Goal: Task Accomplishment & Management: Manage account settings

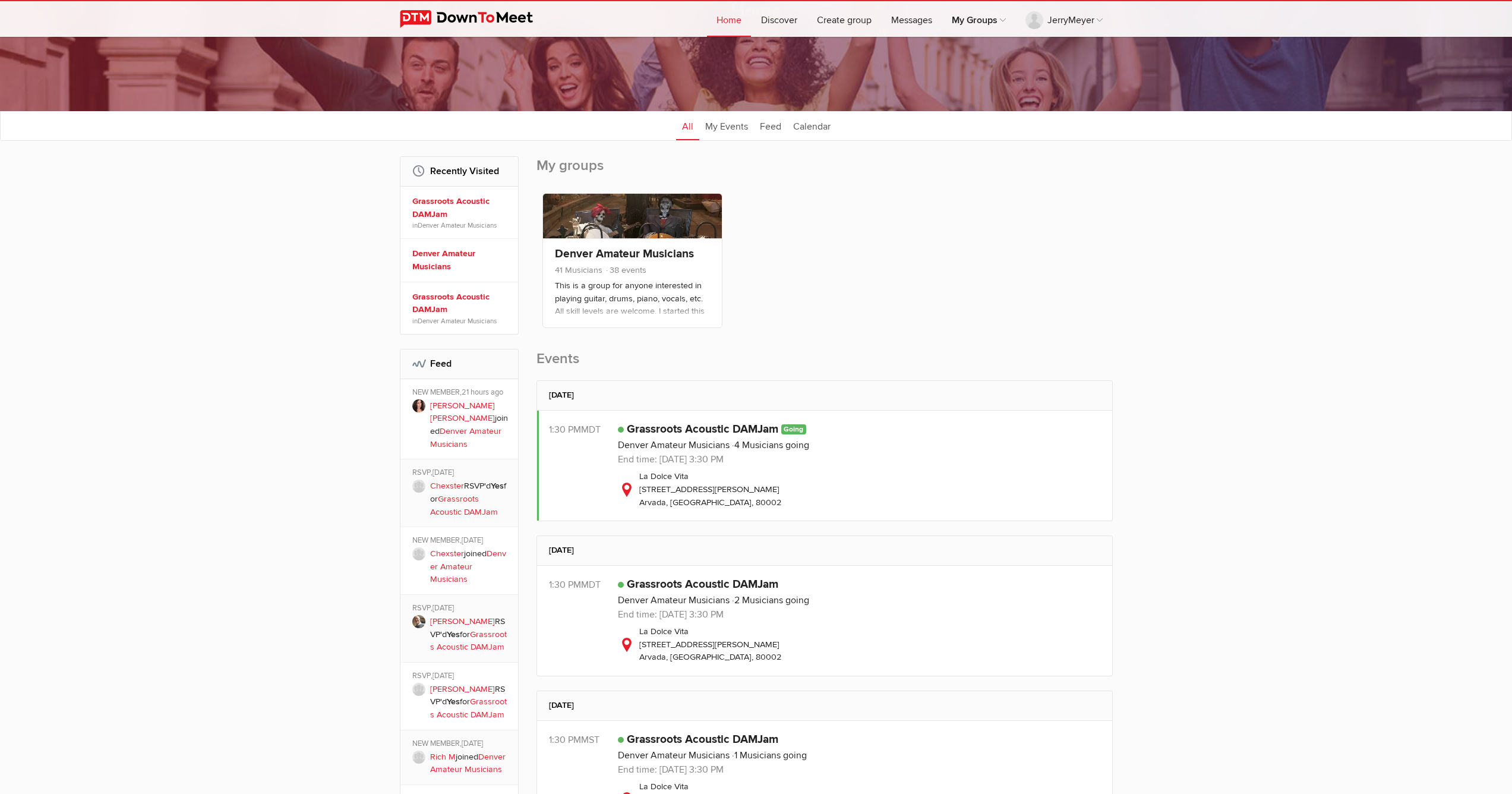
scroll to position [260, 0]
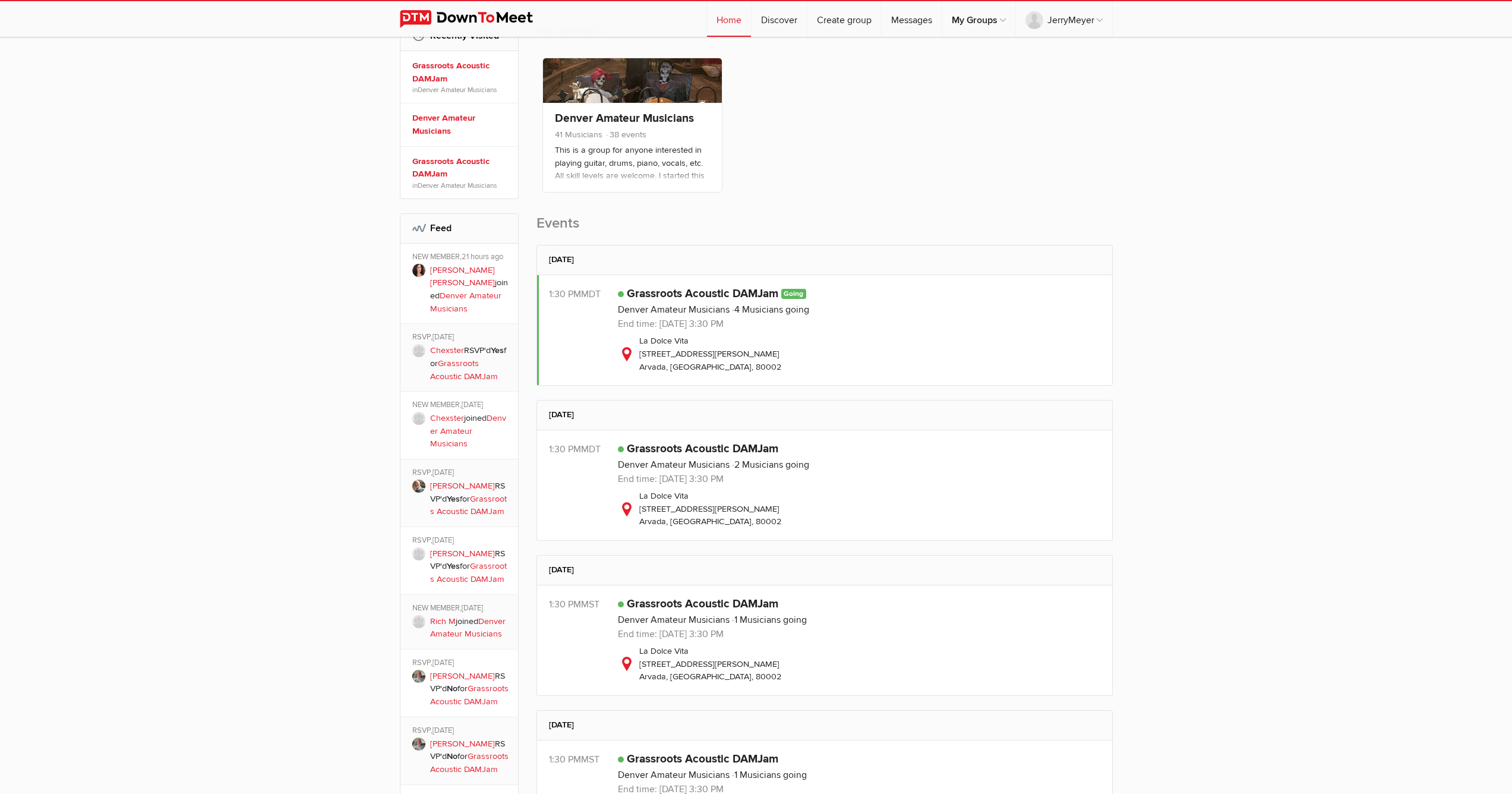
click at [569, 334] on div "1:30 PM MDT" at bounding box center [584, 330] width 69 height 86
click at [906, 346] on div "La Dolce Vita [STREET_ADDRESS][PERSON_NAME]" at bounding box center [859, 353] width 483 height 38
click at [588, 318] on div "1:30 PM MDT" at bounding box center [584, 330] width 69 height 86
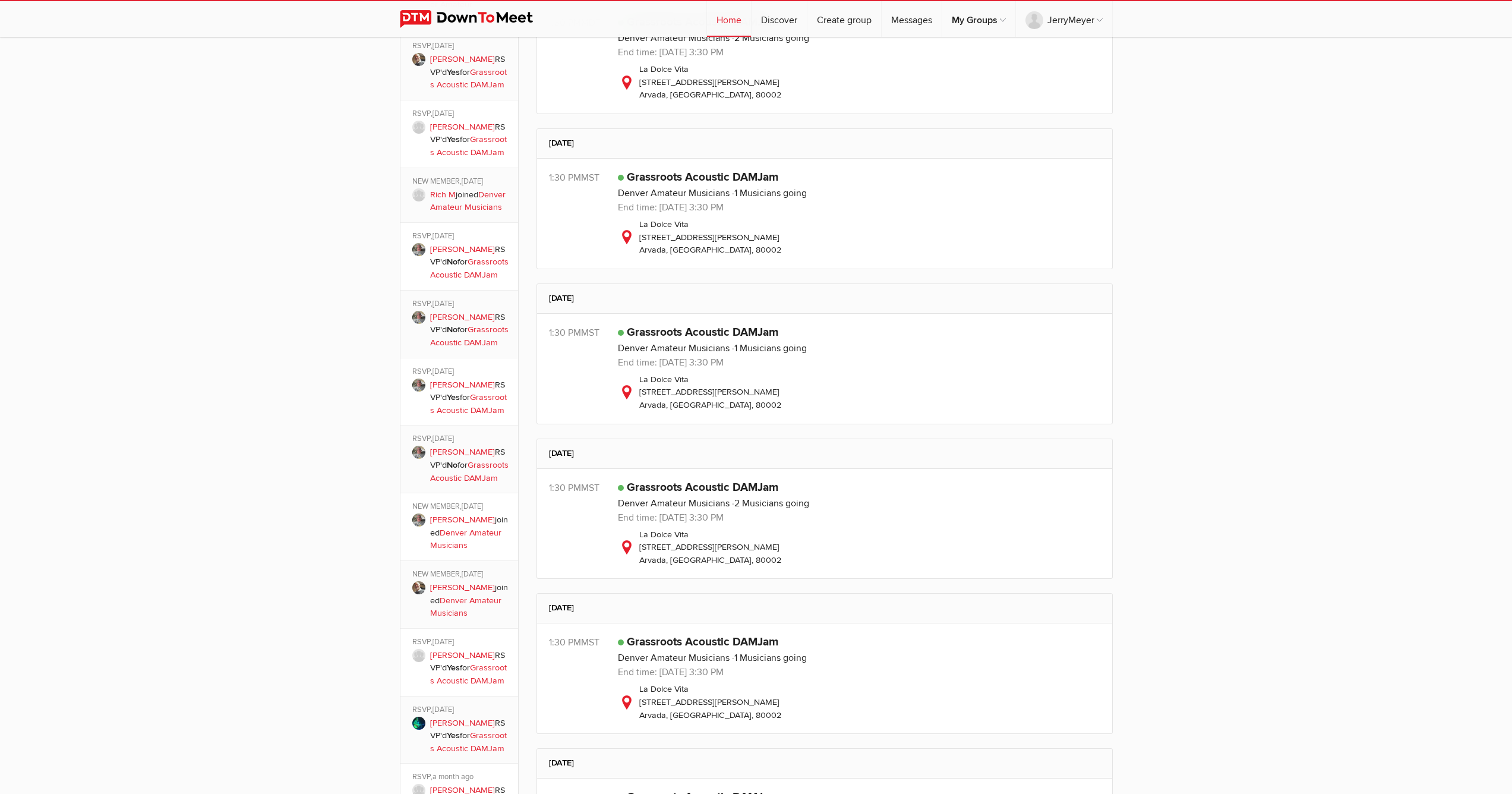
scroll to position [341, 0]
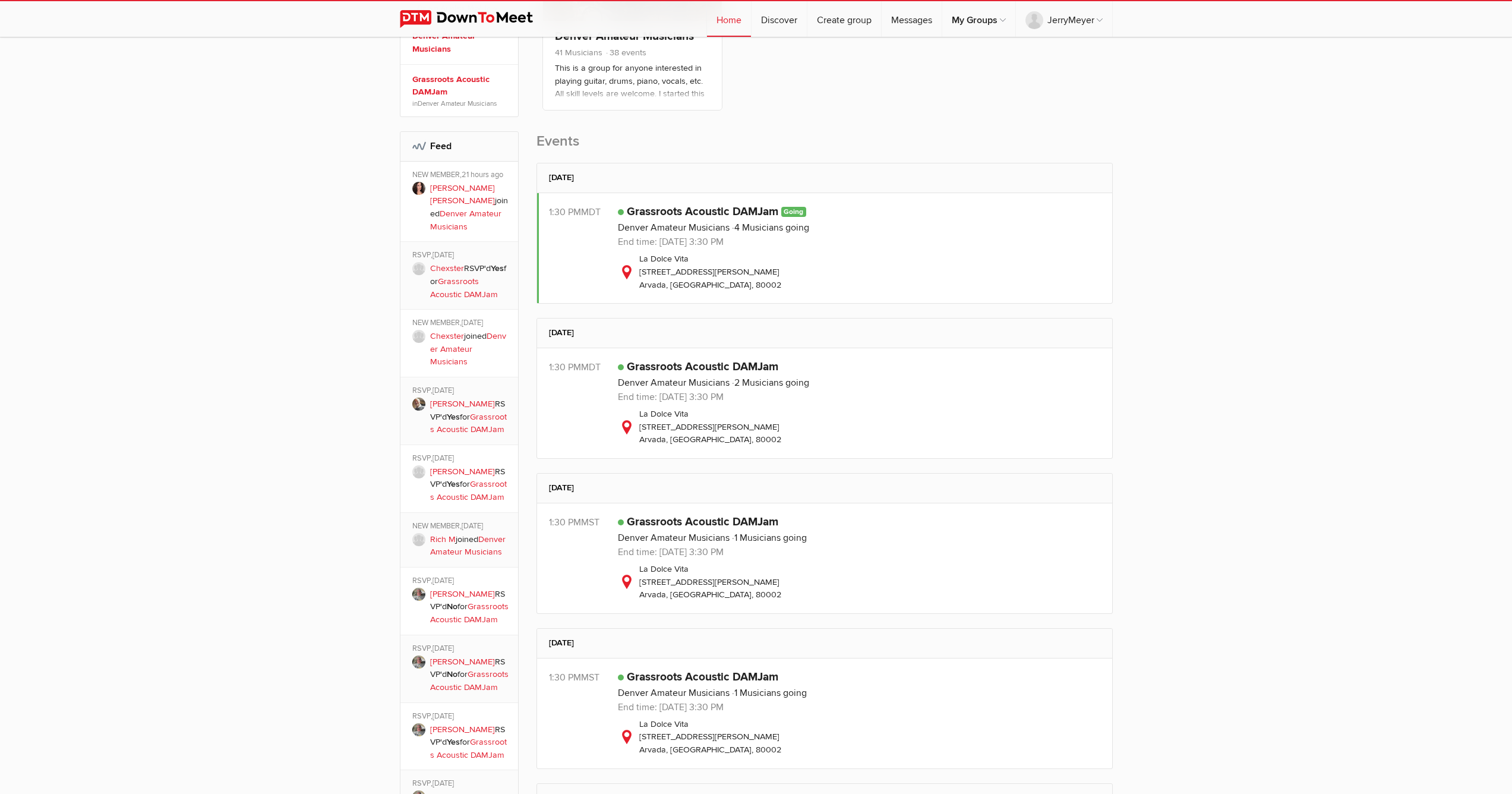
click at [448, 185] on link "[PERSON_NAME] [PERSON_NAME]" at bounding box center [462, 194] width 65 height 23
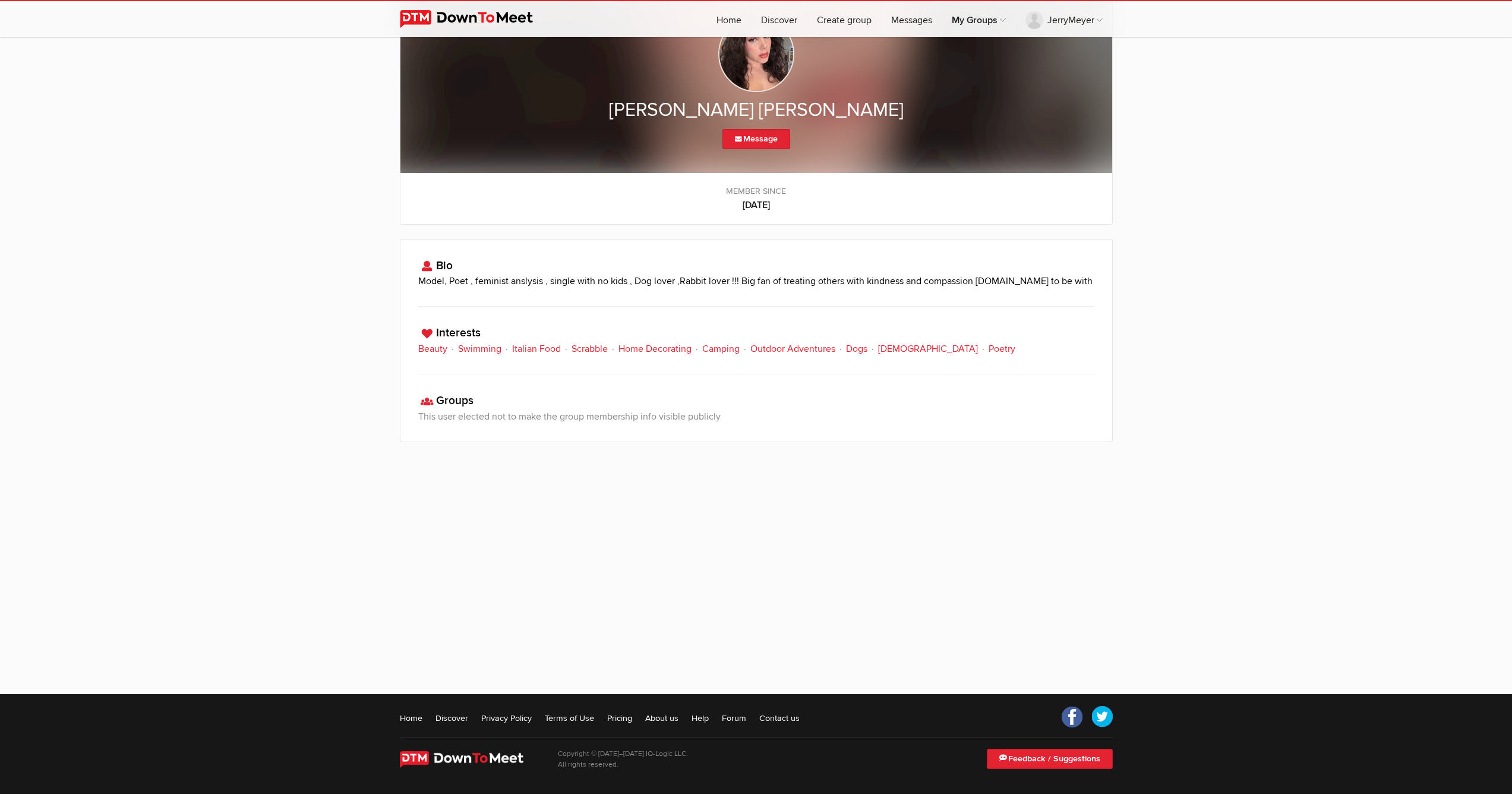
click at [774, 66] on img at bounding box center [756, 53] width 76 height 76
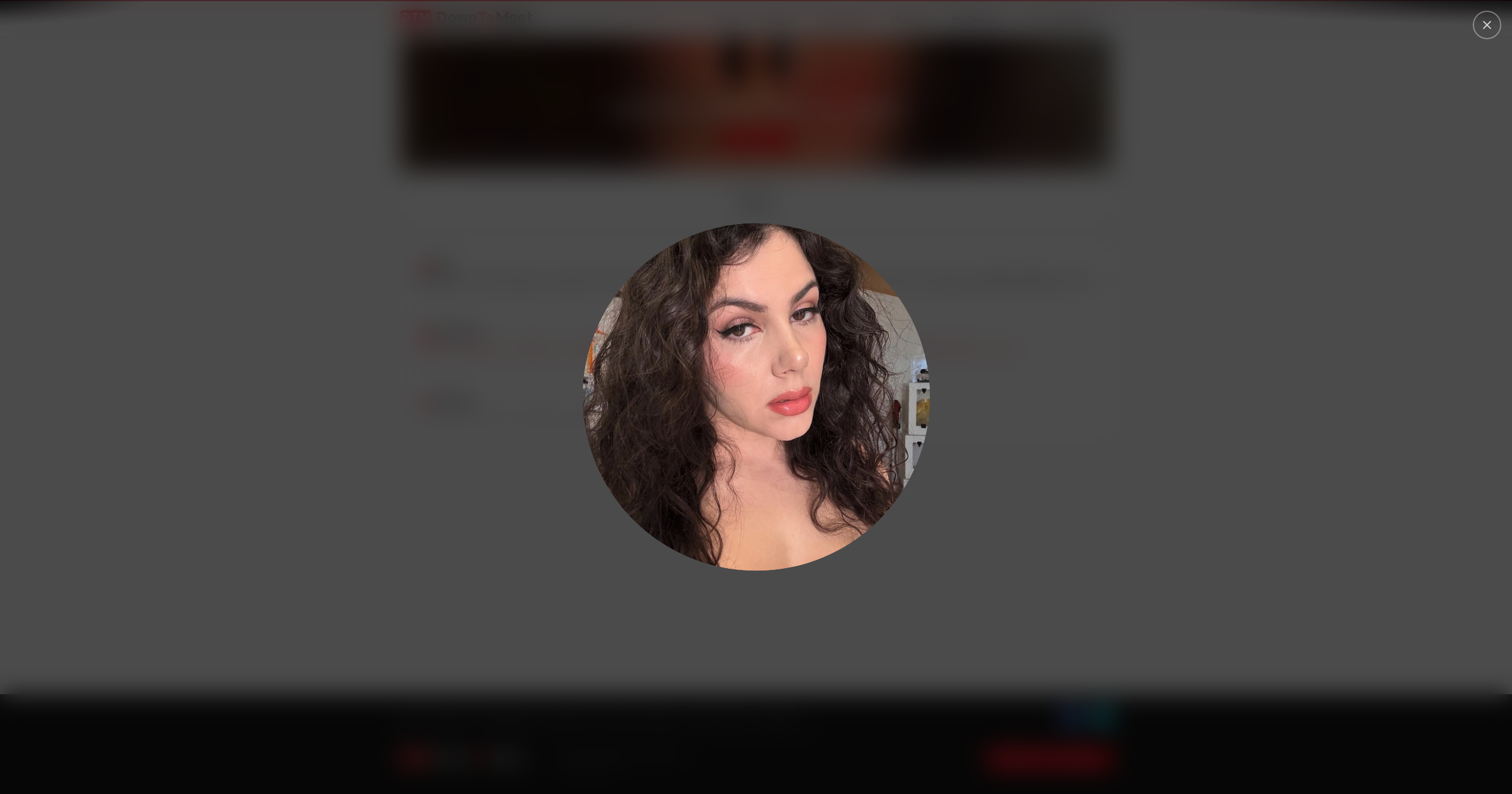
click at [1121, 342] on div at bounding box center [945, 411] width 734 height 385
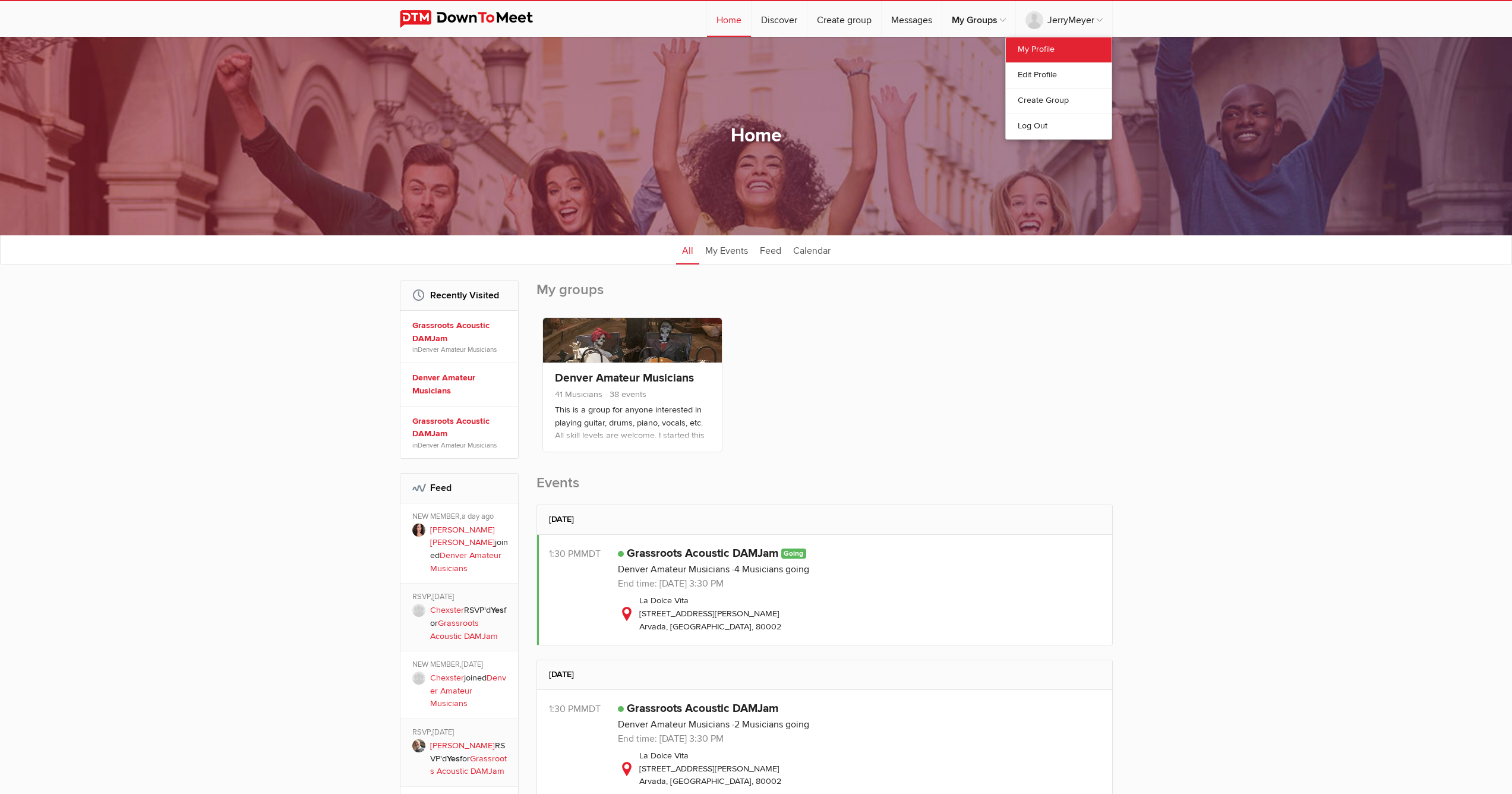
click at [1039, 52] on link "My Profile" at bounding box center [1058, 50] width 106 height 25
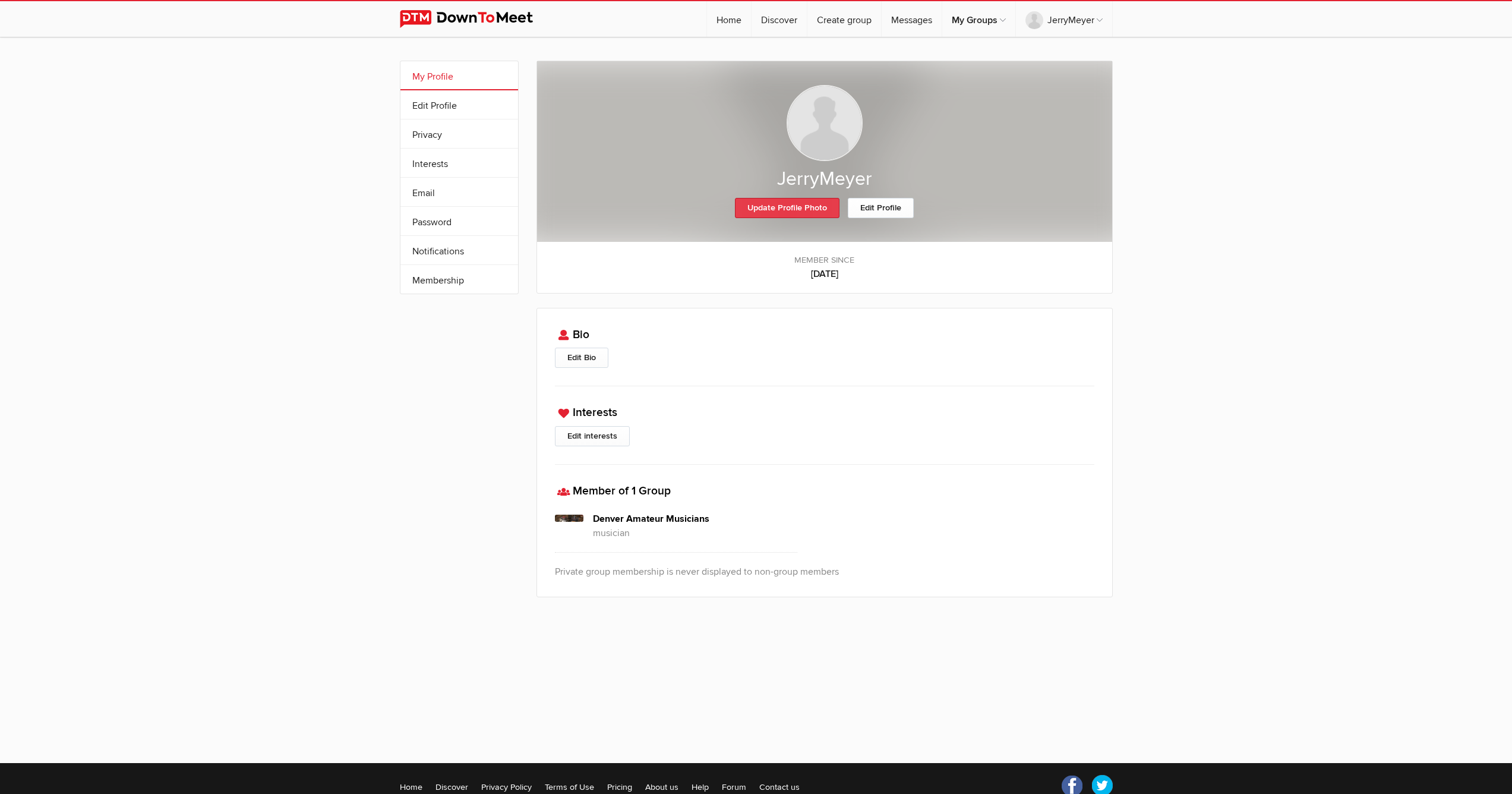
click at [787, 204] on link "Update Profile Photo" at bounding box center [787, 208] width 105 height 21
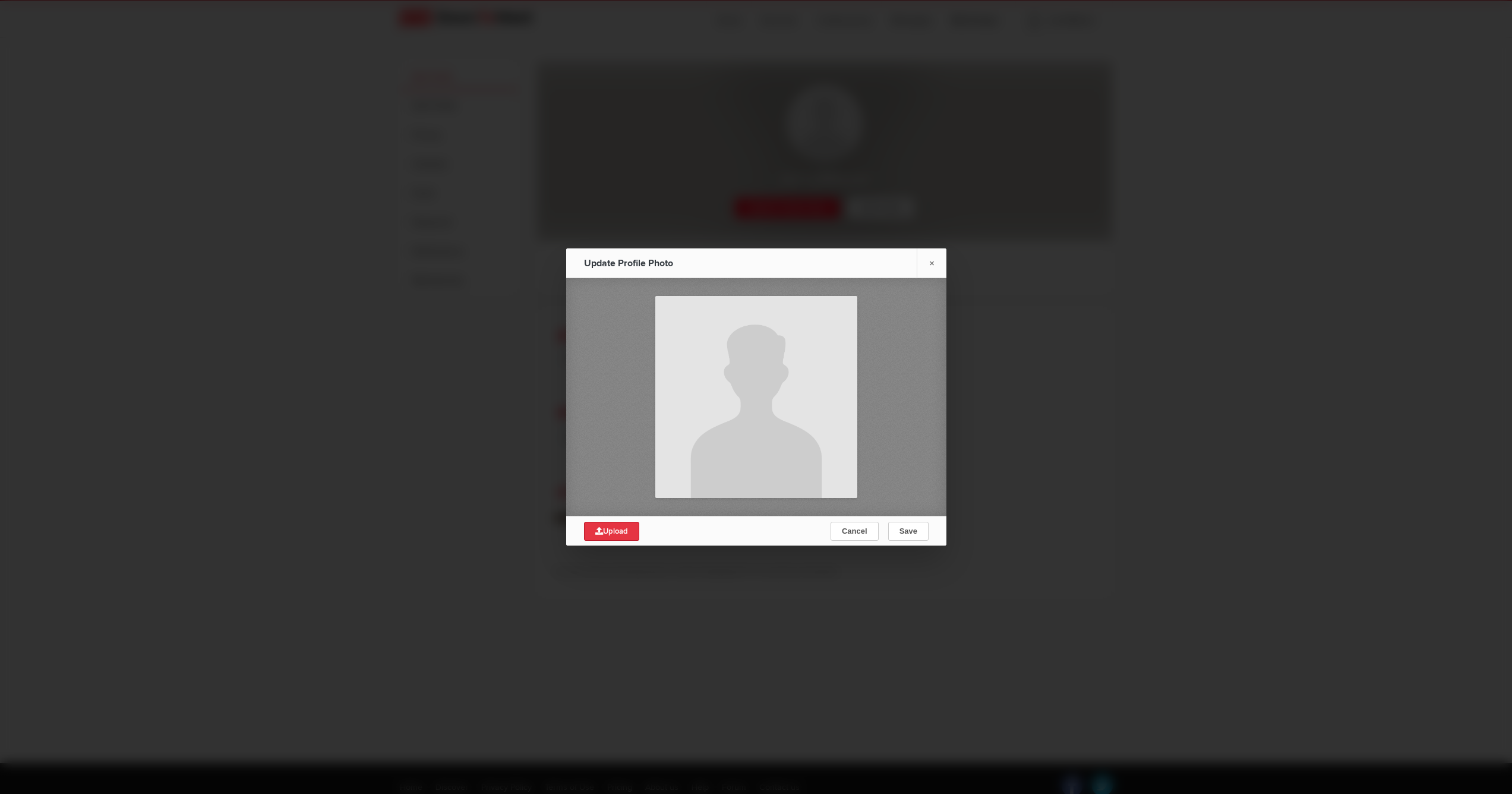
click at [621, 530] on span "Upload" at bounding box center [611, 531] width 33 height 9
type input "C:\fakepath\IMG_1777.jpg"
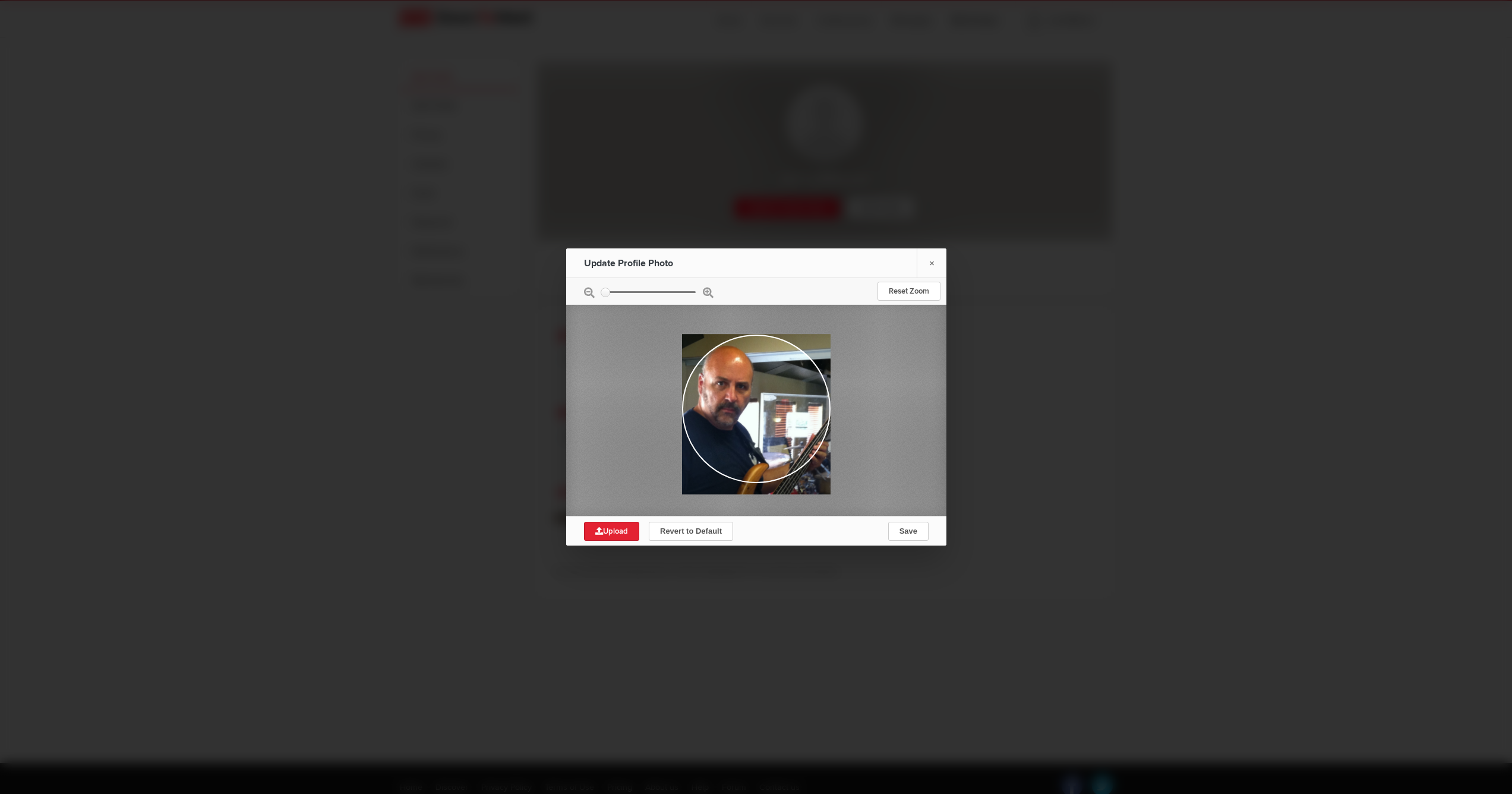
drag, startPoint x: 796, startPoint y: 432, endPoint x: 836, endPoint y: 455, distance: 46.1
click at [836, 455] on div at bounding box center [756, 409] width 381 height 214
click at [770, 424] on div at bounding box center [756, 410] width 148 height 160
click at [902, 530] on span "Save" at bounding box center [907, 531] width 18 height 9
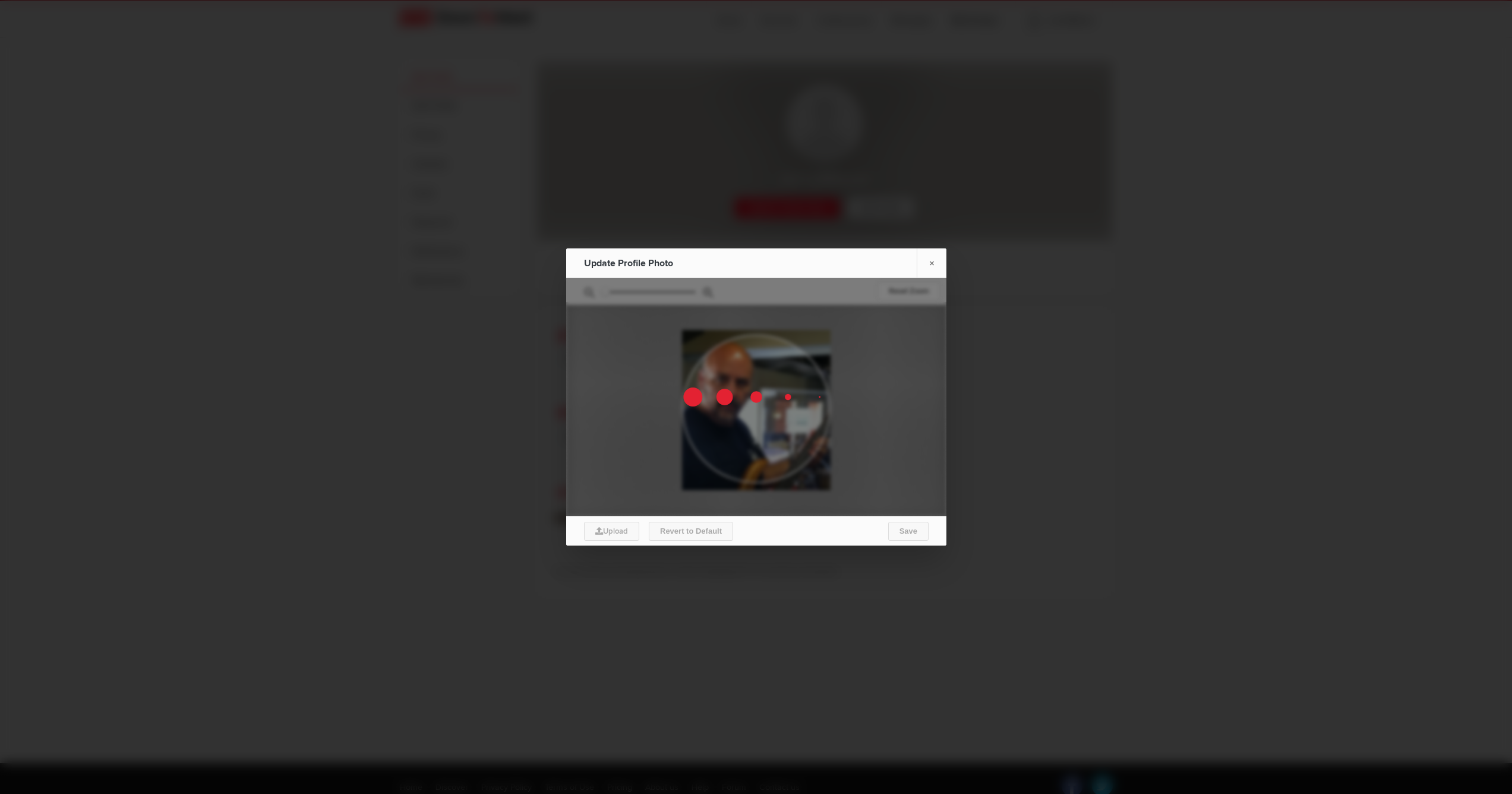
scroll to position [7, 0]
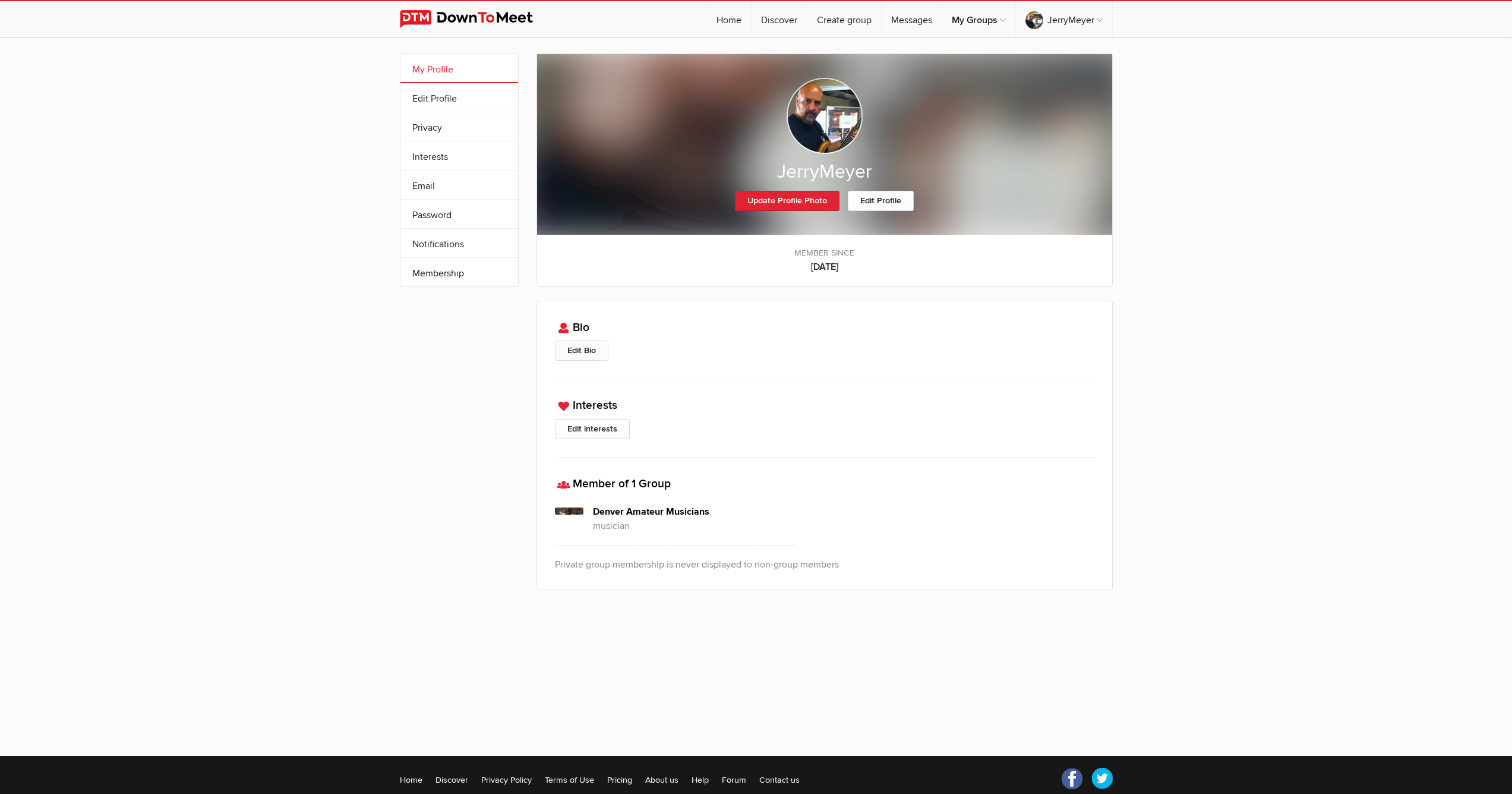
click at [581, 348] on link "Edit Bio" at bounding box center [581, 351] width 53 height 21
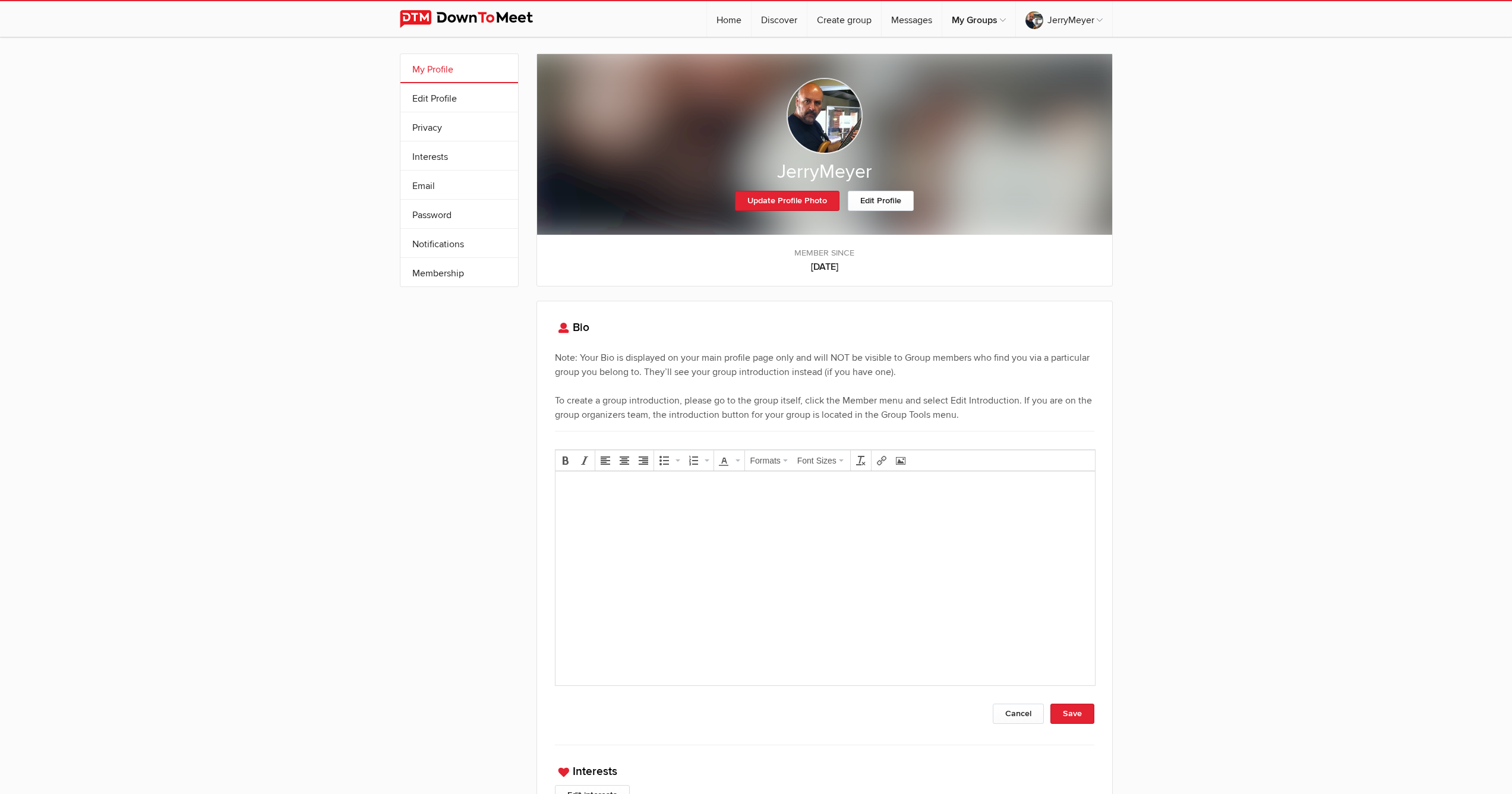
scroll to position [0, 0]
click at [578, 490] on p at bounding box center [824, 487] width 520 height 14
click at [1071, 714] on button "Save" at bounding box center [1071, 713] width 44 height 21
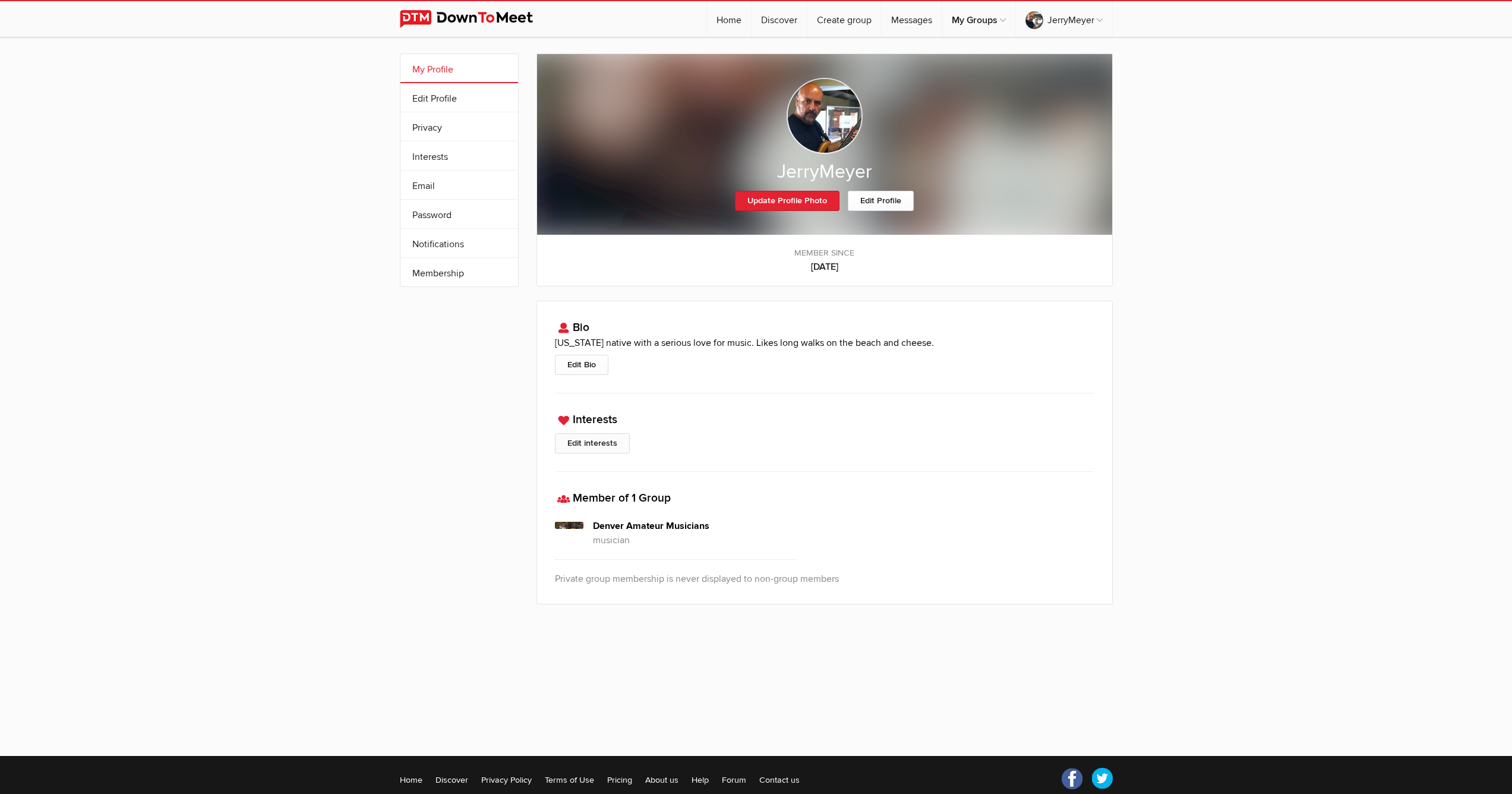
click at [591, 441] on link "Edit interests" at bounding box center [592, 443] width 75 height 21
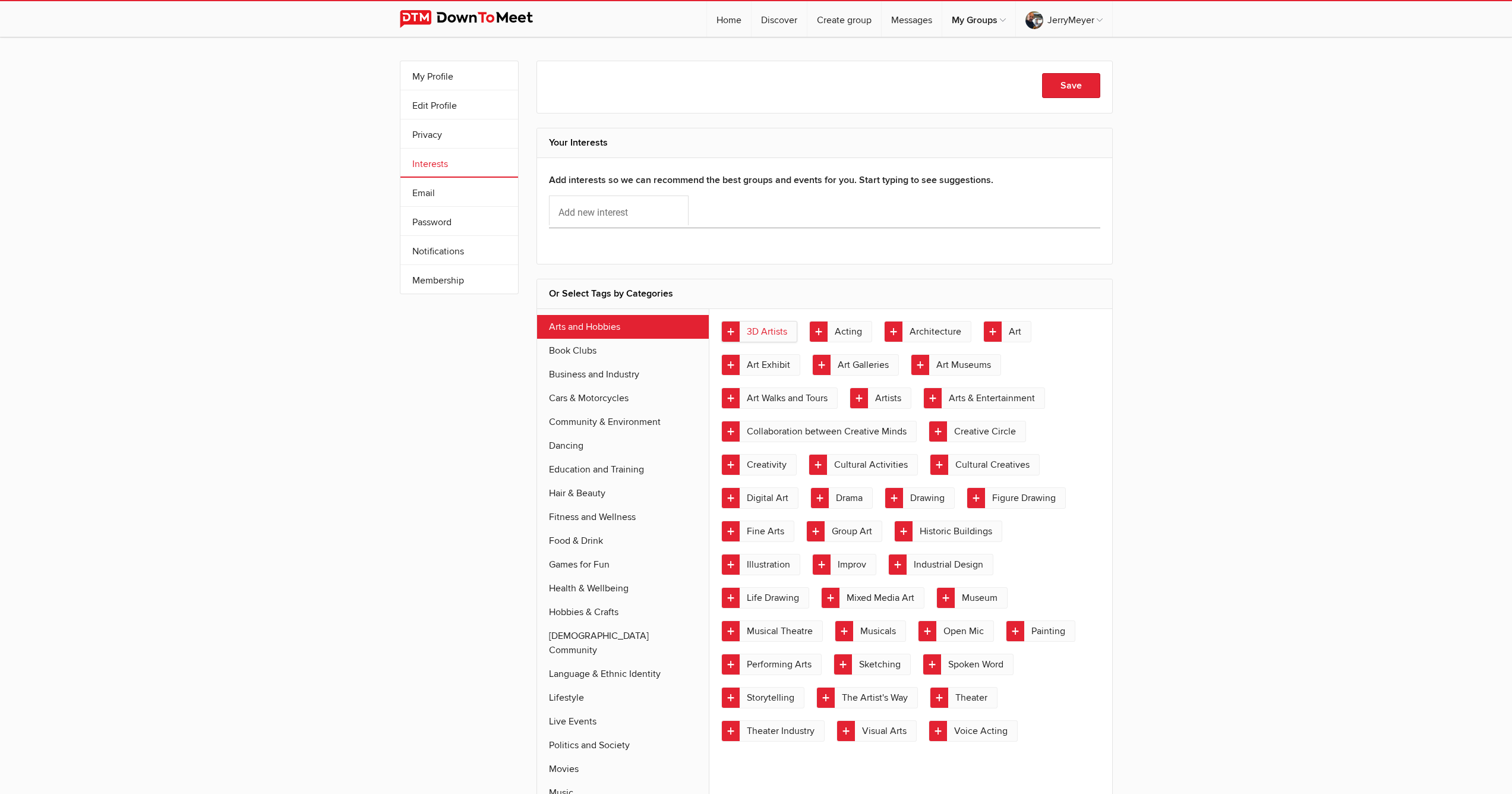
click at [733, 332] on link "3D Artists" at bounding box center [758, 331] width 76 height 22
click at [994, 330] on link "Art" at bounding box center [1007, 331] width 48 height 22
click at [965, 397] on link "Arts & Entertainment" at bounding box center [984, 397] width 122 height 22
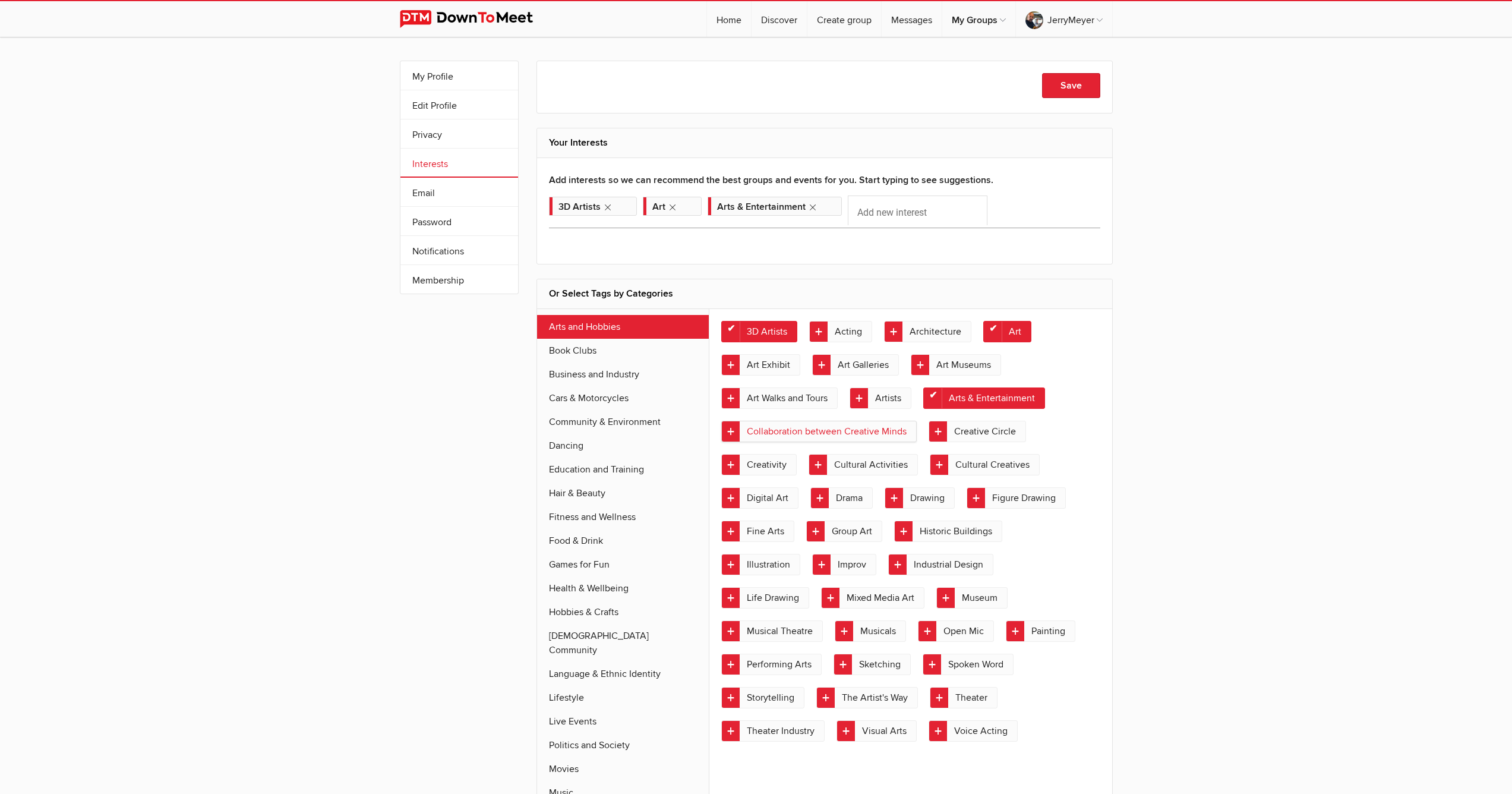
click at [798, 433] on link "Collaboration between Creative Minds" at bounding box center [818, 431] width 195 height 22
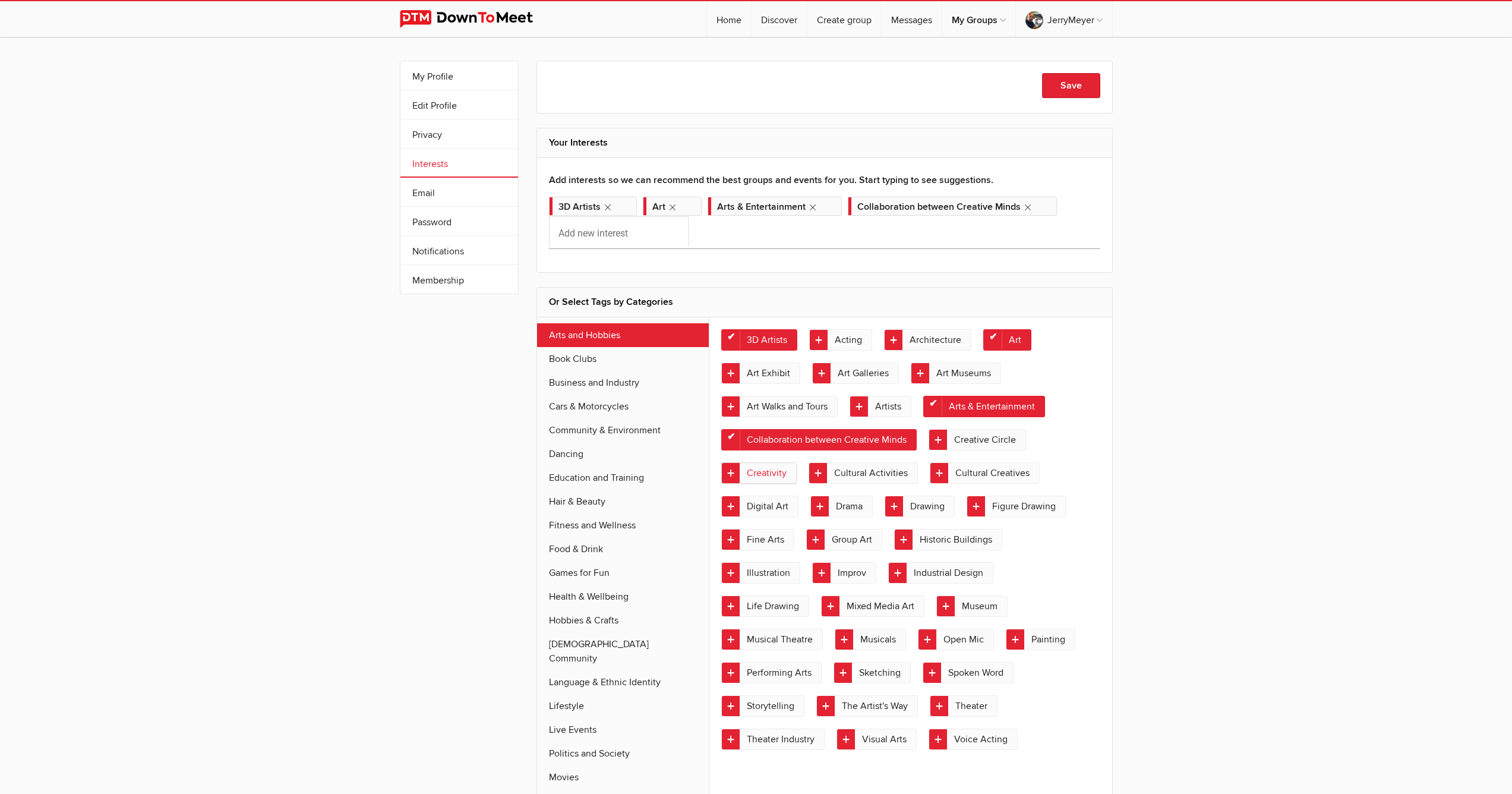
click at [758, 476] on link "Creativity" at bounding box center [758, 472] width 75 height 22
click at [761, 505] on link "Digital Art" at bounding box center [759, 505] width 77 height 22
click at [926, 503] on link "Drawing" at bounding box center [920, 505] width 70 height 22
click at [756, 577] on link "Illustration" at bounding box center [760, 572] width 79 height 22
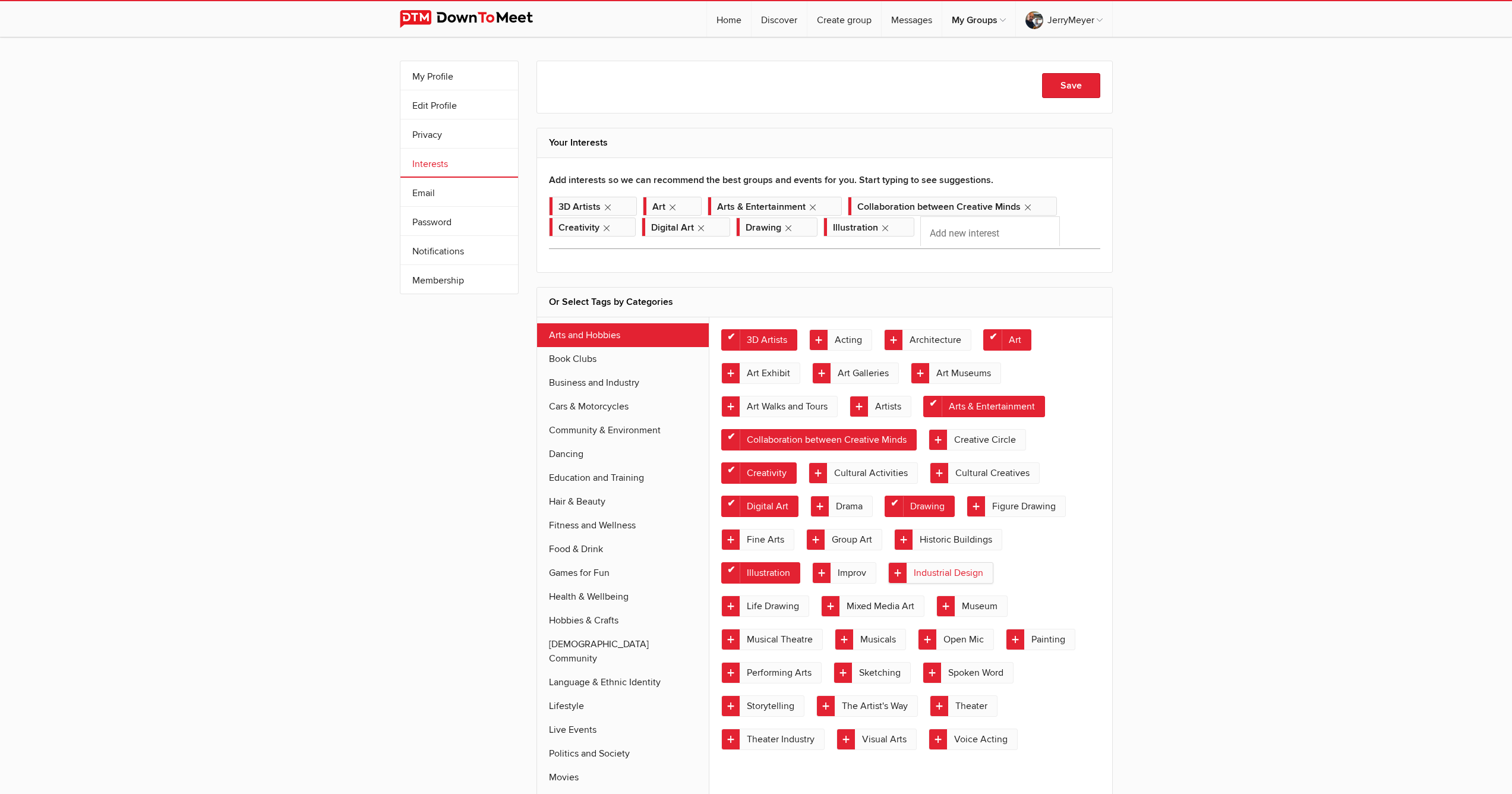
click at [948, 577] on link "Industrial Design" at bounding box center [940, 572] width 105 height 22
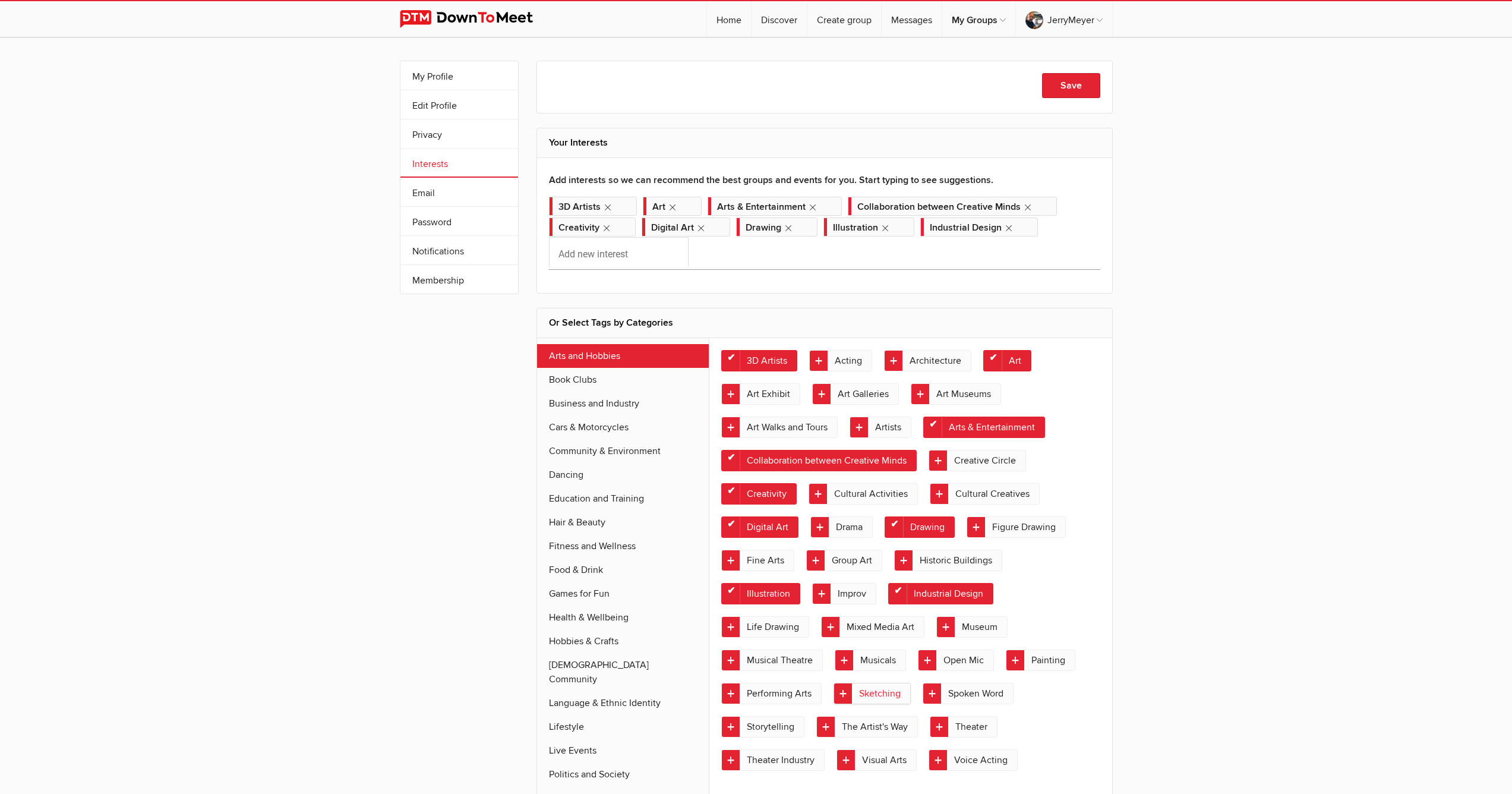
click at [869, 692] on link "Sketching" at bounding box center [872, 693] width 77 height 22
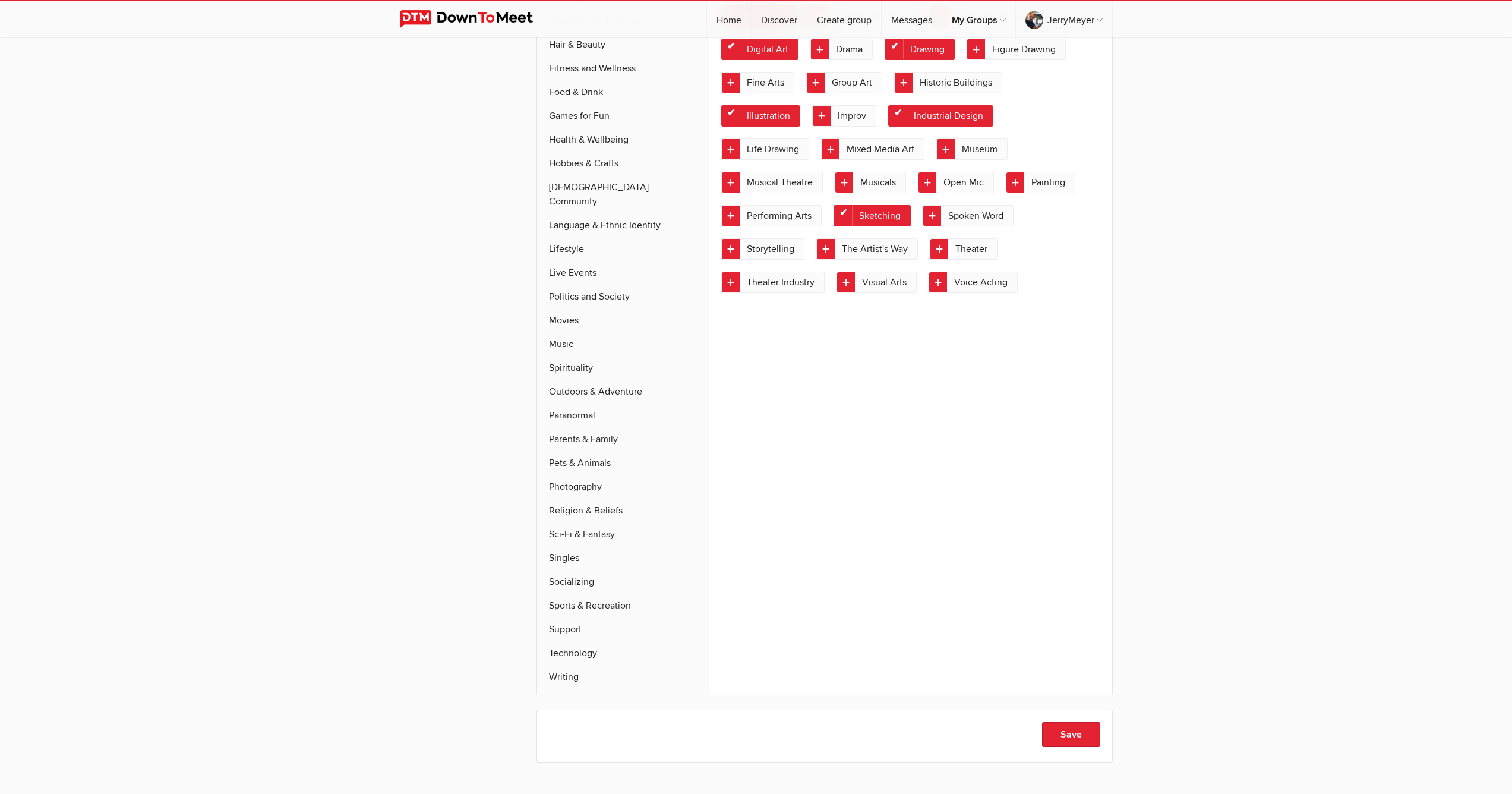
scroll to position [268, 0]
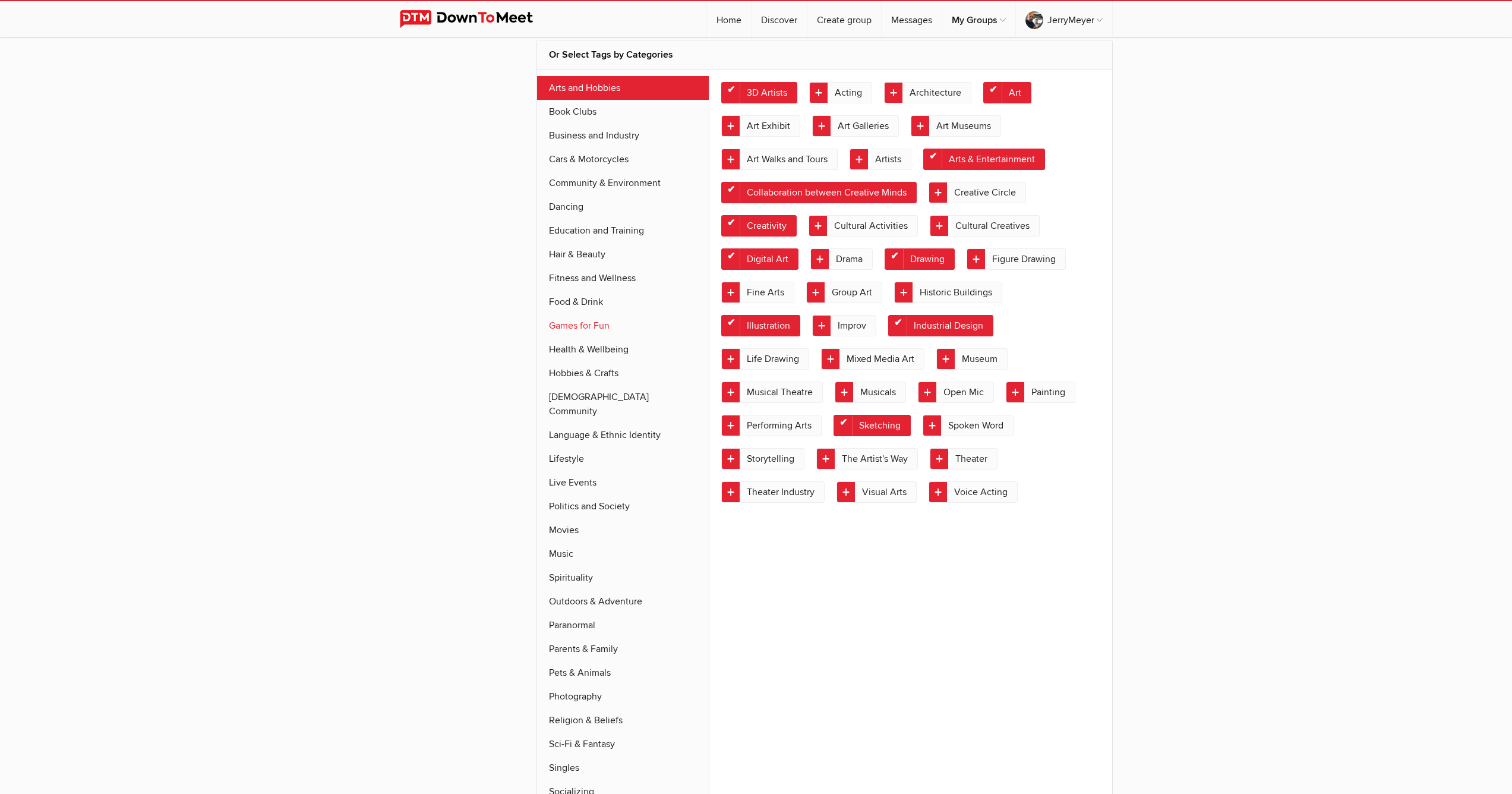
click at [590, 323] on link "Games for Fun" at bounding box center [623, 325] width 172 height 23
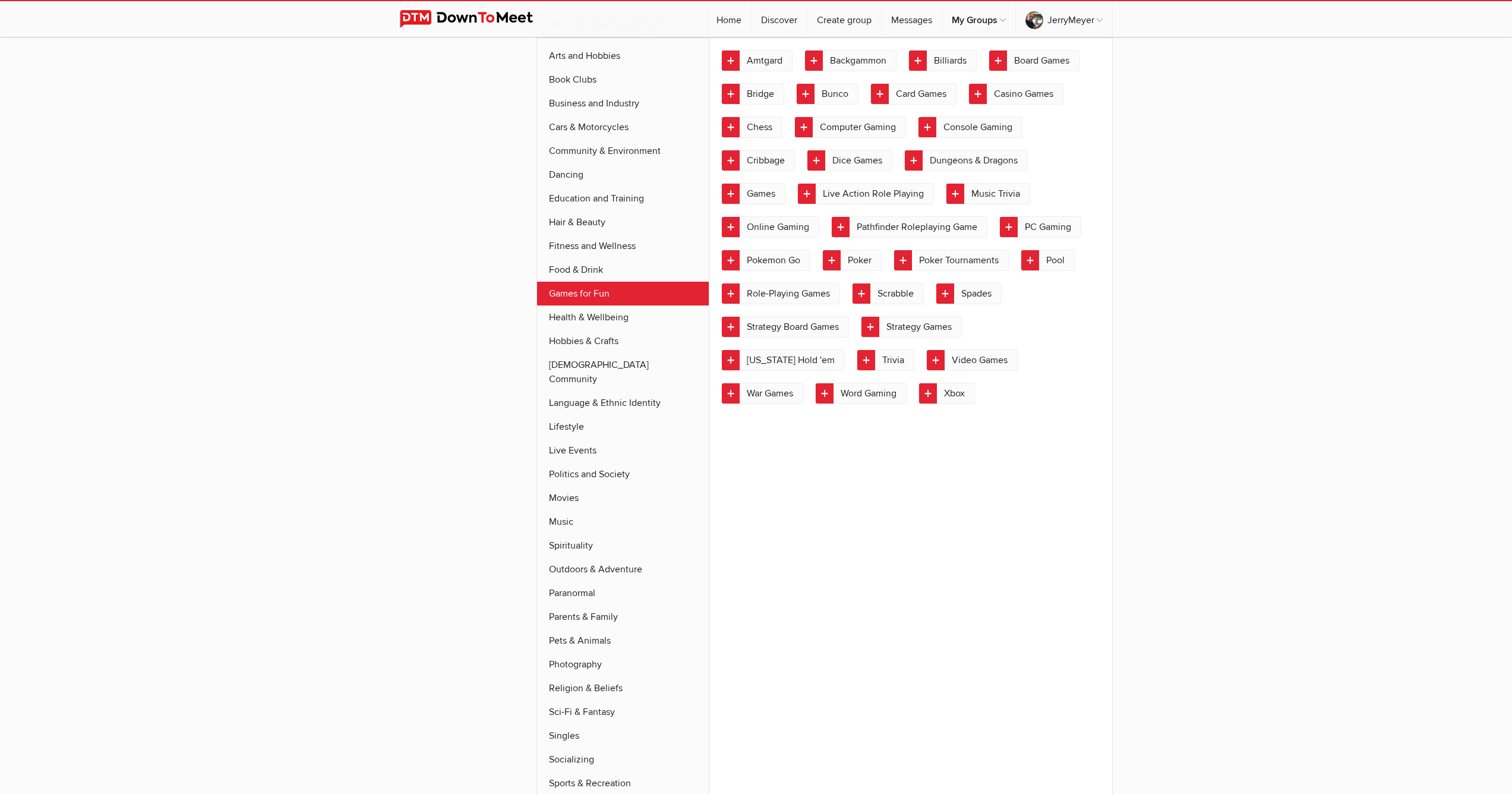
scroll to position [145, 0]
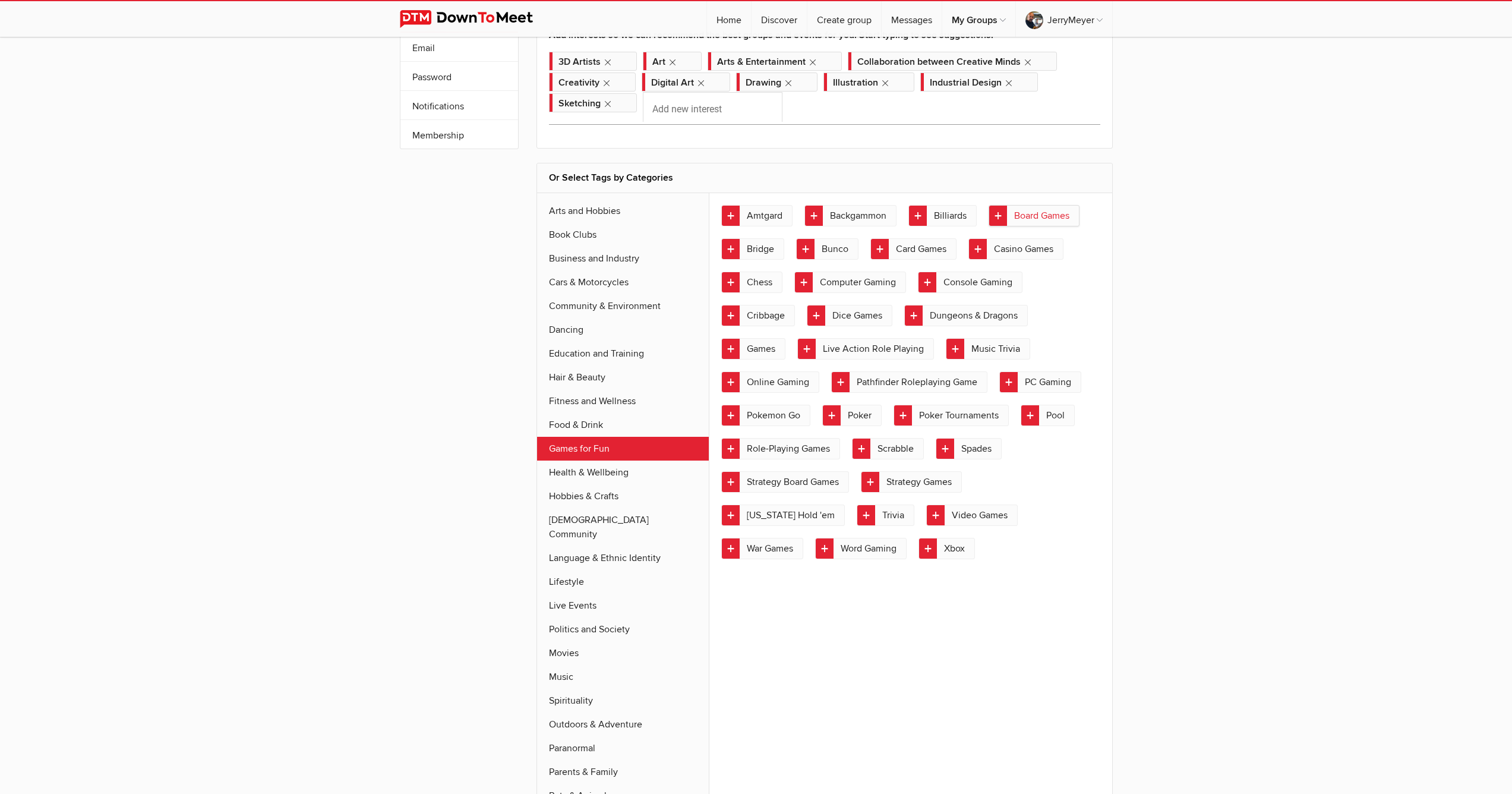
click at [1016, 212] on link "Board Games" at bounding box center [1033, 216] width 91 height 22
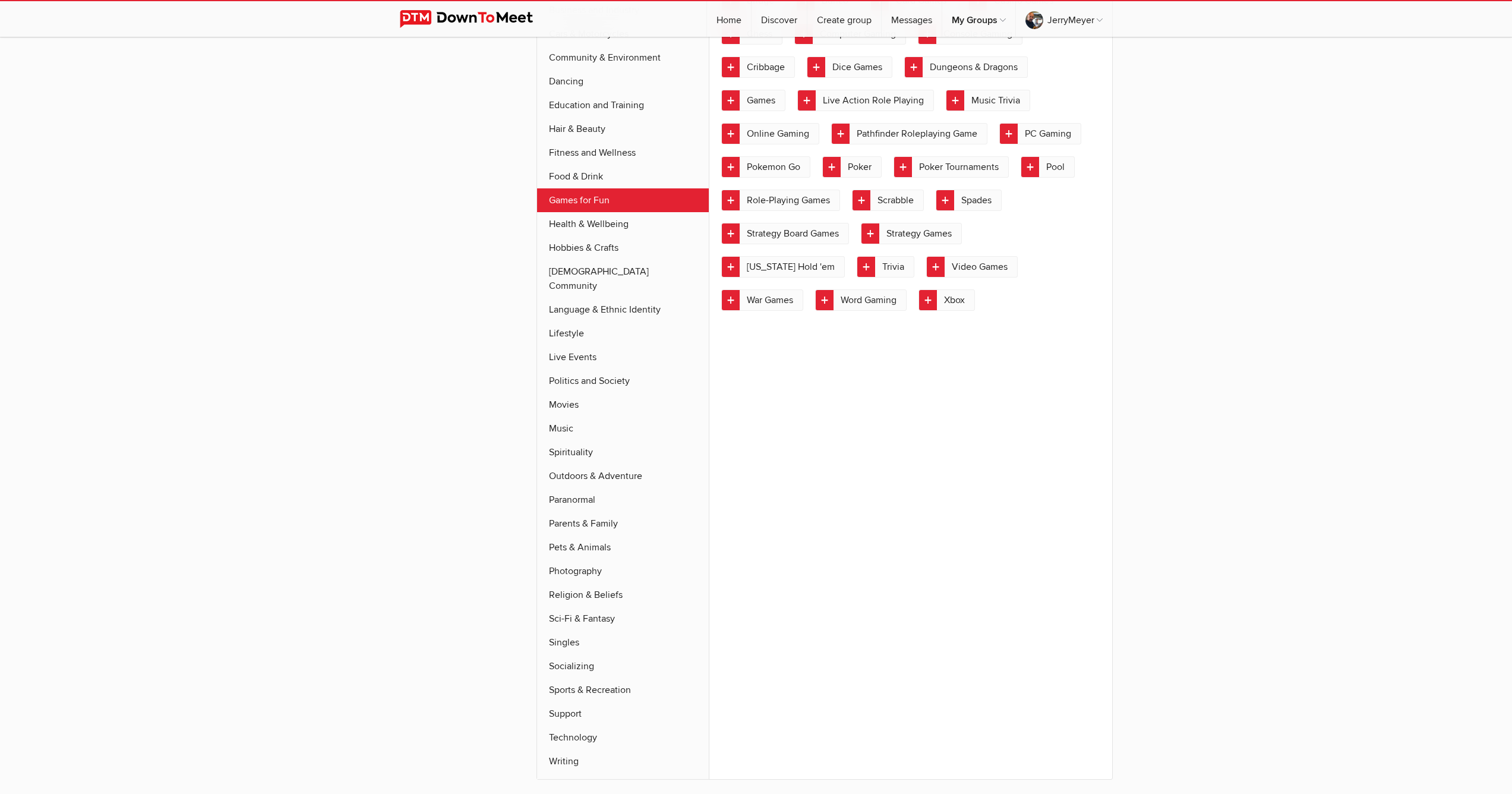
scroll to position [461, 0]
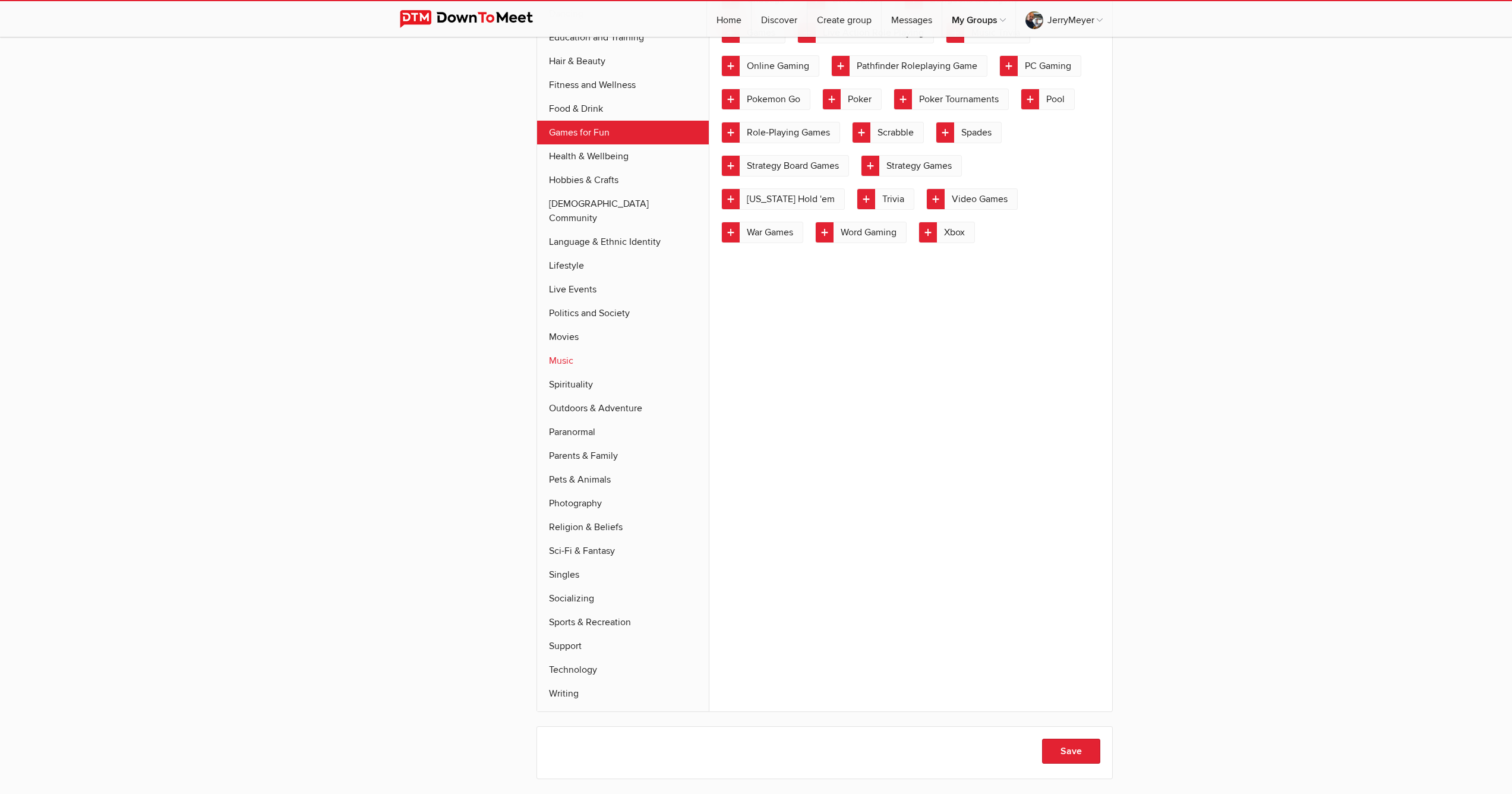
click at [565, 350] on link "Music" at bounding box center [623, 360] width 172 height 23
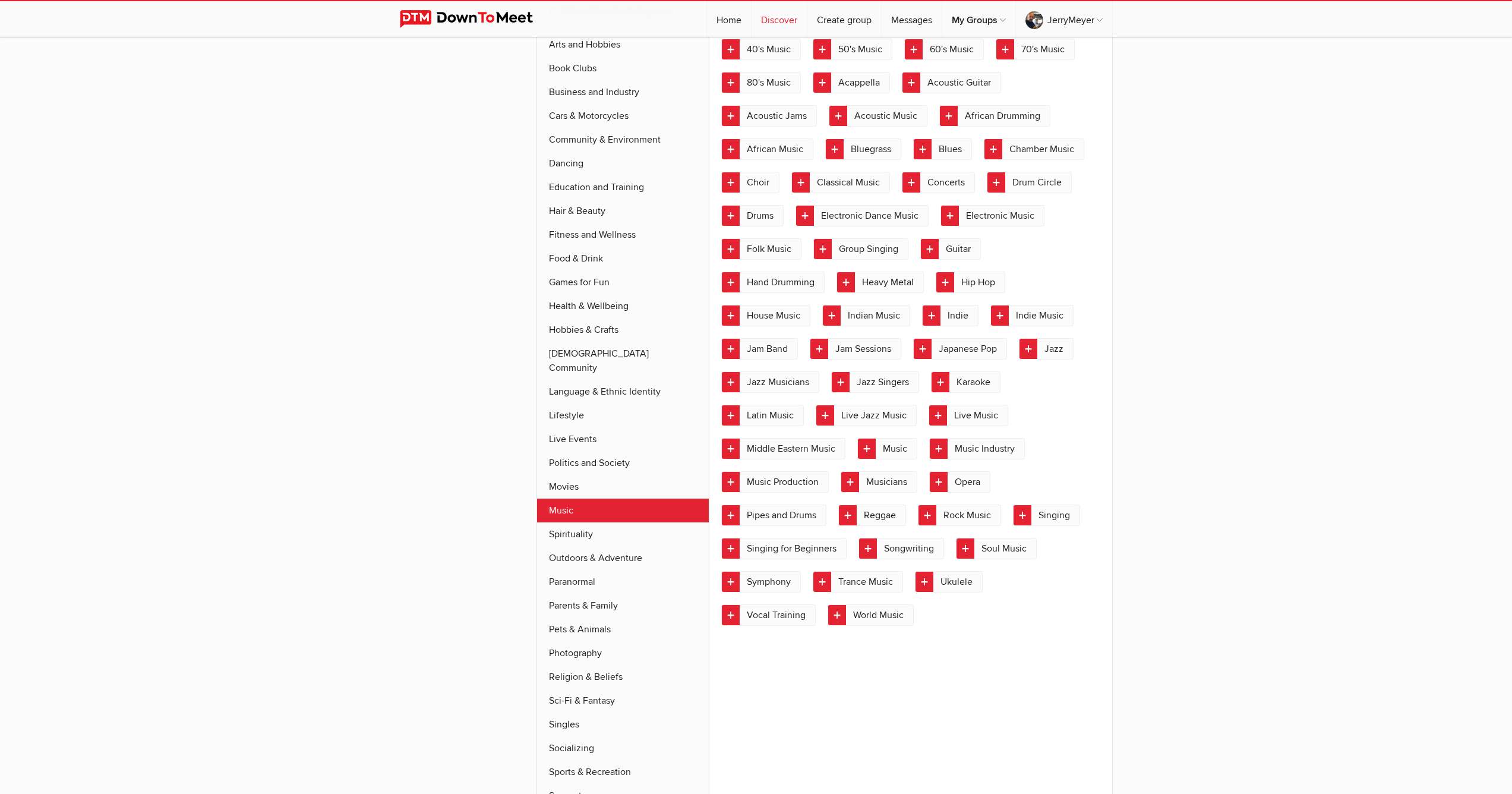
scroll to position [300, 0]
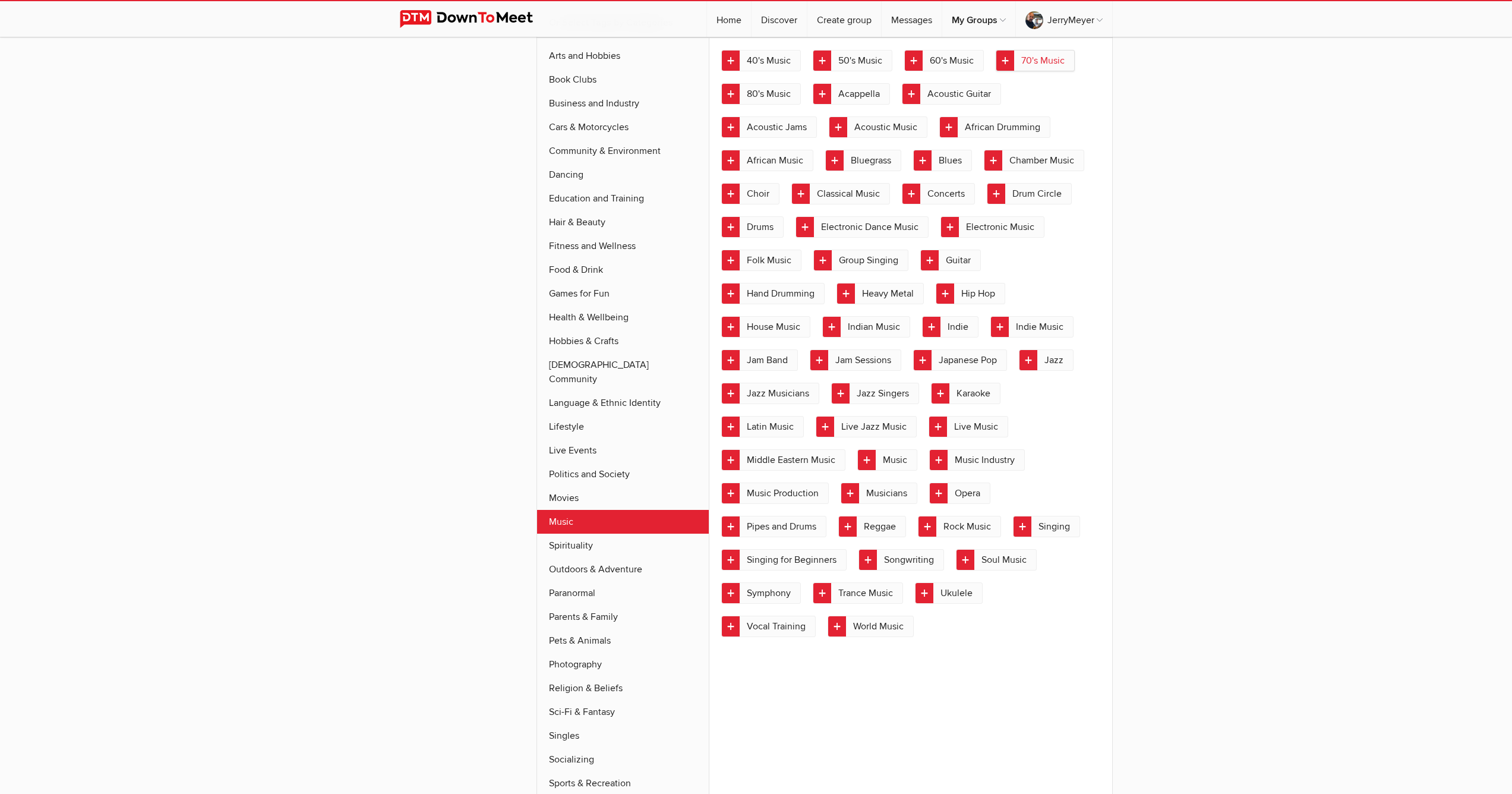
click at [1027, 64] on link "70's Music" at bounding box center [1035, 60] width 79 height 22
click at [775, 95] on link "80's Music" at bounding box center [760, 94] width 80 height 22
click at [770, 129] on link "Acoustic Jams" at bounding box center [769, 127] width 96 height 22
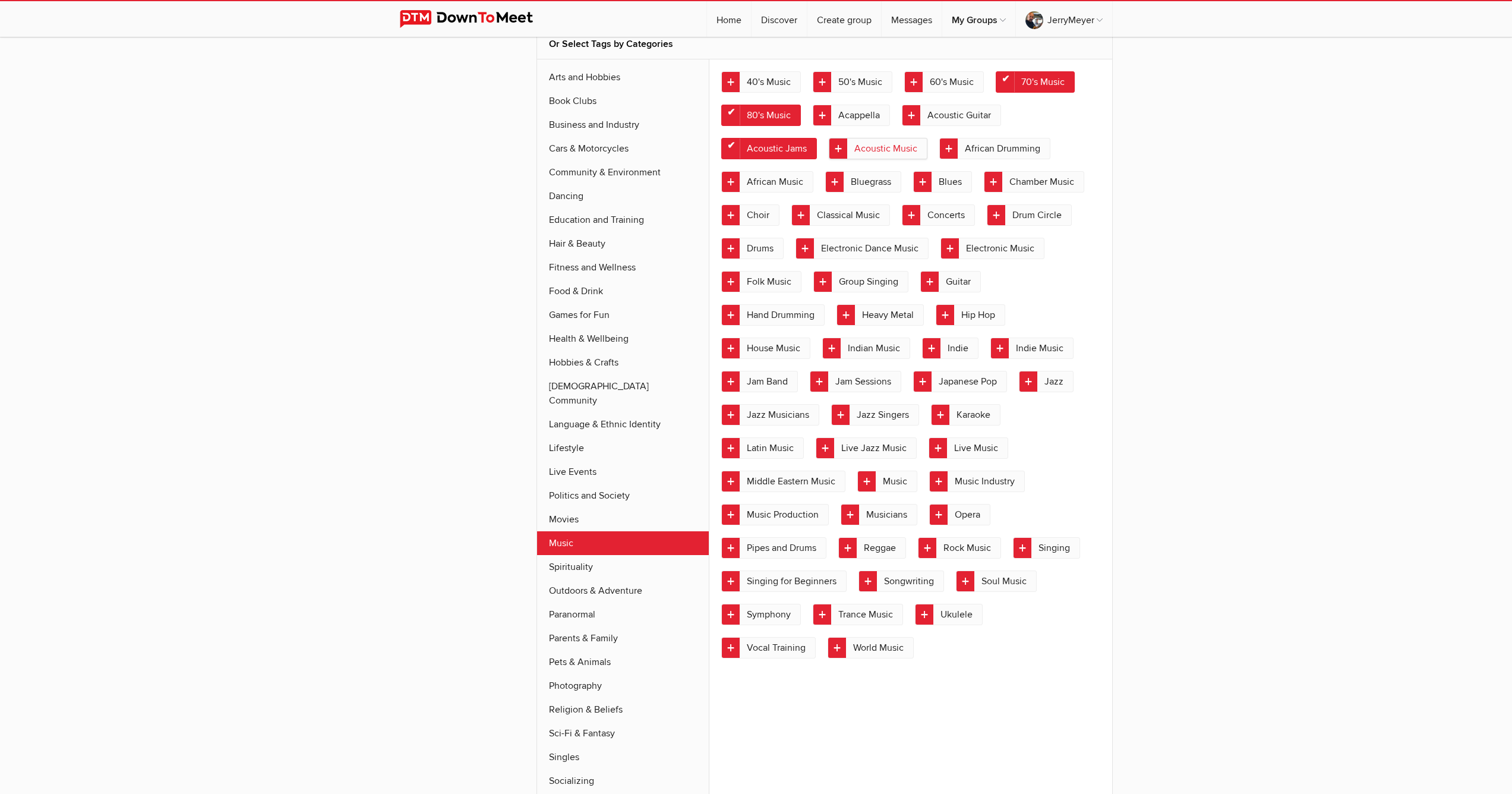
click at [856, 147] on link "Acoustic Music" at bounding box center [877, 148] width 98 height 22
click at [1038, 217] on link "Drum Circle" at bounding box center [1029, 215] width 85 height 22
drag, startPoint x: 773, startPoint y: 315, endPoint x: 781, endPoint y: 318, distance: 8.5
click at [773, 315] on link "Hand Drumming" at bounding box center [772, 314] width 103 height 22
click at [1065, 382] on link "Jazz" at bounding box center [1046, 381] width 54 height 22
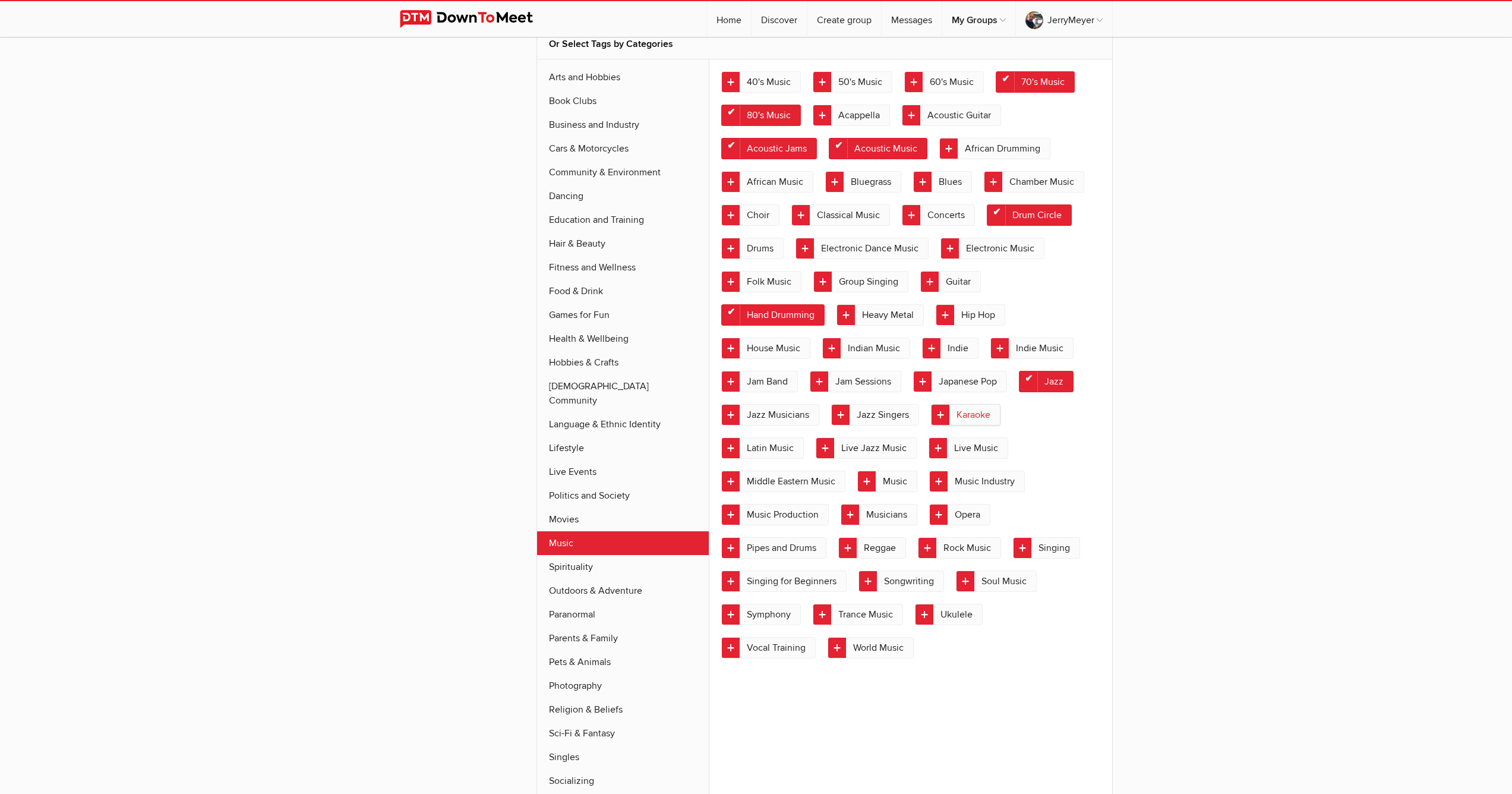
click at [972, 415] on link "Karaoke" at bounding box center [966, 414] width 69 height 22
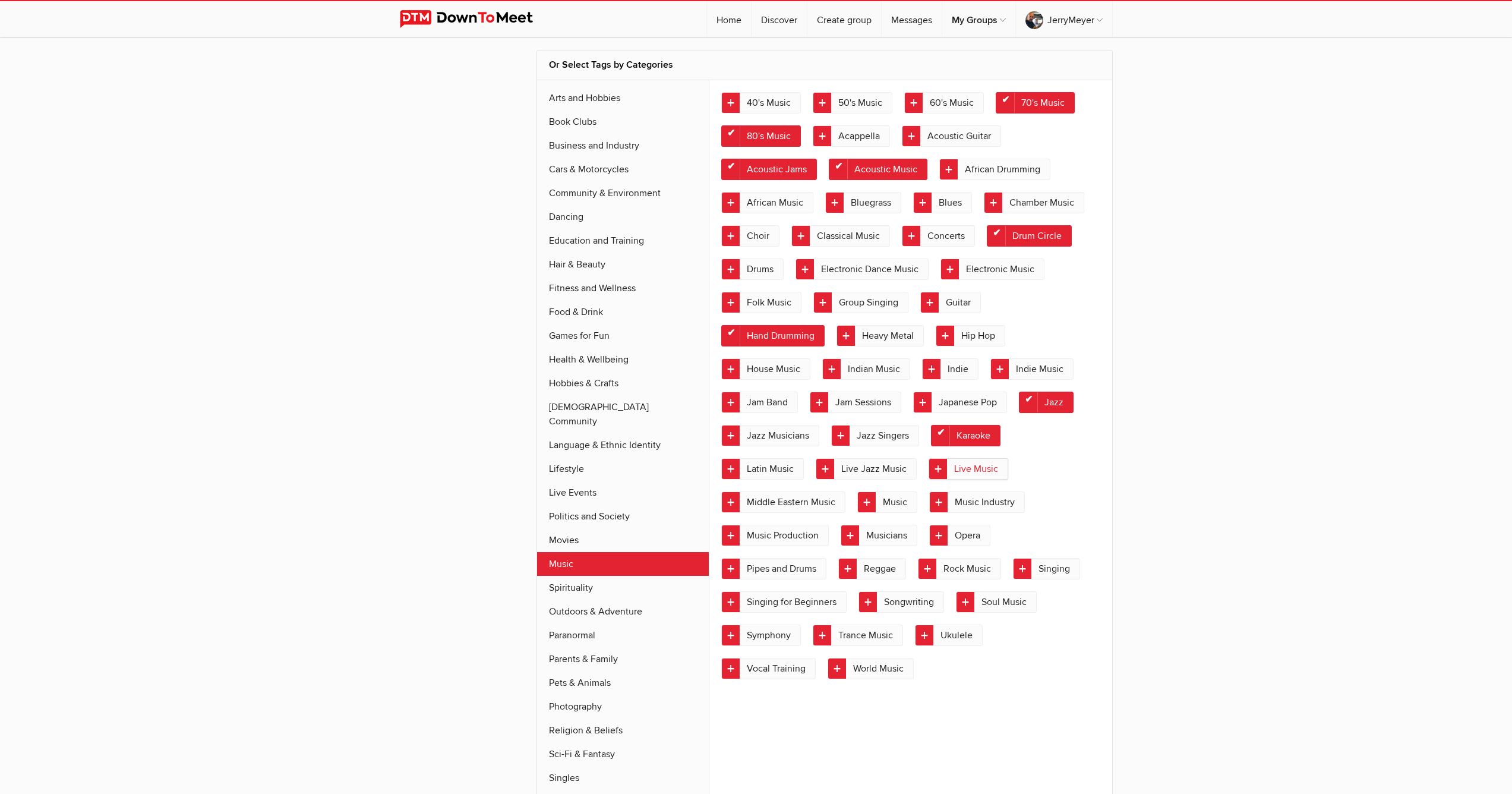
click at [974, 470] on link "Live Music" at bounding box center [967, 469] width 80 height 22
click at [899, 501] on link "Music" at bounding box center [887, 502] width 60 height 22
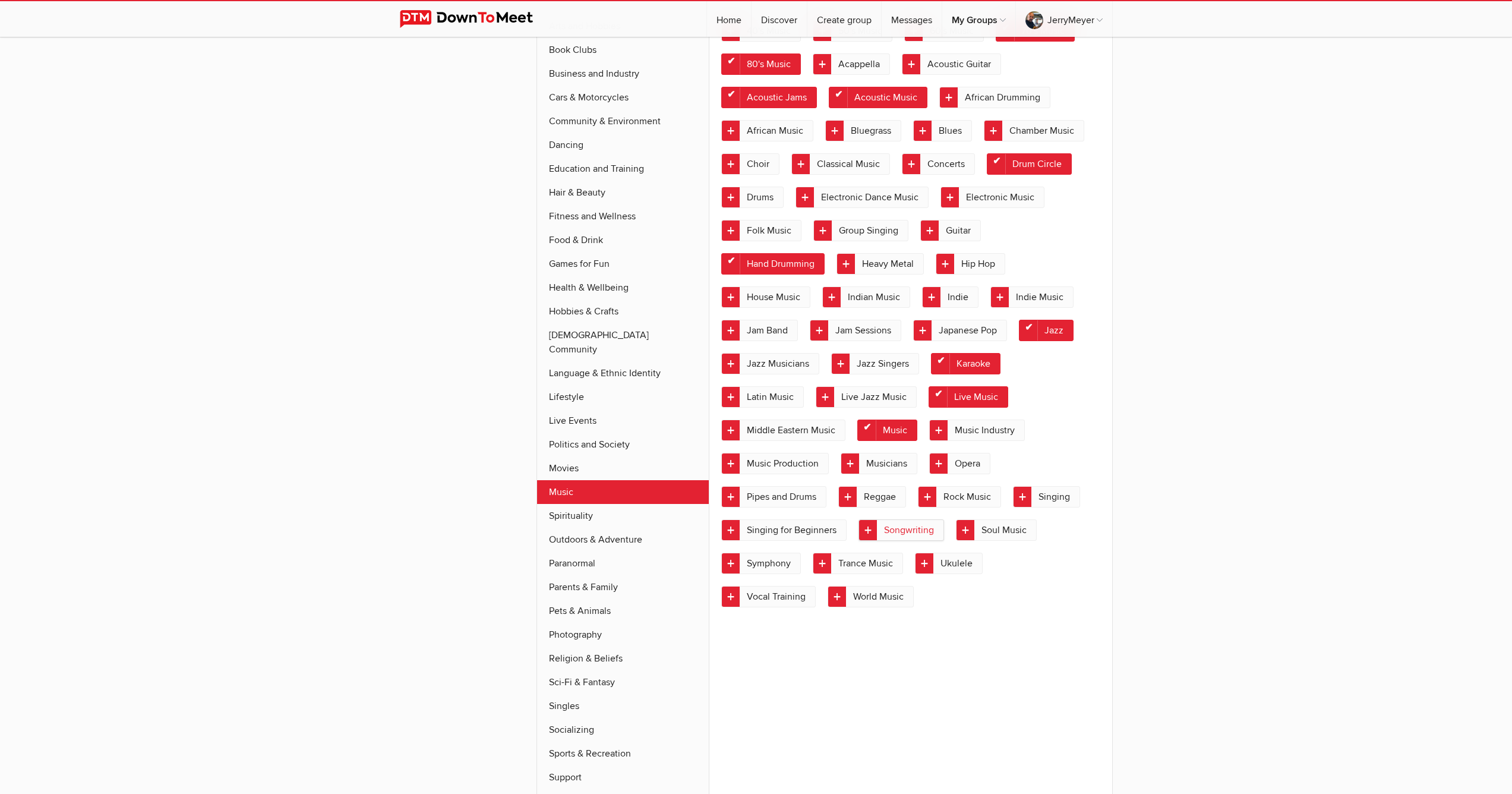
scroll to position [393, 0]
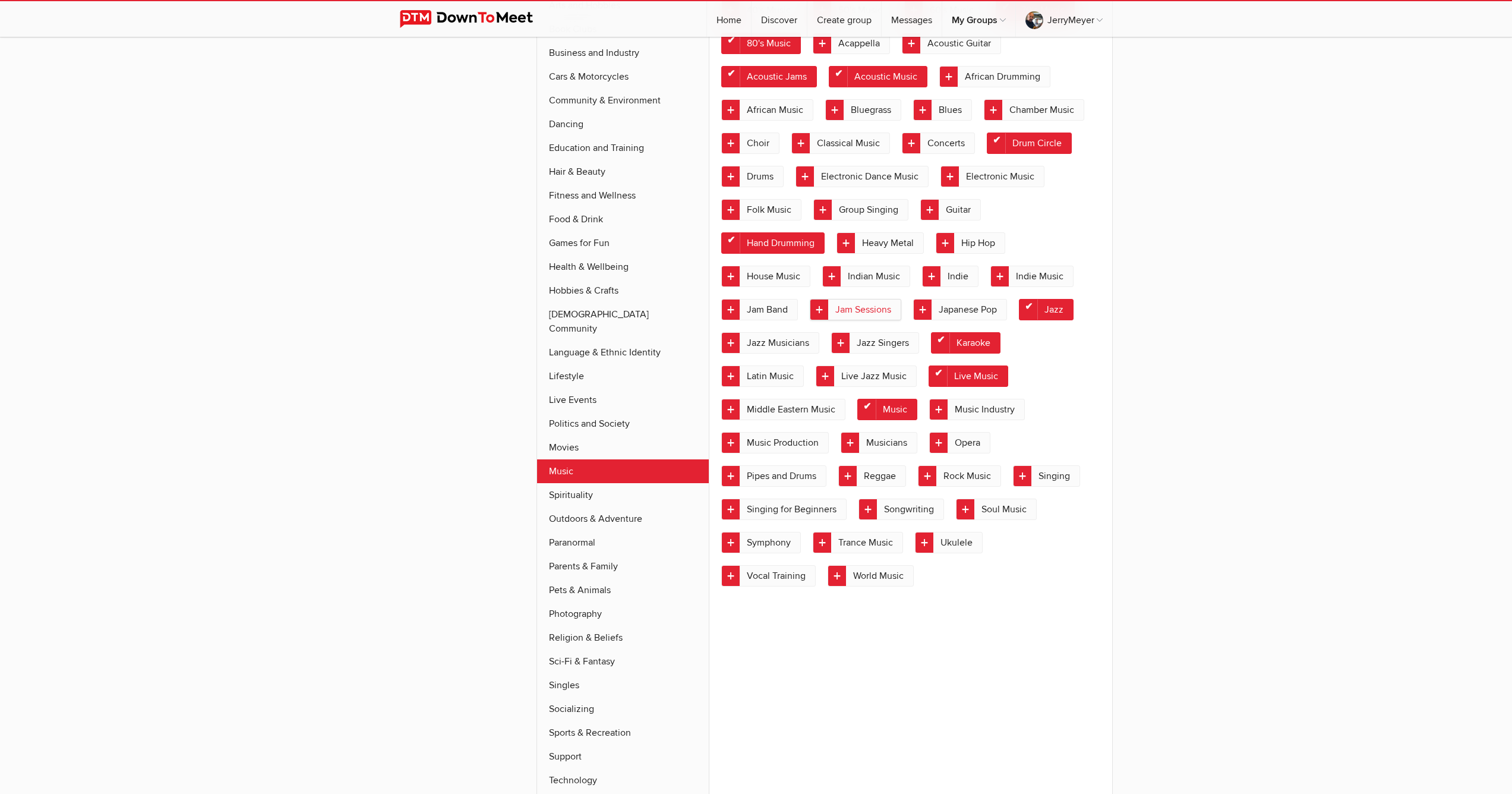
click at [846, 307] on link "Jam Sessions" at bounding box center [856, 309] width 92 height 22
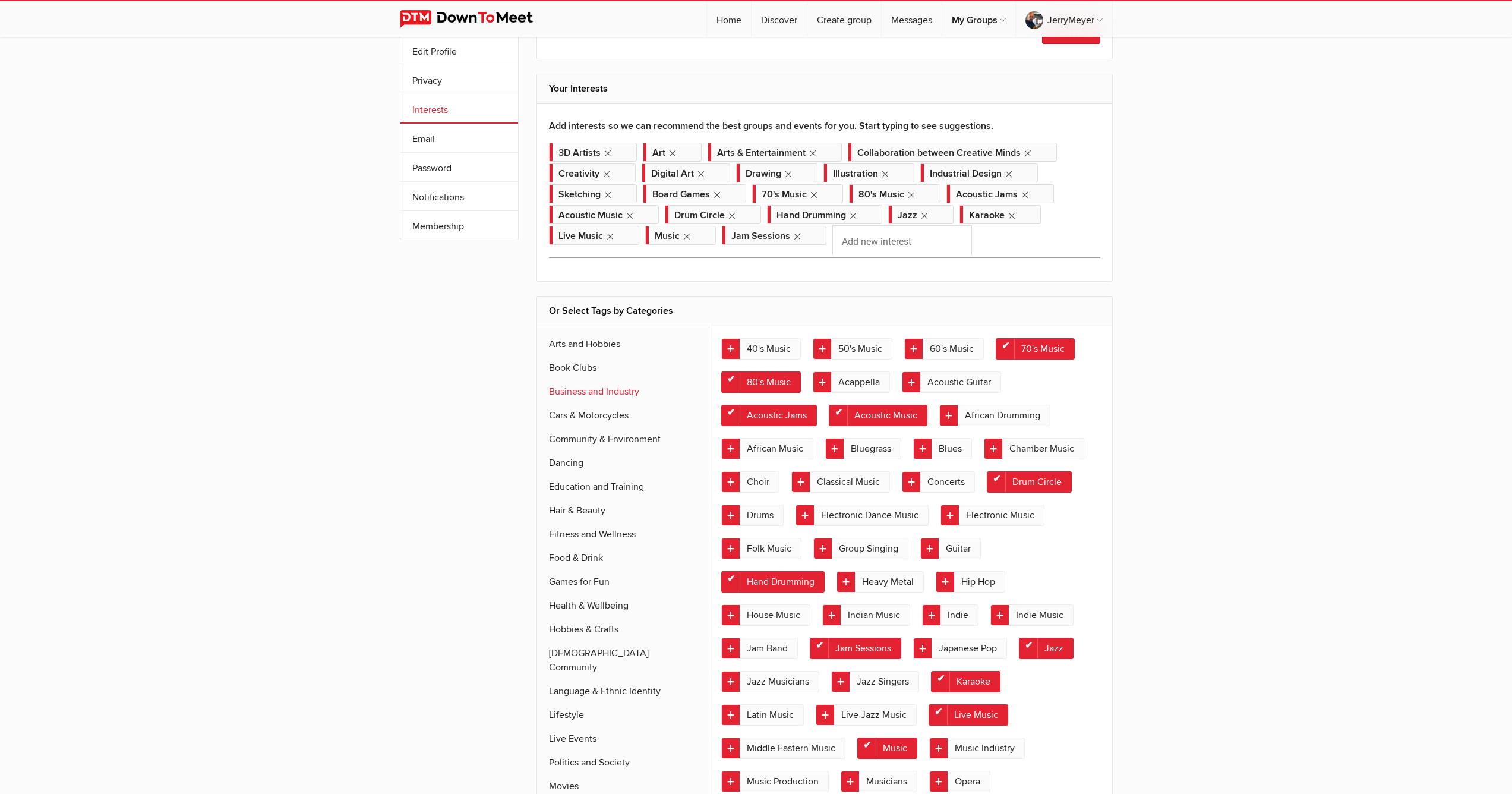
scroll to position [0, 0]
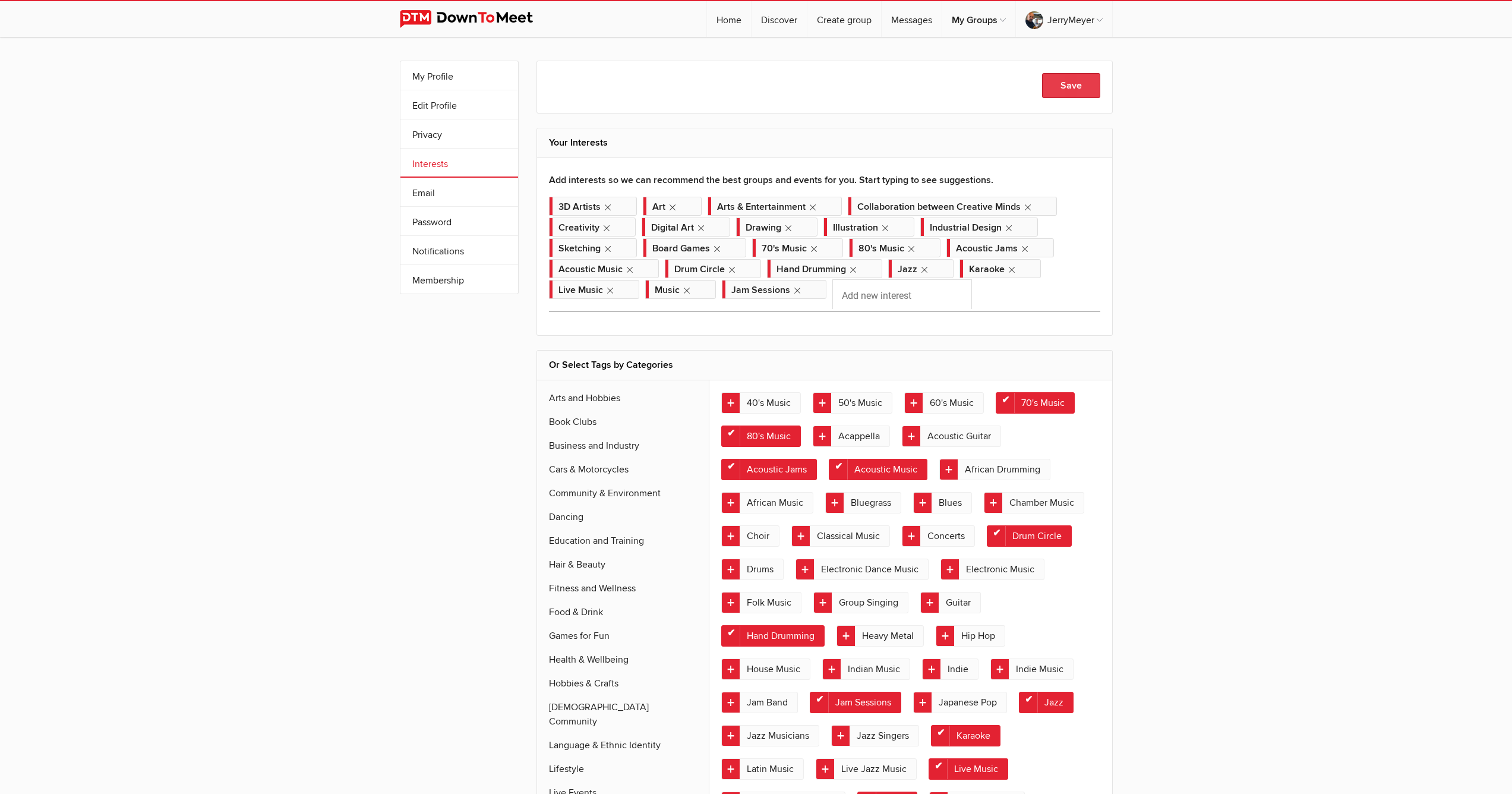
click at [1085, 90] on button "Save" at bounding box center [1070, 85] width 58 height 25
click at [442, 77] on link "My Profile" at bounding box center [458, 75] width 117 height 28
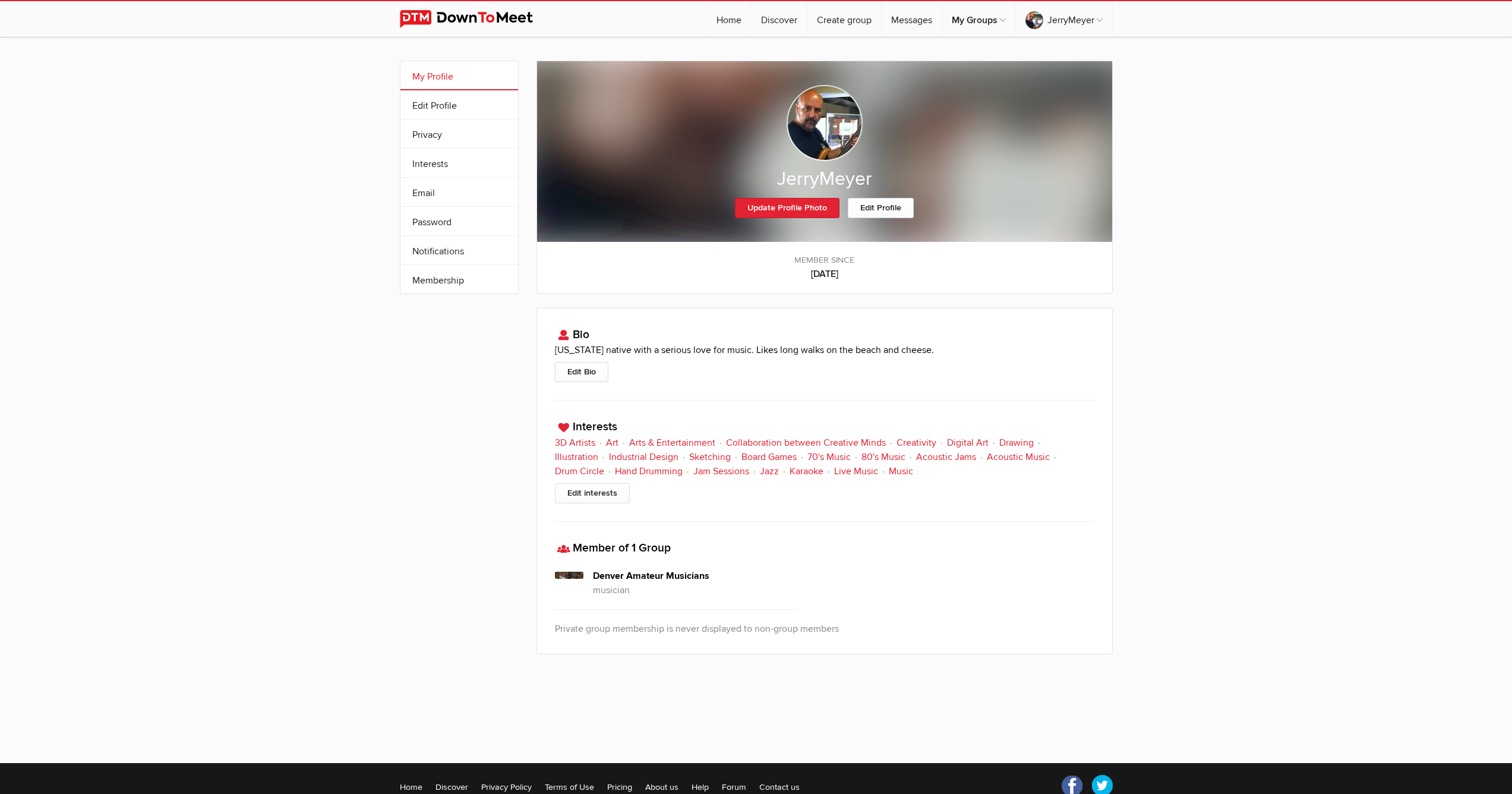
click at [931, 354] on p "[US_STATE] native with a serious love for music. Likes long walks on the beach …" at bounding box center [824, 350] width 539 height 14
click at [925, 349] on p "[US_STATE] native with a serious love for music. Likes long walks on the beach …" at bounding box center [824, 350] width 539 height 14
click at [591, 376] on link "Edit Bio" at bounding box center [581, 372] width 53 height 21
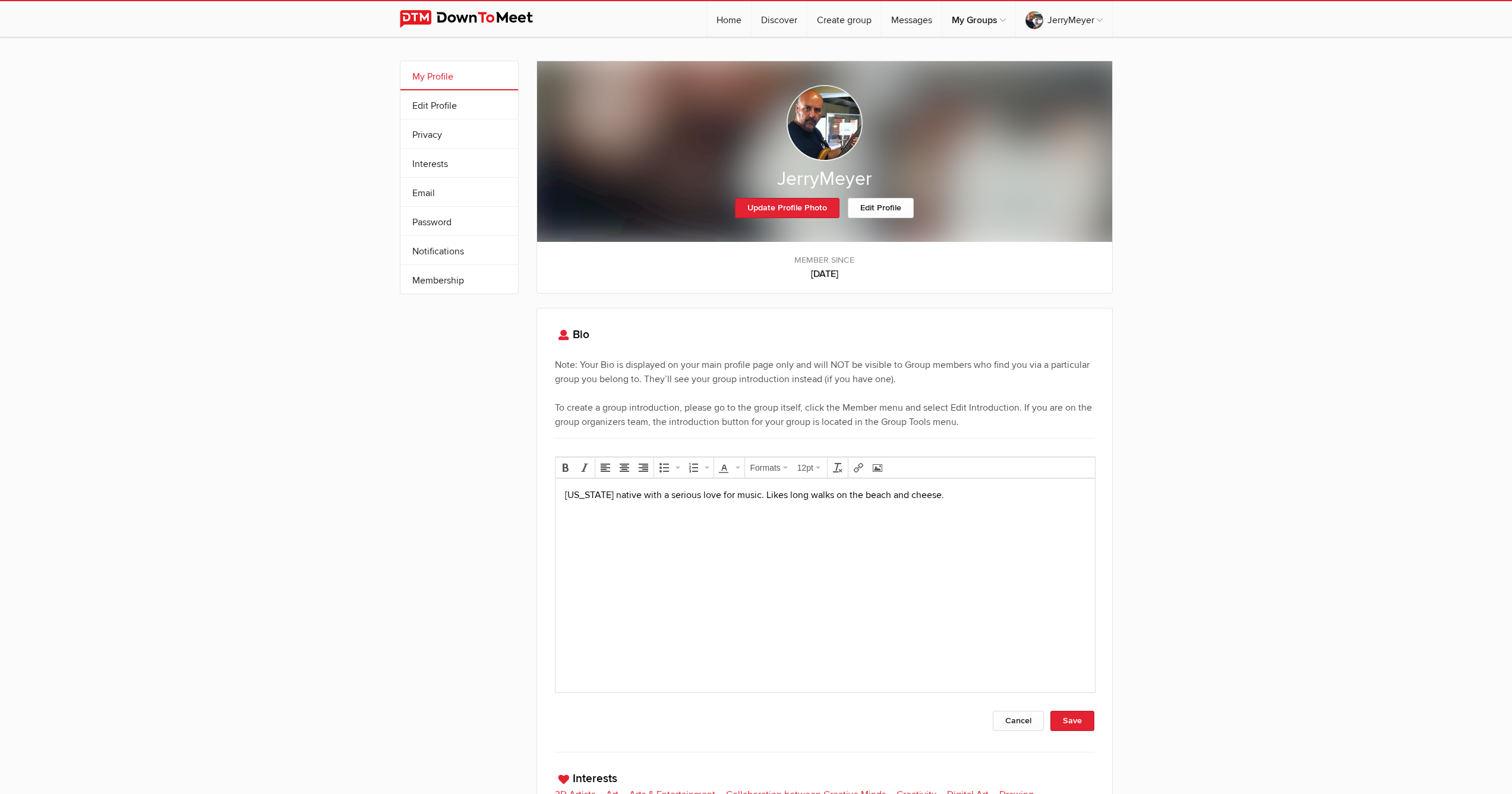
scroll to position [7, 0]
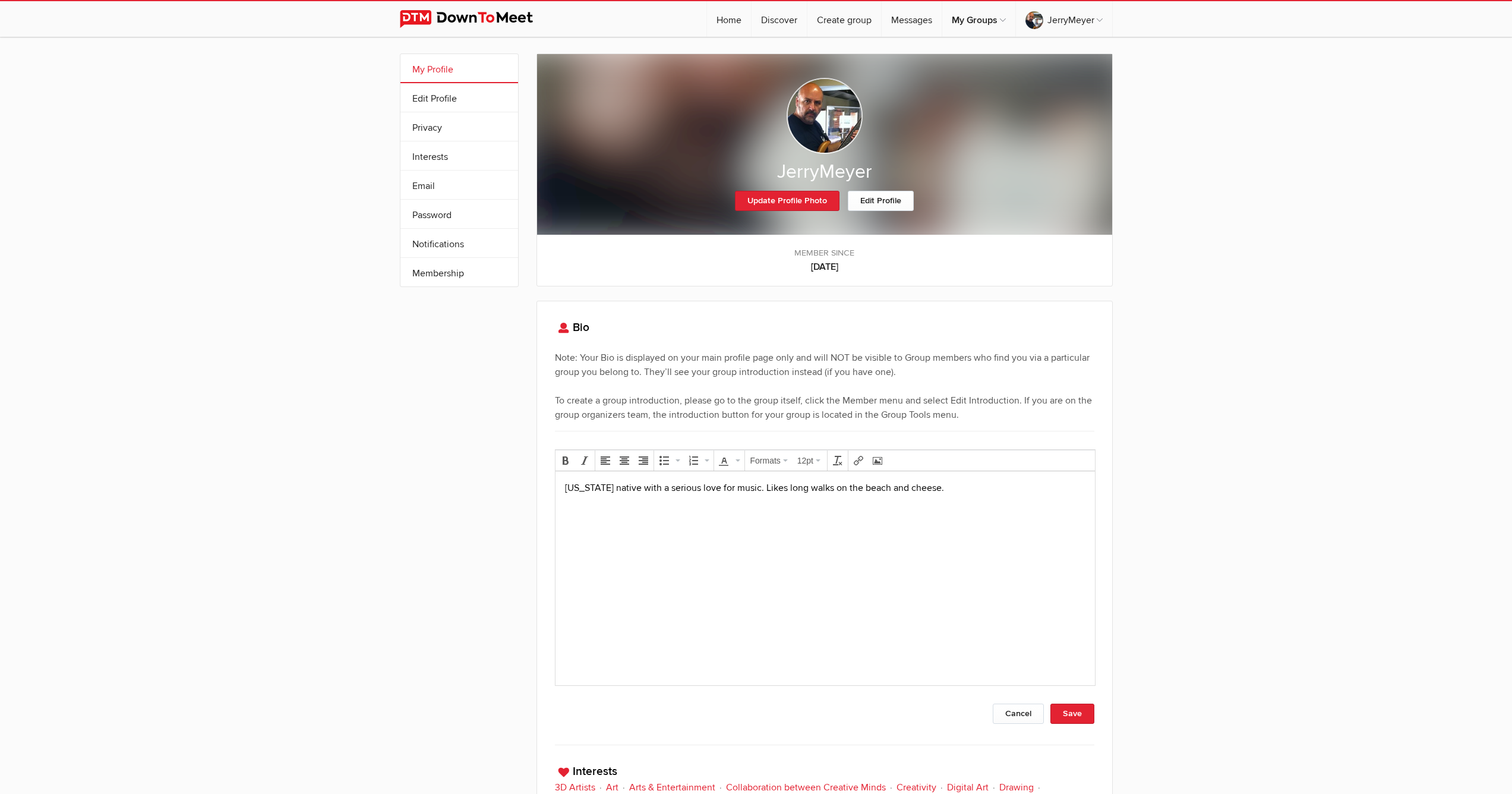
click at [954, 487] on p "[US_STATE] native with a serious love for music. Likes long walks on the beach …" at bounding box center [824, 487] width 520 height 14
click at [1077, 718] on button "Save" at bounding box center [1071, 713] width 44 height 21
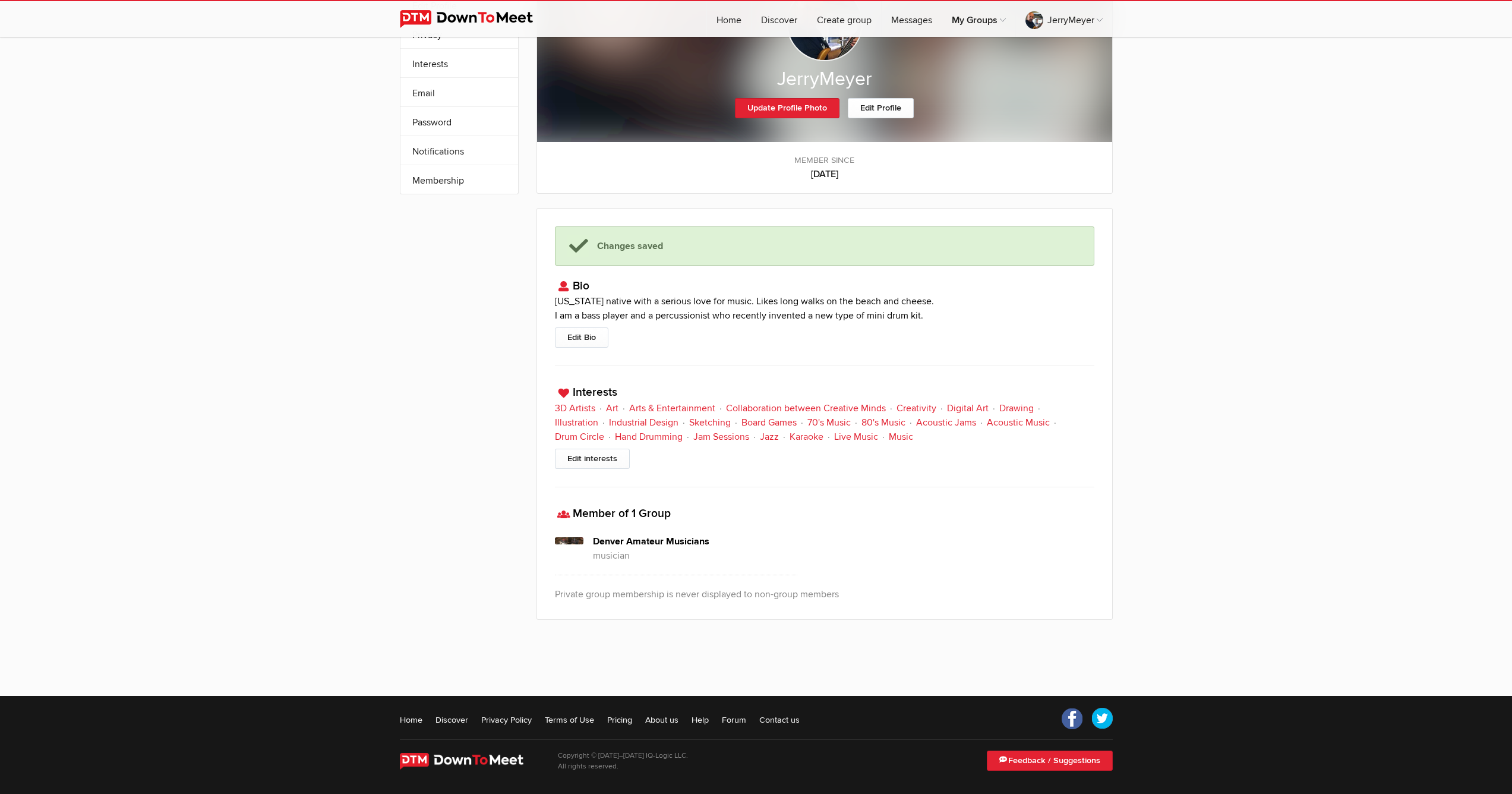
scroll to position [0, 0]
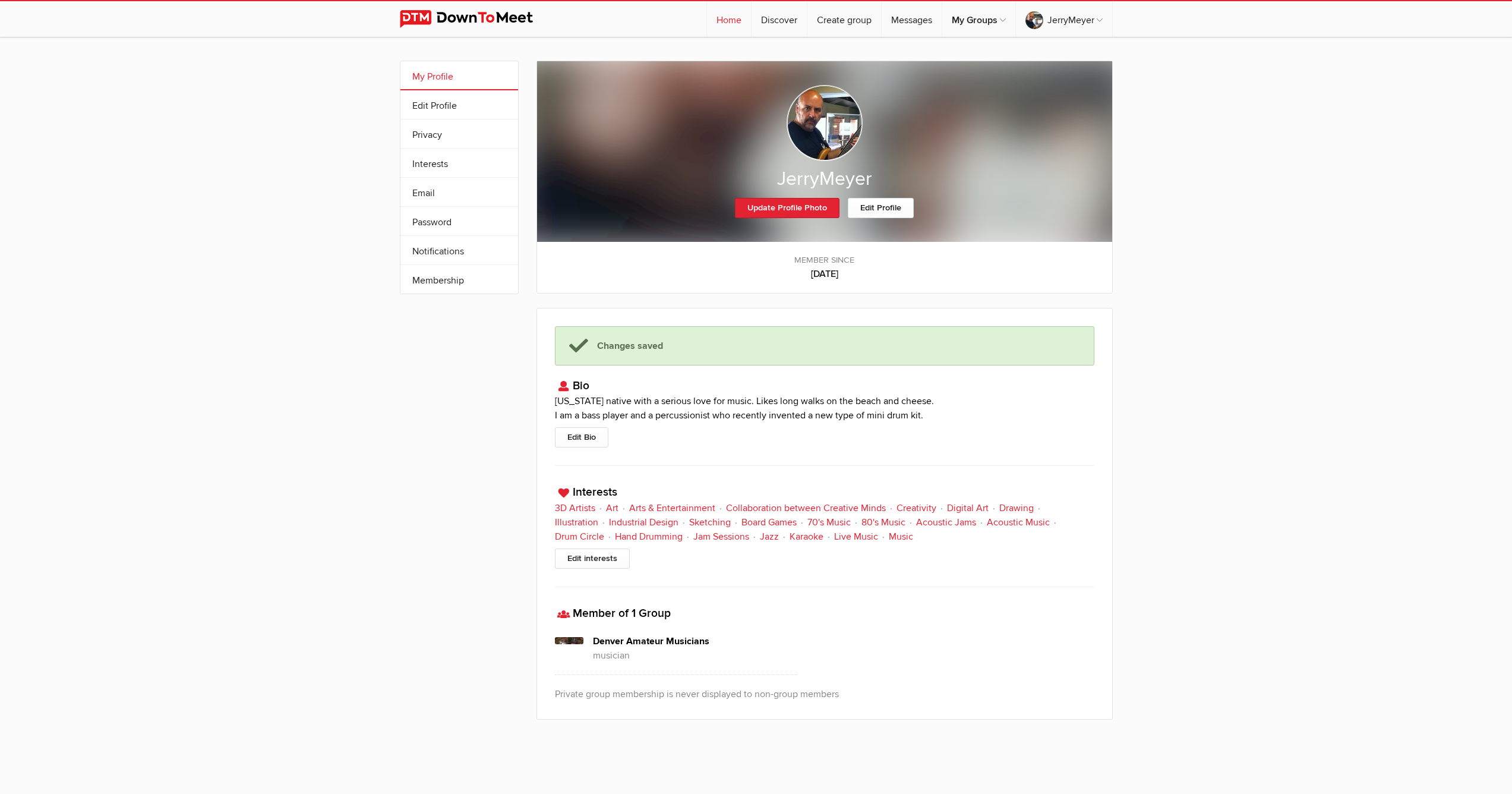
click at [728, 22] on link "Home" at bounding box center [728, 19] width 44 height 36
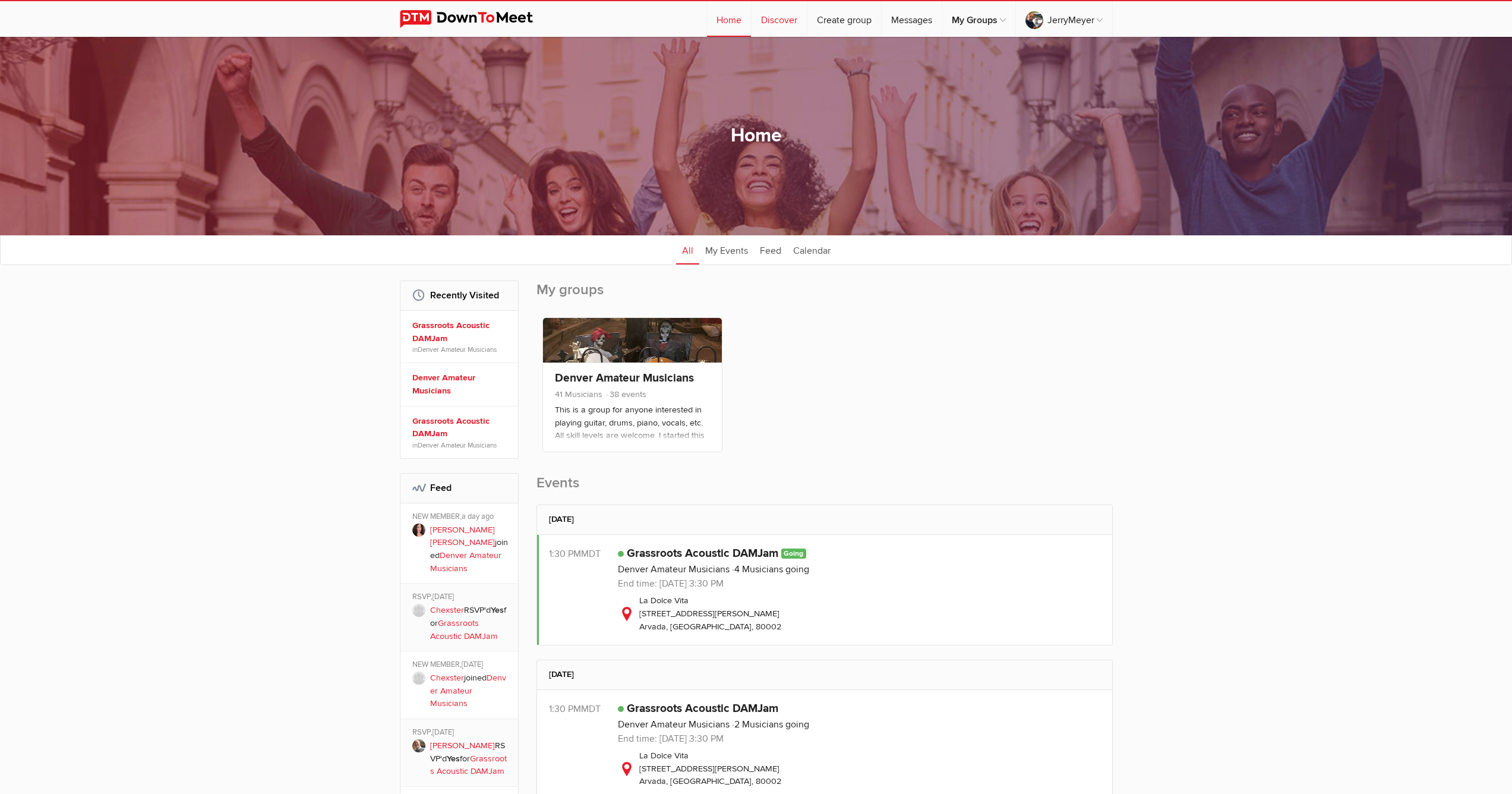
click at [776, 19] on link "Discover" at bounding box center [779, 19] width 55 height 36
select select "null"
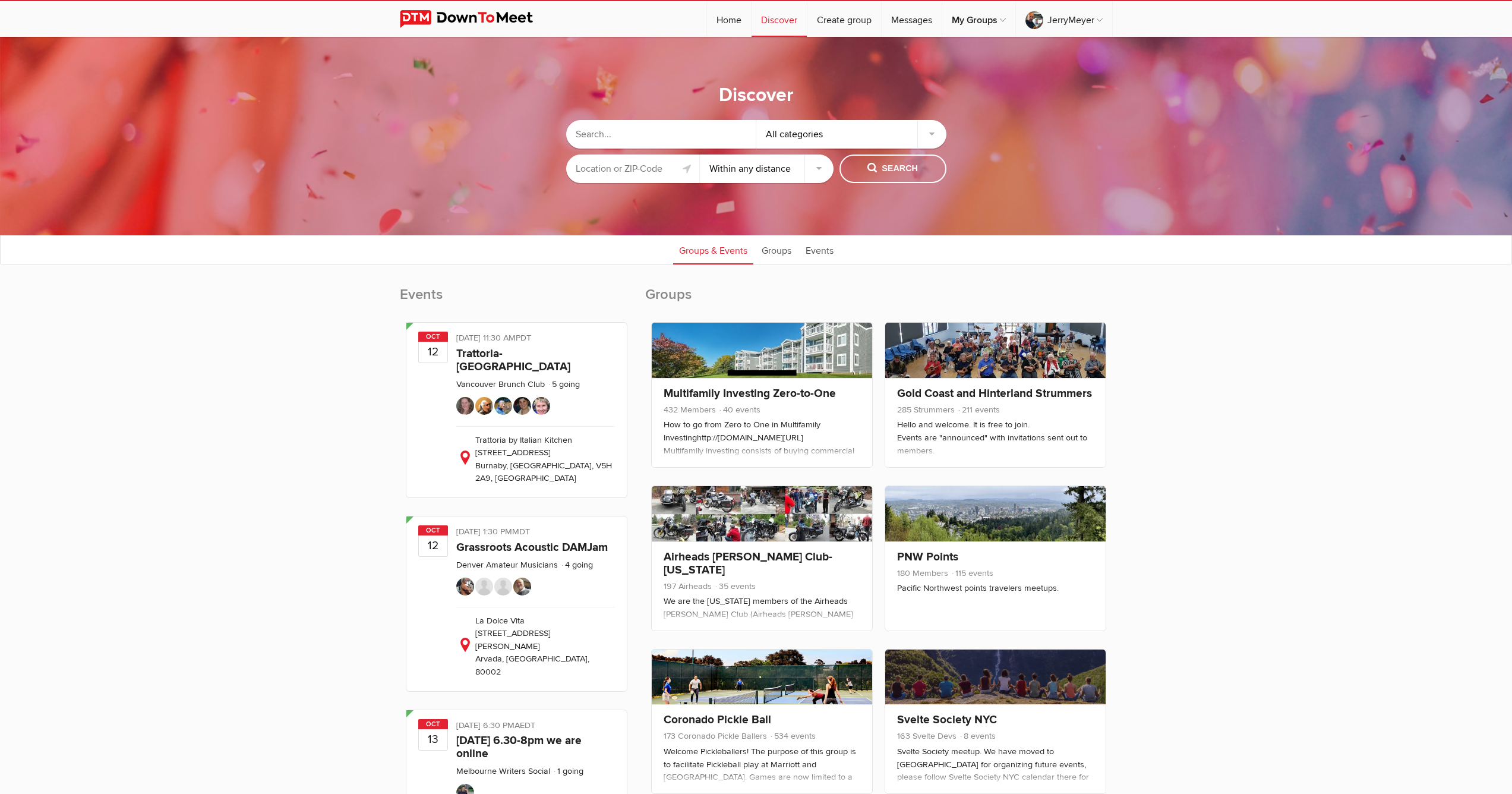
click at [627, 135] on input "text" at bounding box center [661, 134] width 190 height 28
click at [571, 573] on div "Public event Anyone who has access to the group can see the event, description,…" at bounding box center [535, 603] width 158 height 157
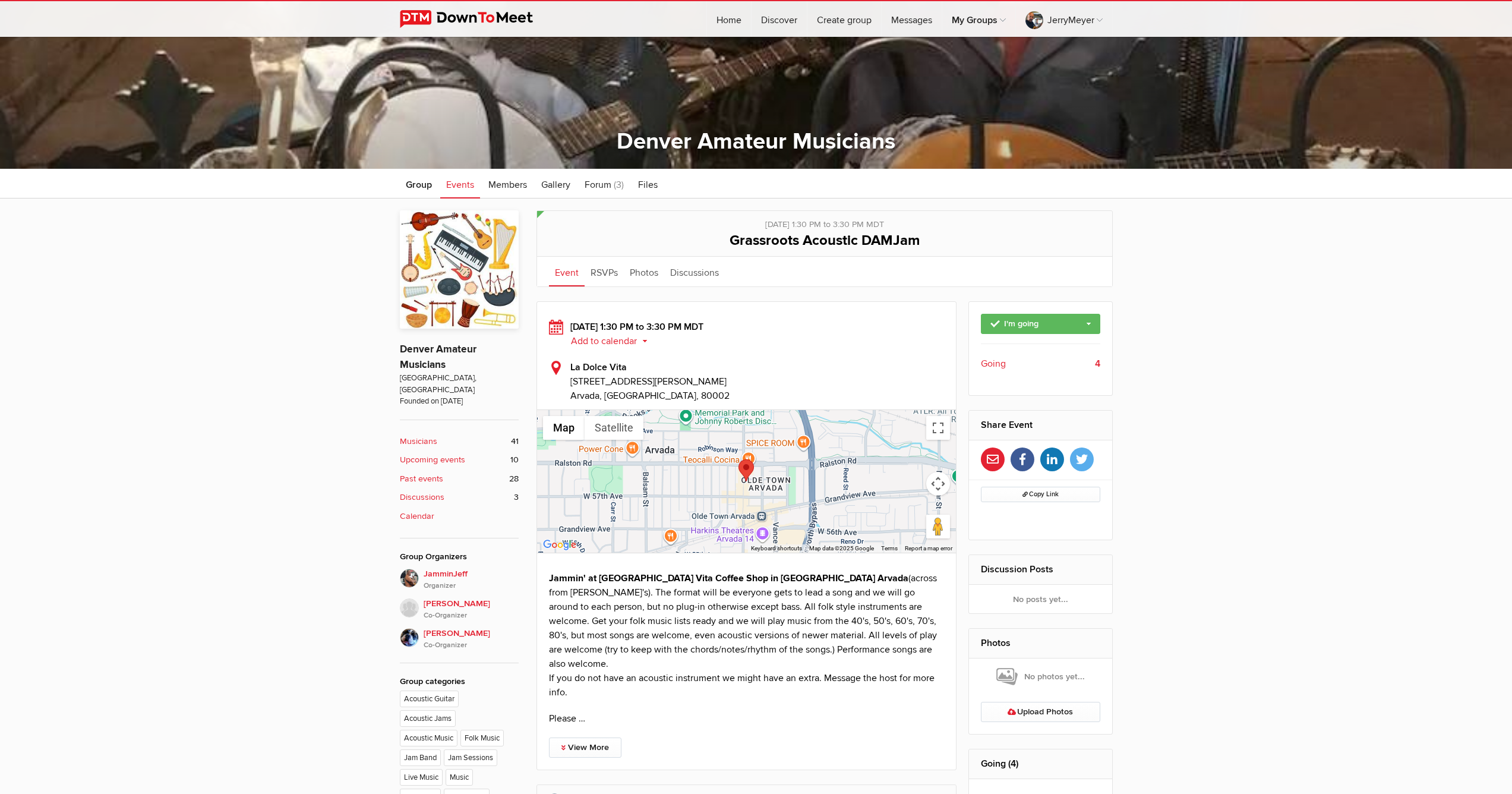
scroll to position [262, 0]
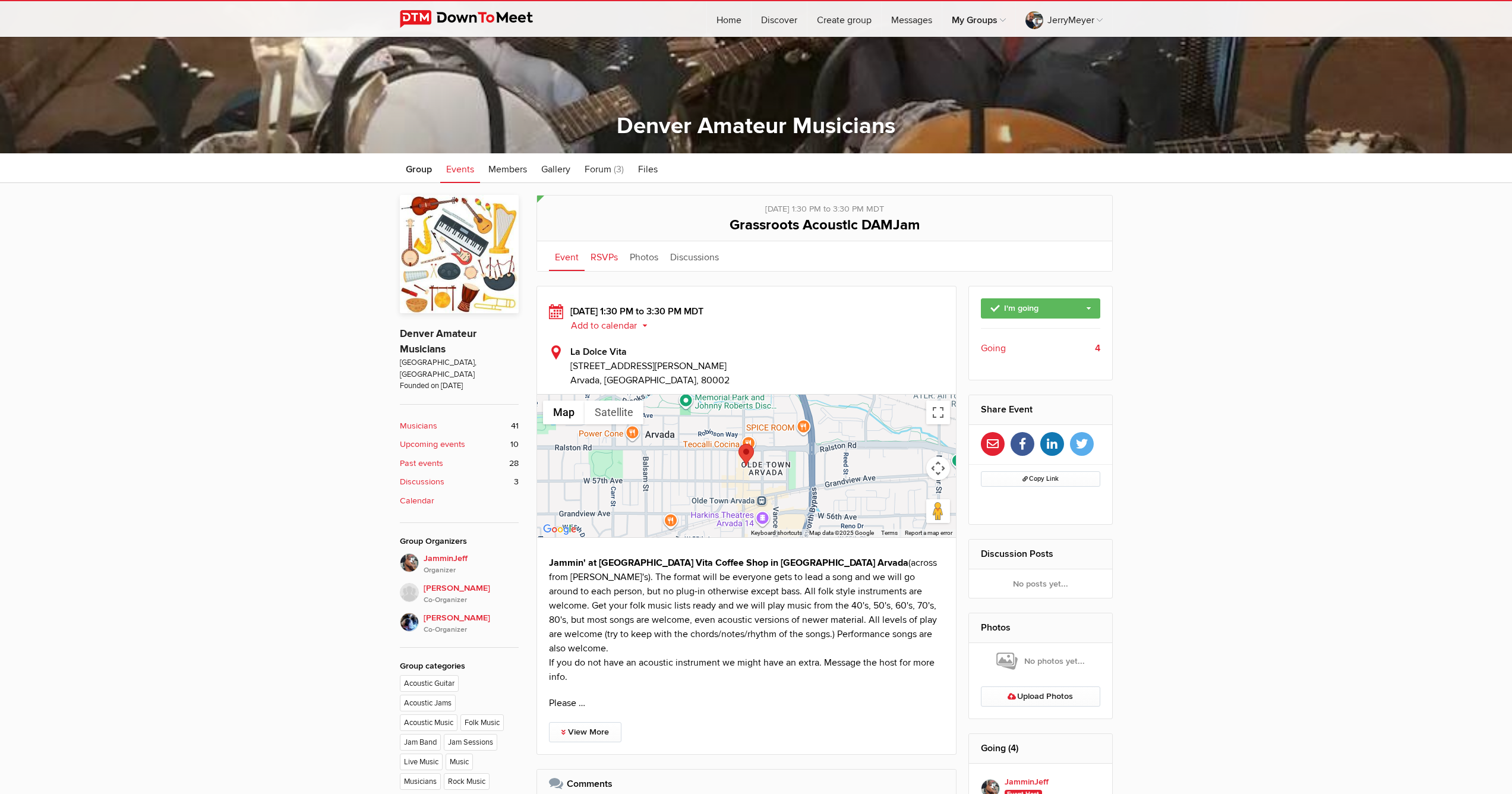
click at [599, 259] on link "RSVPs" at bounding box center [605, 256] width 39 height 30
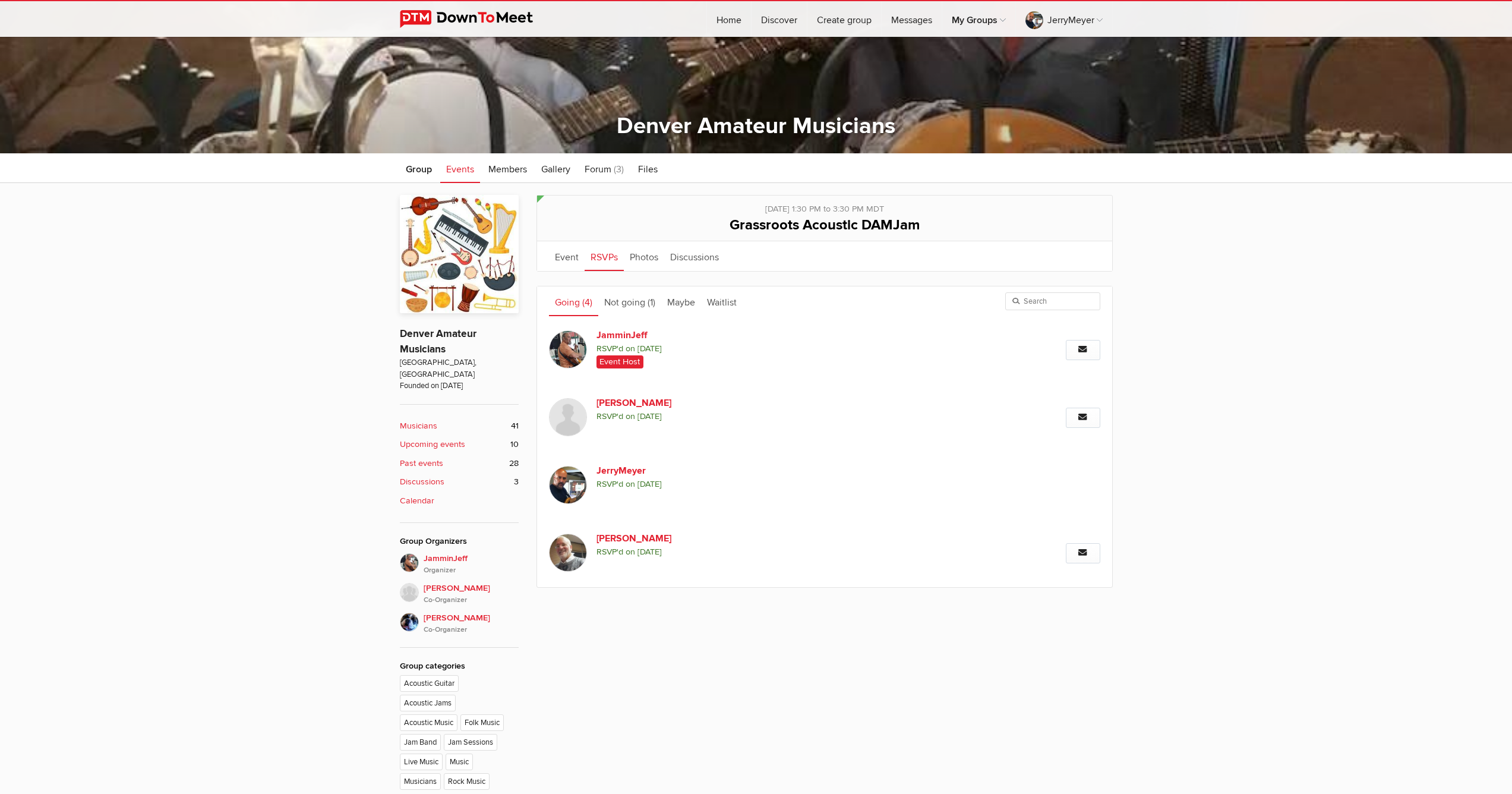
click at [325, 455] on div "Public event Anyone who has access to the group can see the event, description,…" at bounding box center [756, 538] width 1512 height 712
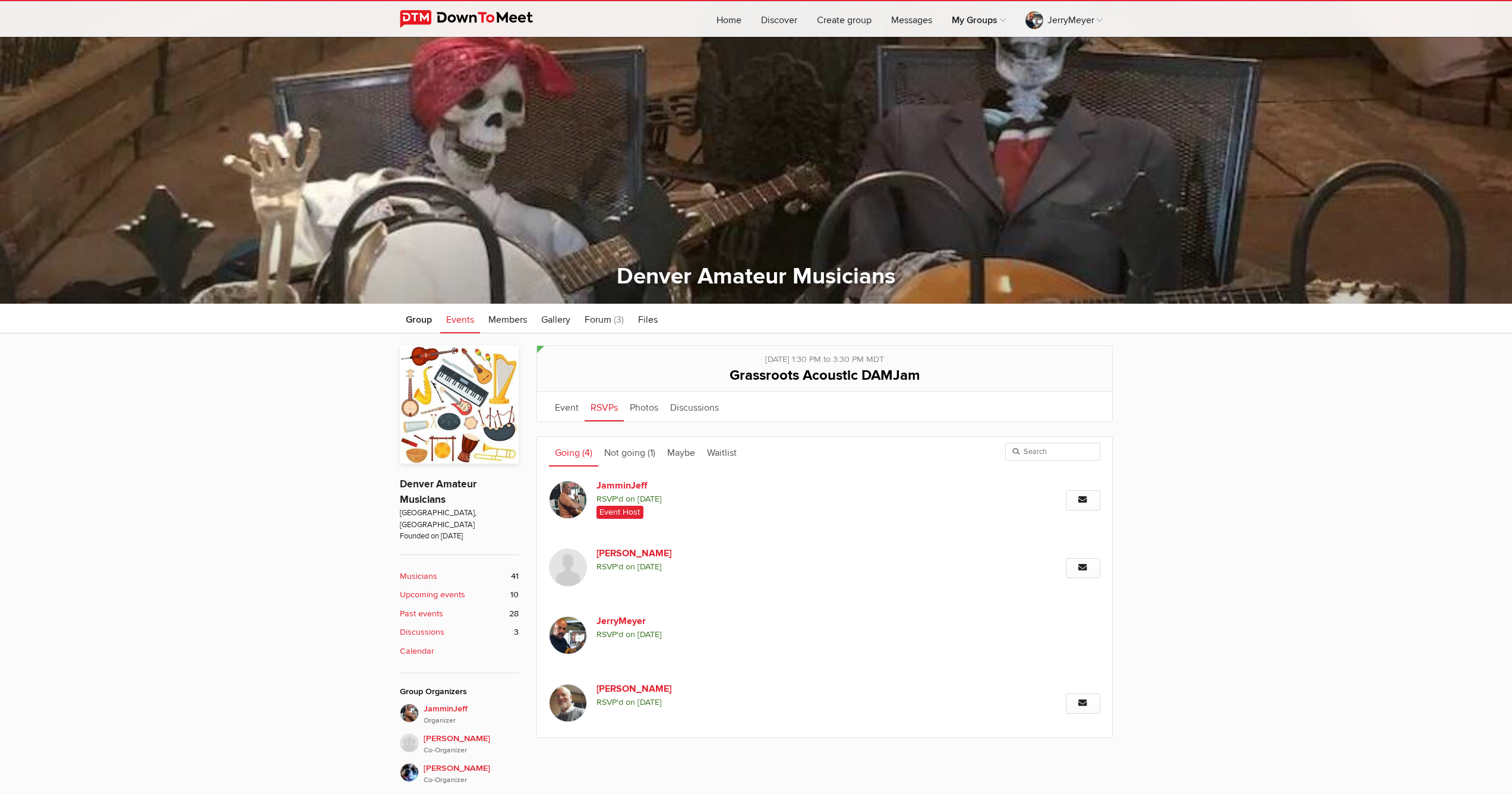
scroll to position [179, 0]
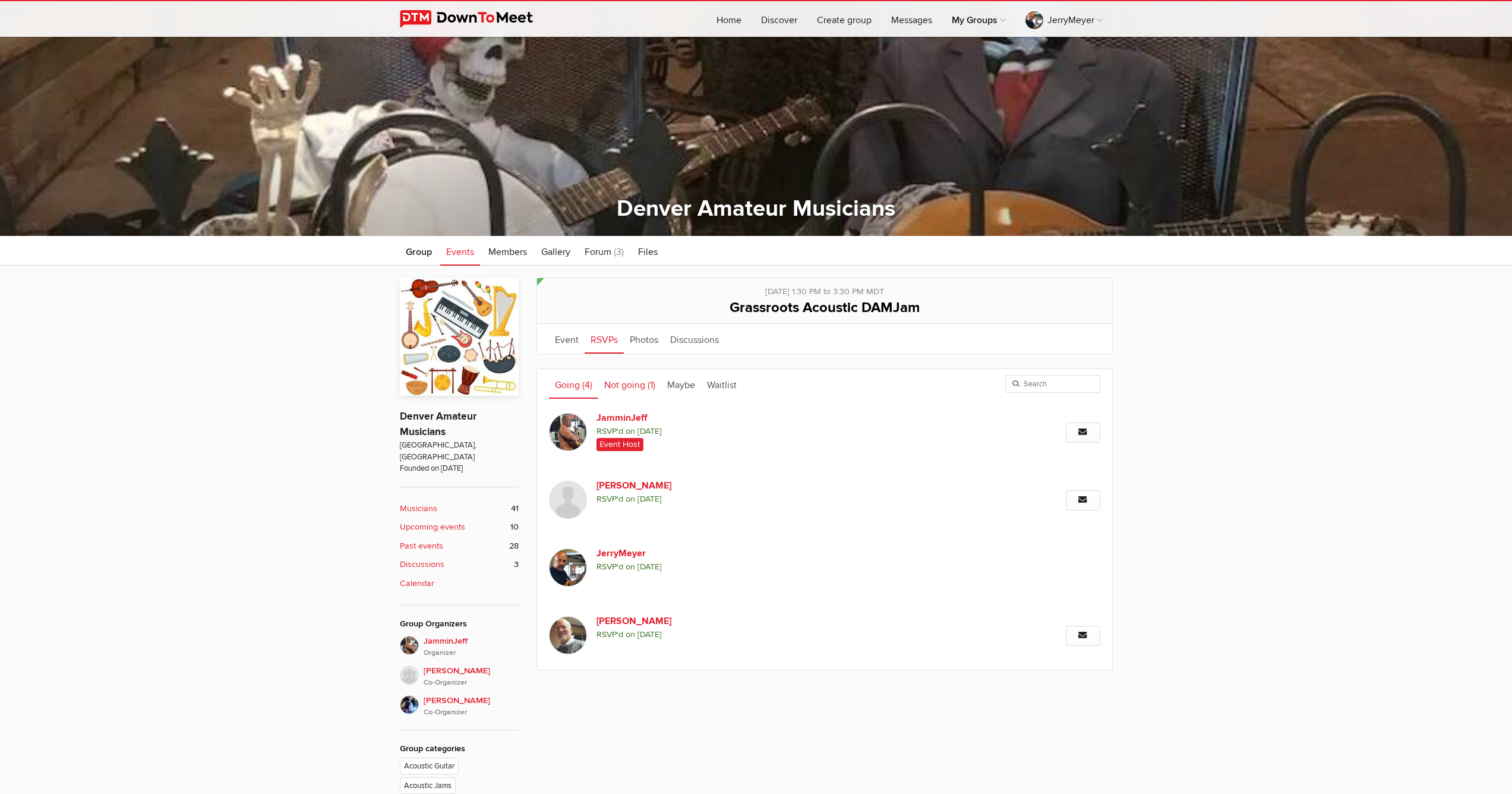
click at [630, 384] on link "Not going (1)" at bounding box center [629, 384] width 63 height 30
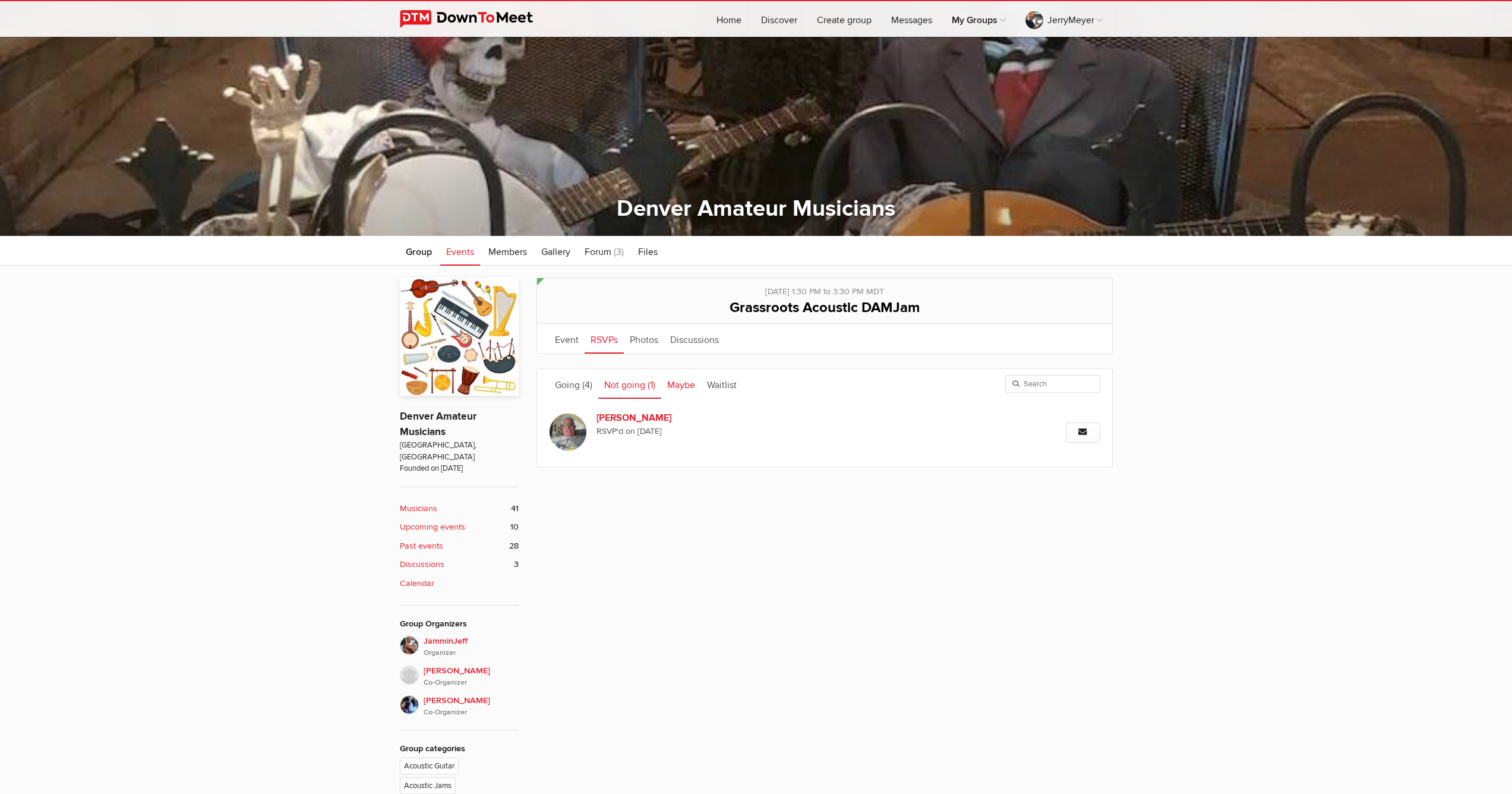
click at [683, 382] on link "Maybe" at bounding box center [681, 384] width 39 height 30
click at [726, 383] on link "Waitlist" at bounding box center [722, 384] width 41 height 30
click at [422, 502] on b "Musicians" at bounding box center [418, 508] width 37 height 13
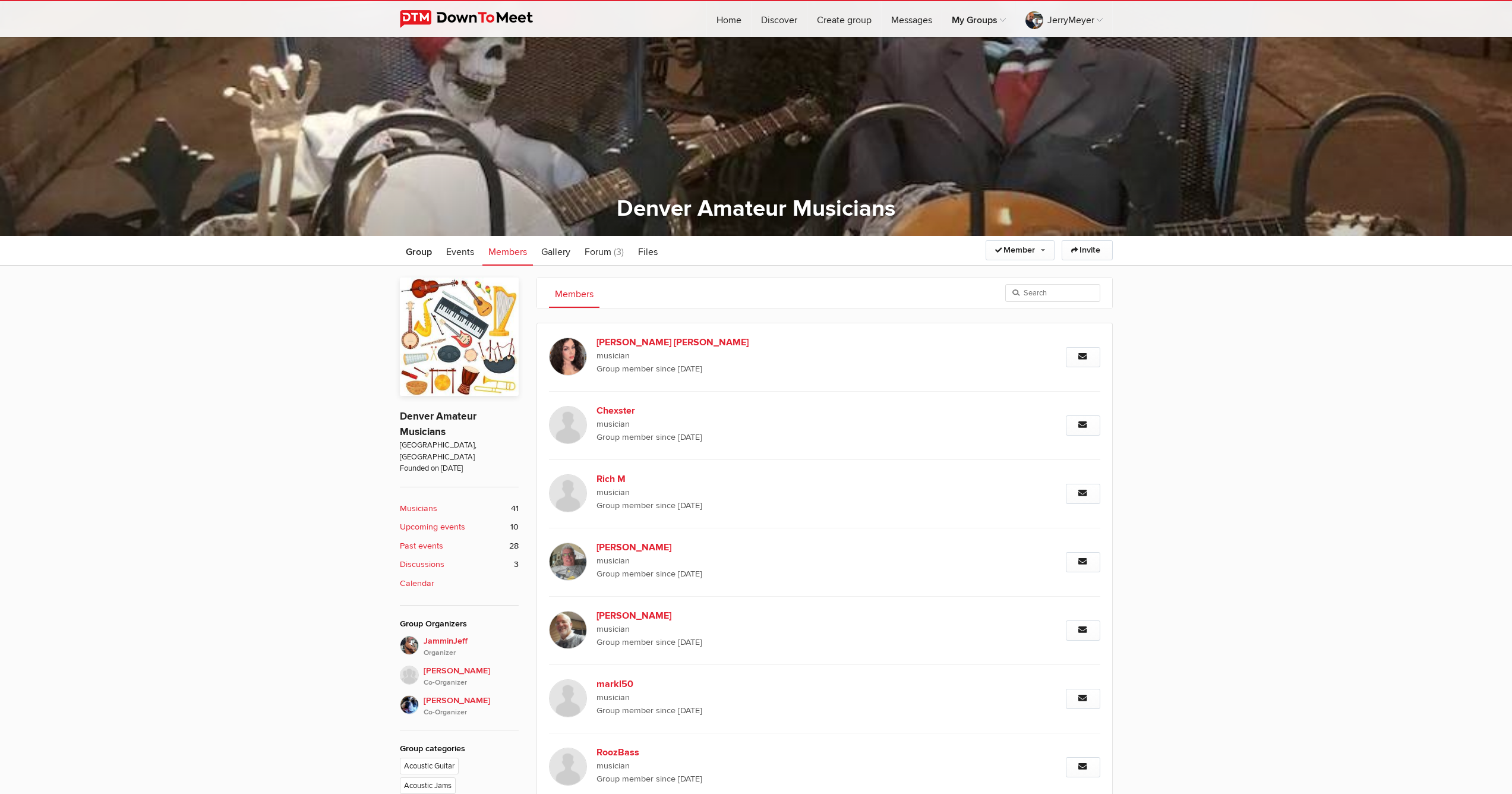
scroll to position [414, 0]
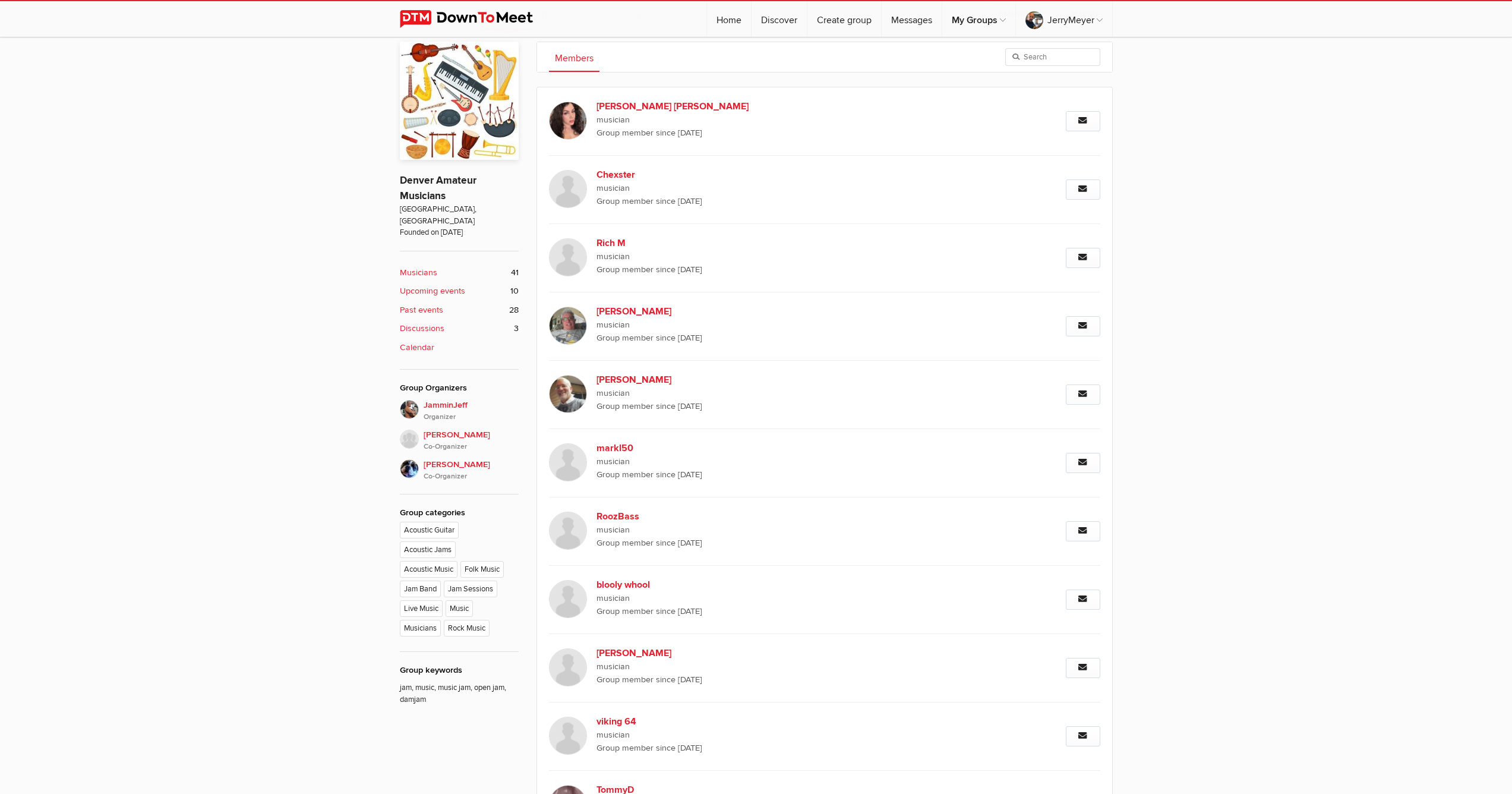
click at [1087, 21] on link "JerryMeyer" at bounding box center [1064, 19] width 97 height 36
click at [1048, 51] on link "My Profile" at bounding box center [1058, 50] width 106 height 25
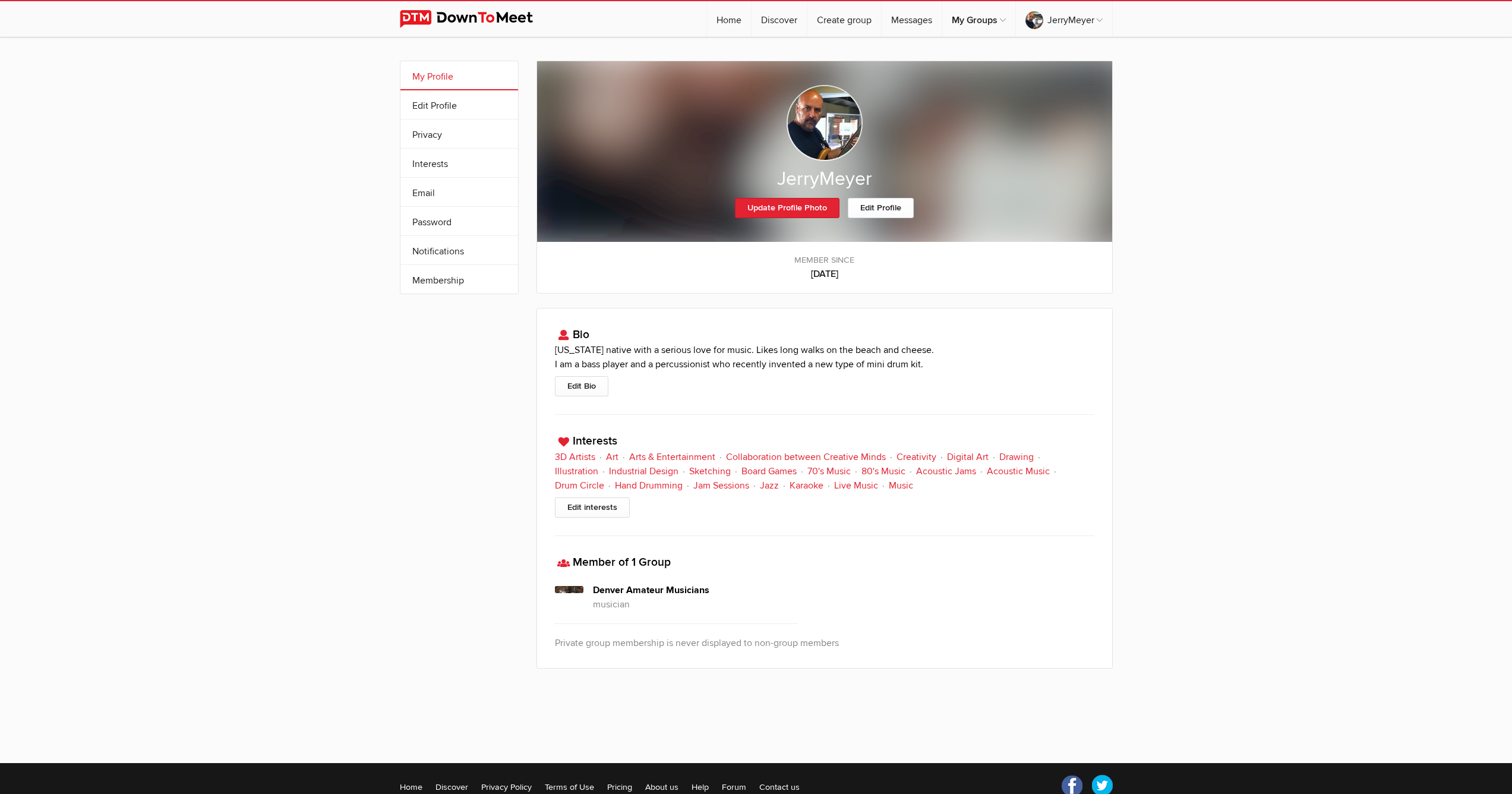
click at [464, 81] on link "My Profile" at bounding box center [458, 75] width 117 height 28
click at [466, 111] on link "Edit Profile" at bounding box center [458, 104] width 117 height 28
select select
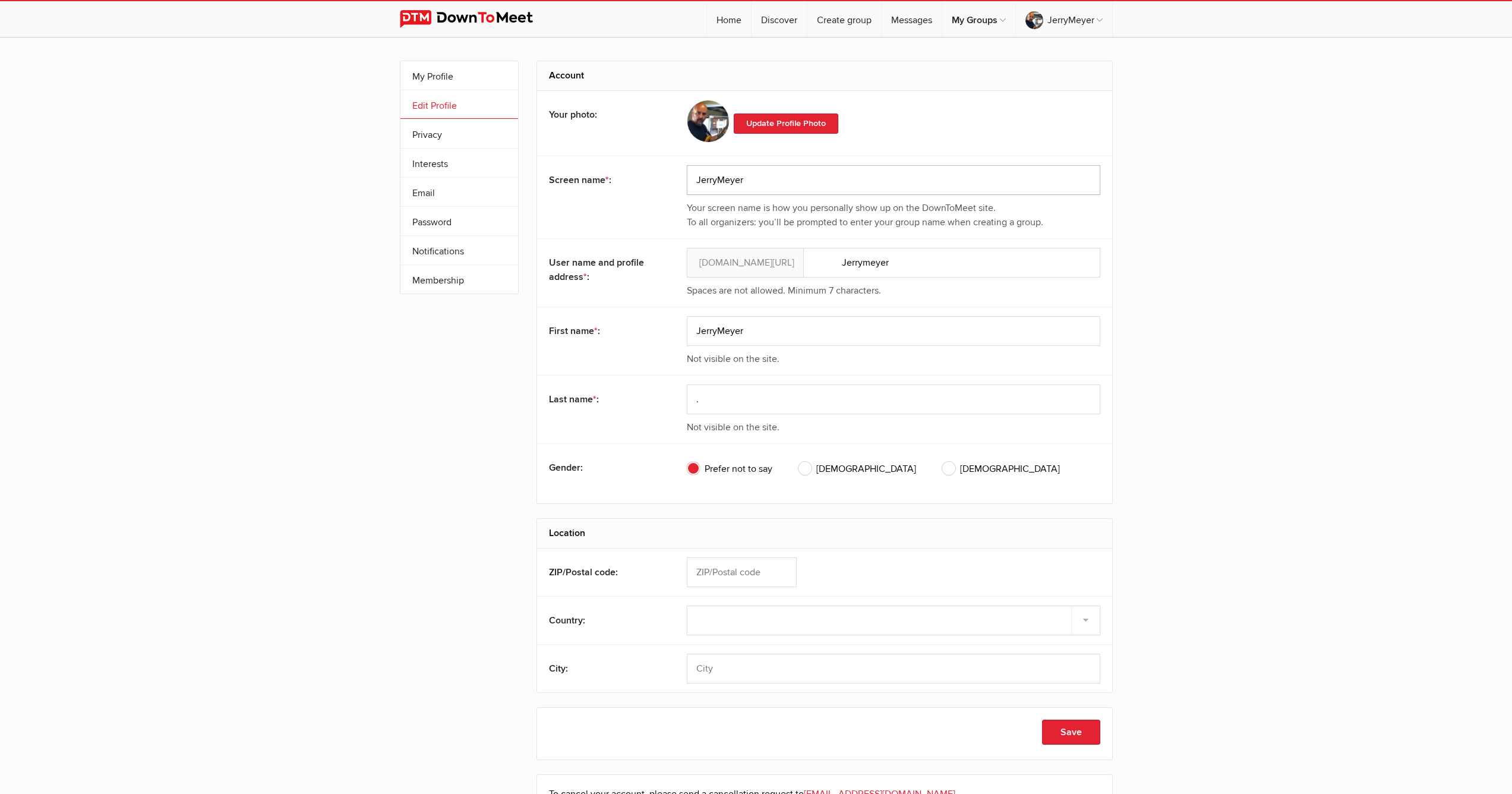
drag, startPoint x: 745, startPoint y: 179, endPoint x: 688, endPoint y: 175, distance: 57.1
click at [688, 175] on input "JerryMeyer" at bounding box center [893, 180] width 413 height 30
click at [777, 177] on input "JerryMeyer" at bounding box center [893, 180] width 413 height 30
type input "JerryMeyer - Bass player/percussionist"
click at [1083, 736] on button "Save" at bounding box center [1070, 731] width 58 height 25
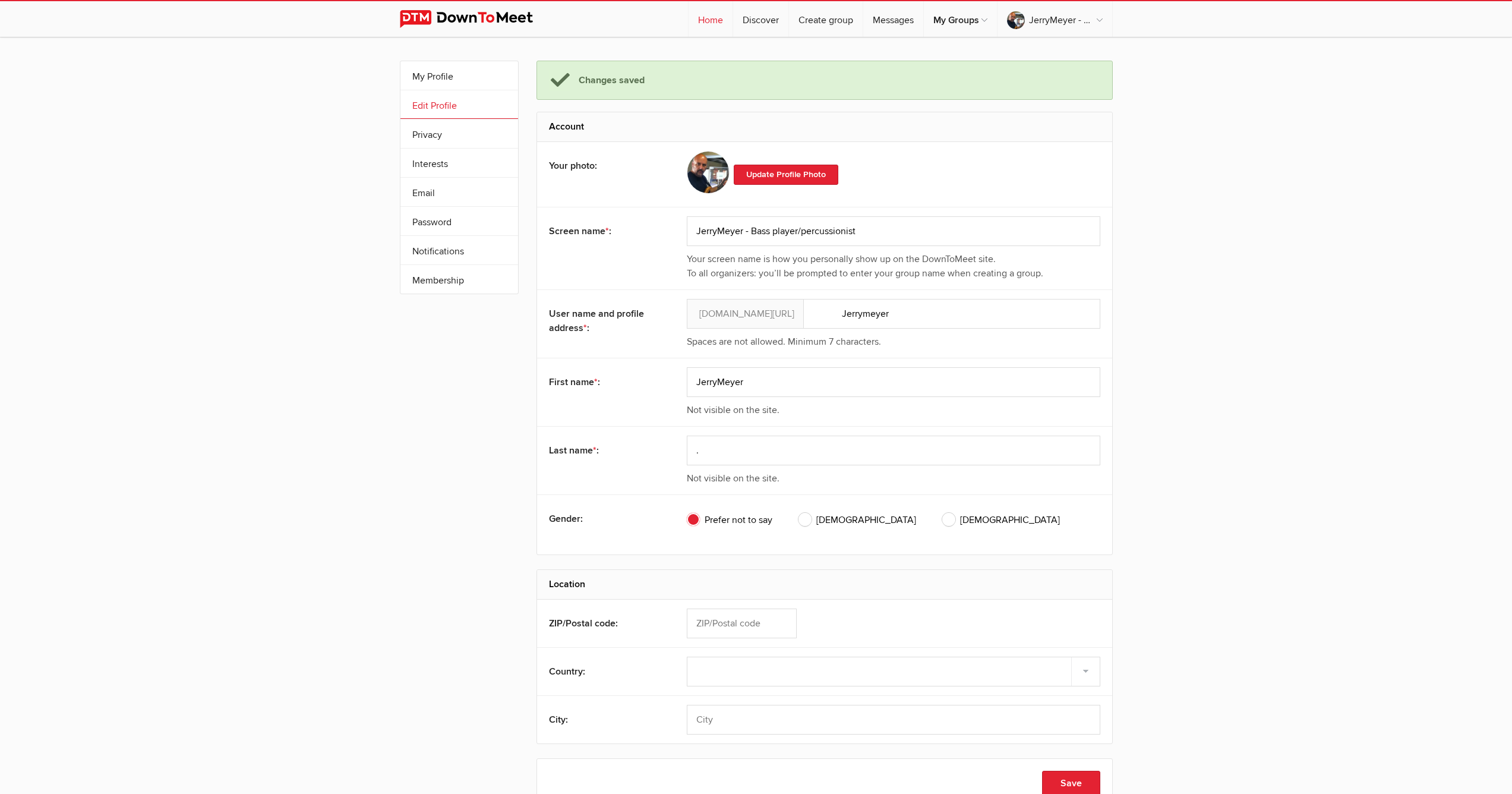
click at [712, 23] on link "Home" at bounding box center [710, 19] width 44 height 36
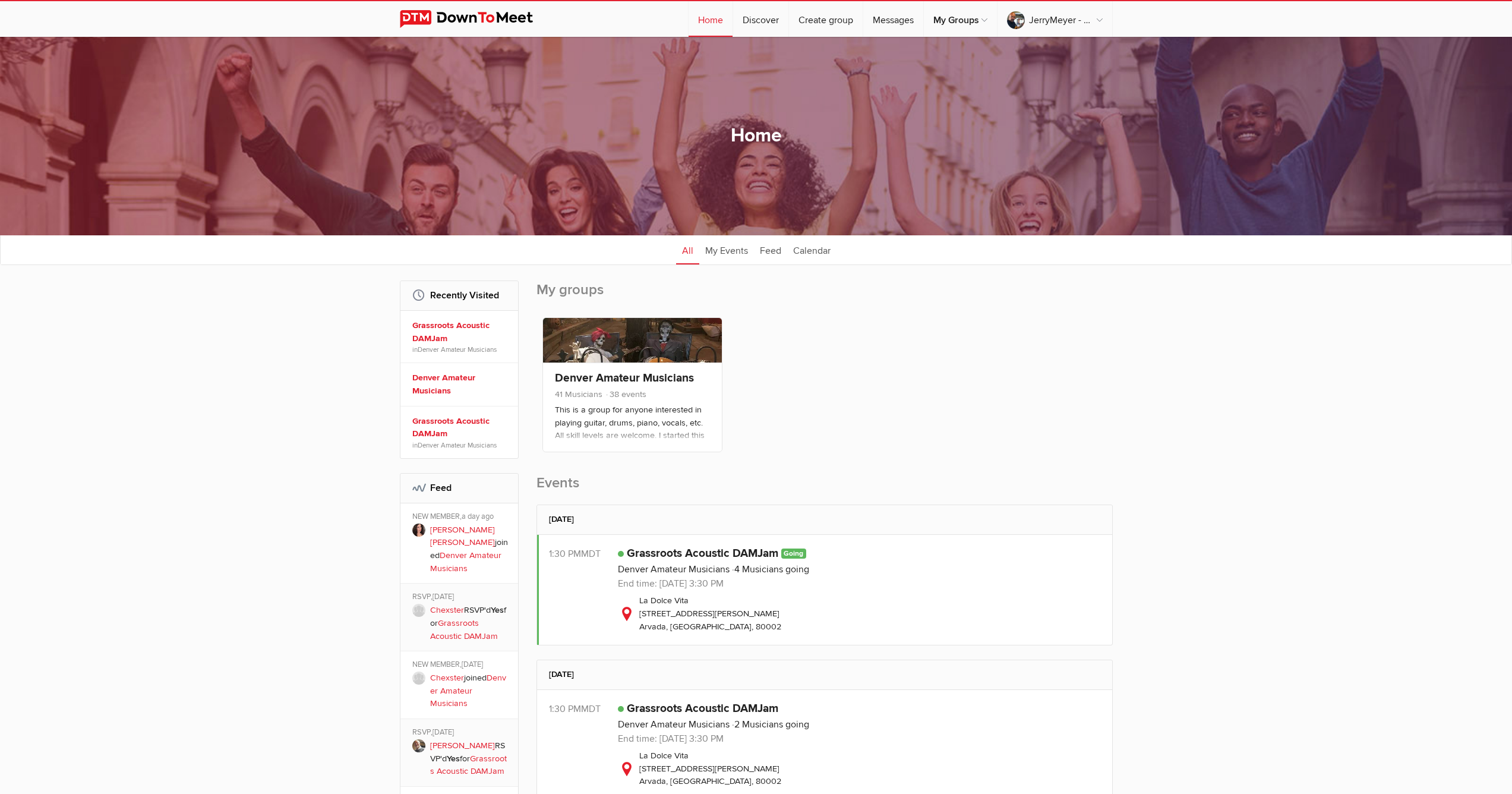
scroll to position [217, 0]
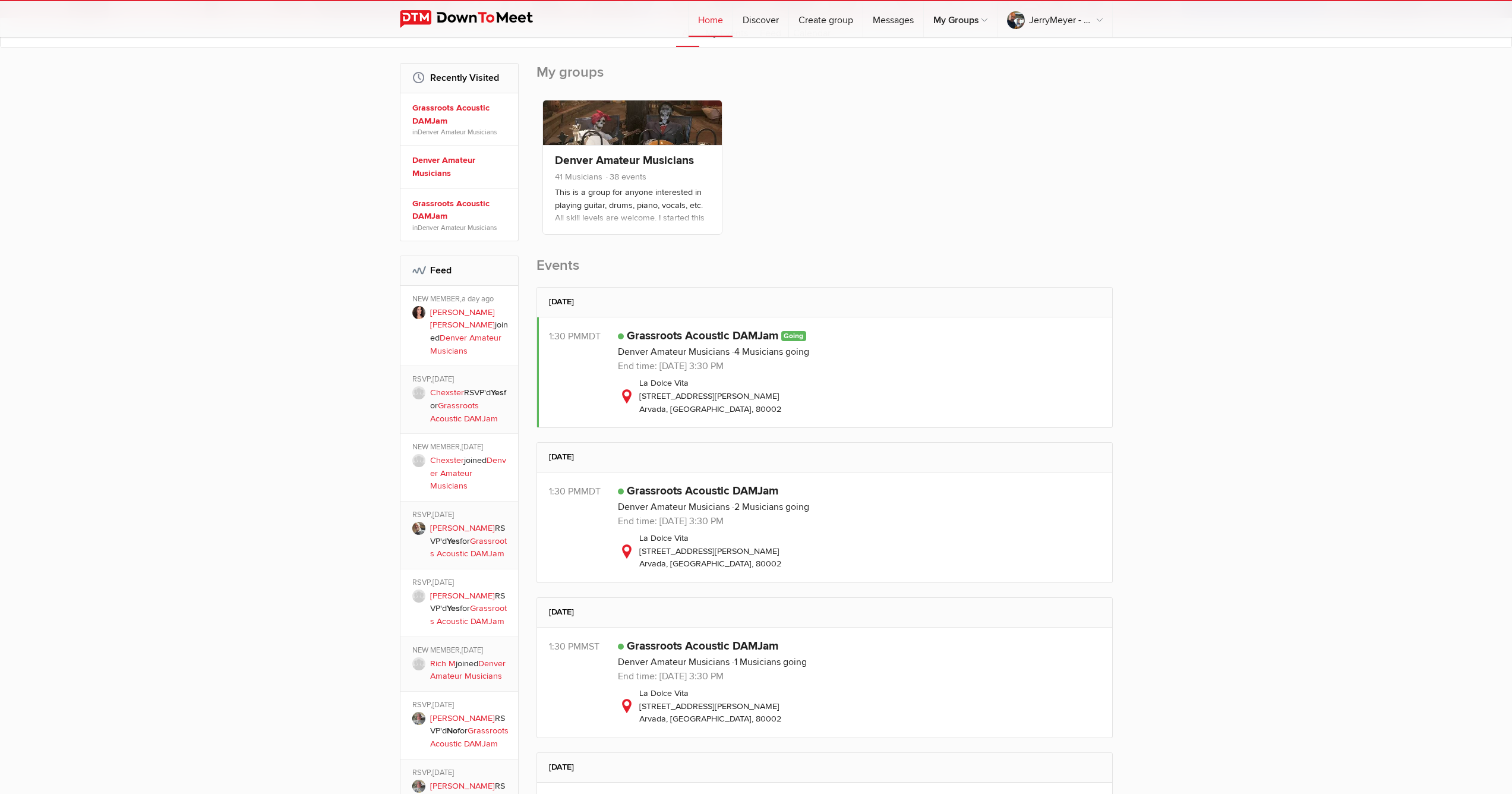
click at [852, 381] on div "La Dolce Vita [STREET_ADDRESS][PERSON_NAME]" at bounding box center [859, 396] width 483 height 38
click at [569, 375] on div "1:30 PM MDT" at bounding box center [584, 372] width 69 height 86
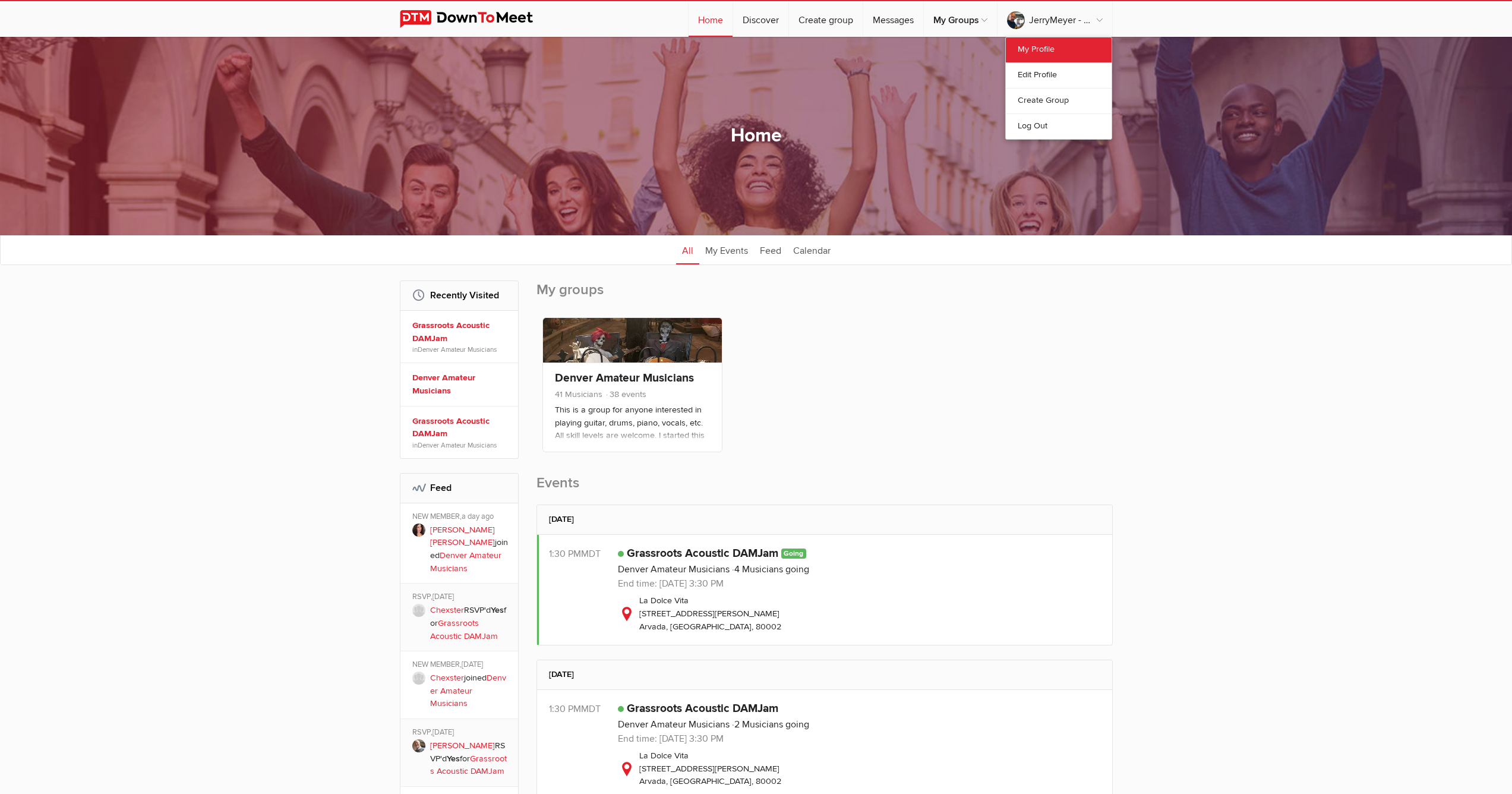
click at [1036, 51] on link "My Profile" at bounding box center [1058, 50] width 106 height 25
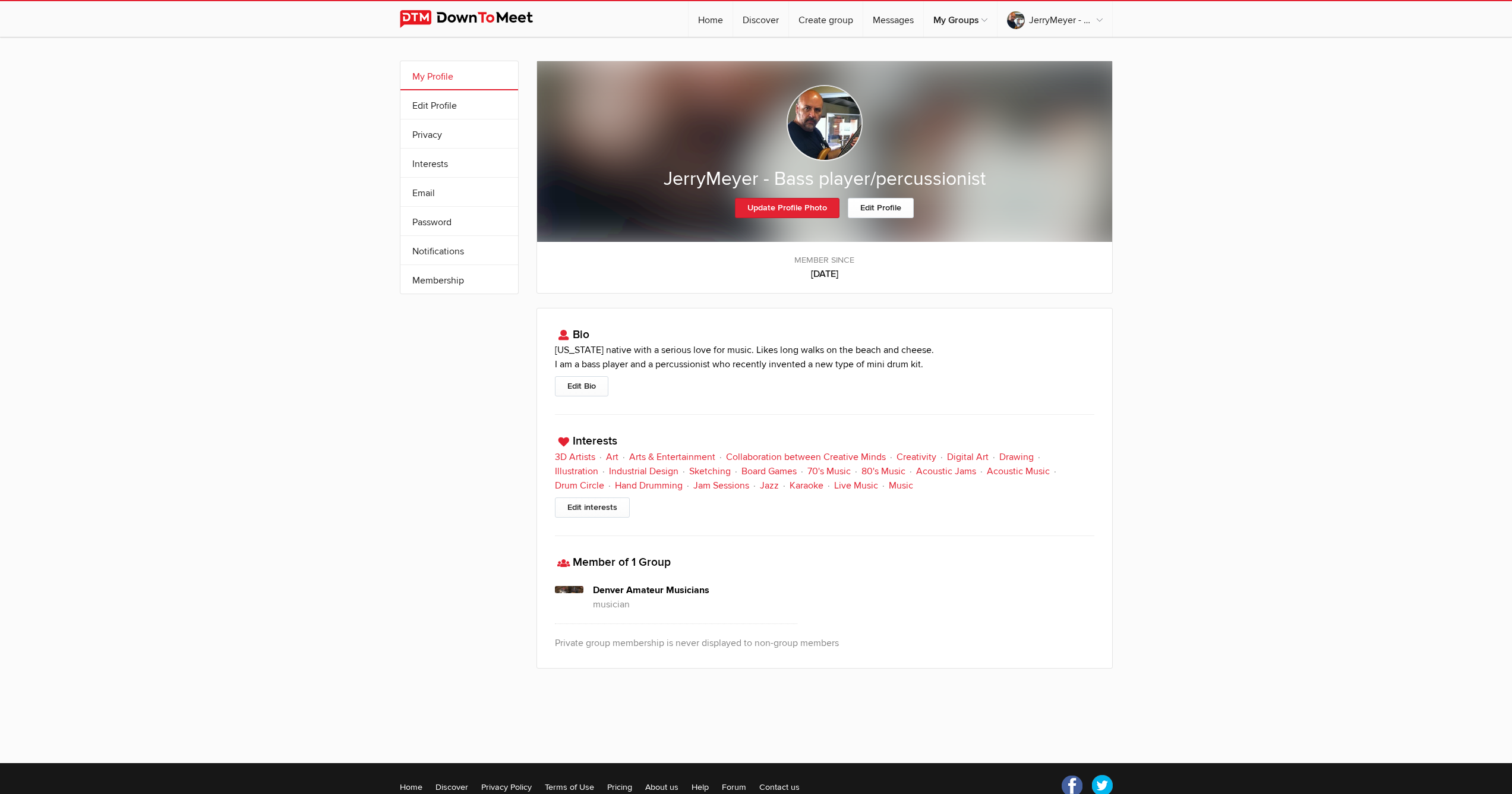
drag, startPoint x: 1318, startPoint y: 172, endPoint x: 1280, endPoint y: 119, distance: 65.2
click at [1318, 172] on div "My Profile Edit Profile More Privacy Interests Email Password Notifications Sub…" at bounding box center [756, 384] width 1512 height 696
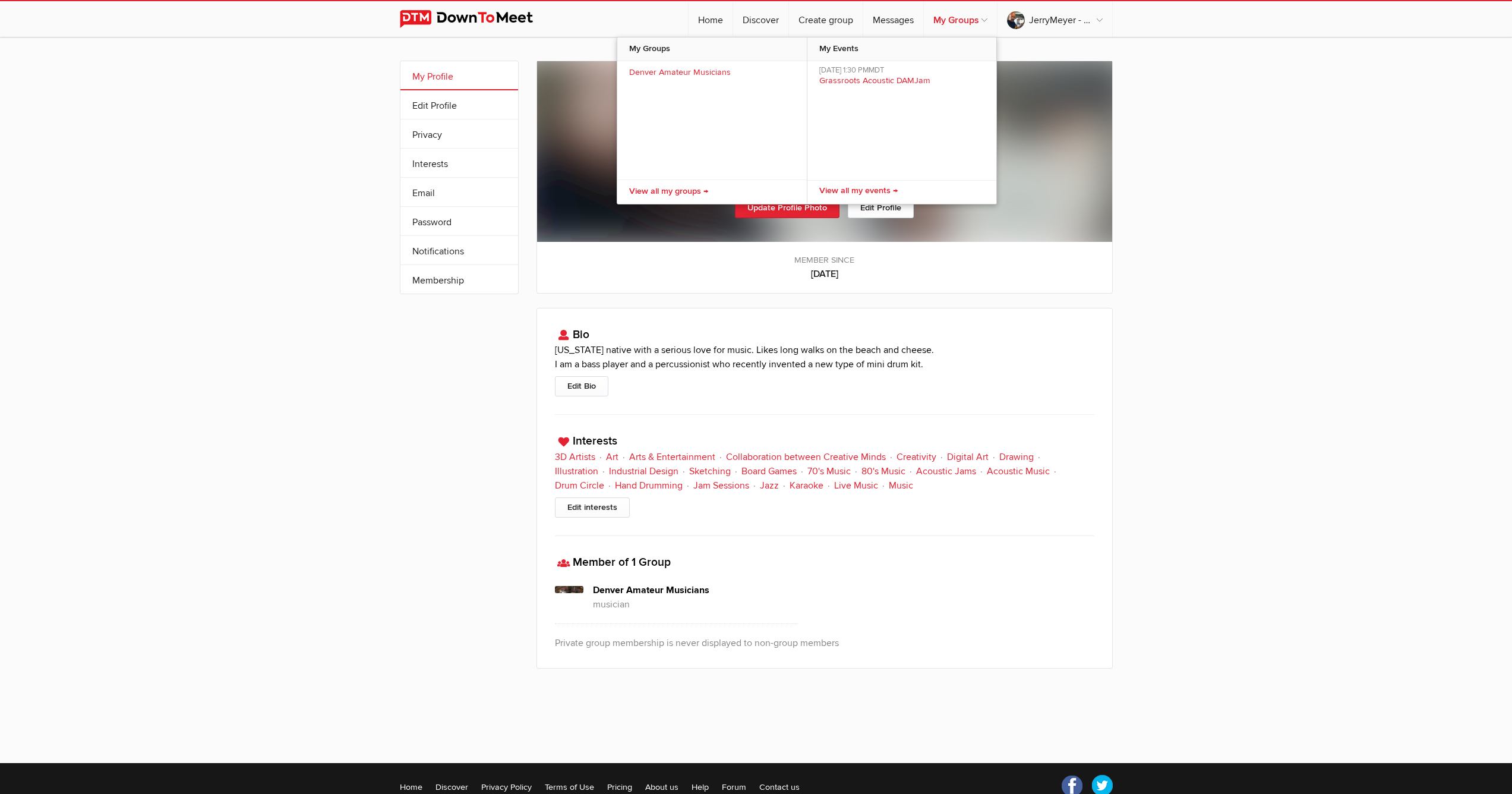
click at [946, 20] on link "My Groups" at bounding box center [960, 19] width 73 height 36
click at [681, 72] on link "Denver Amateur Musicians" at bounding box center [711, 72] width 189 height 23
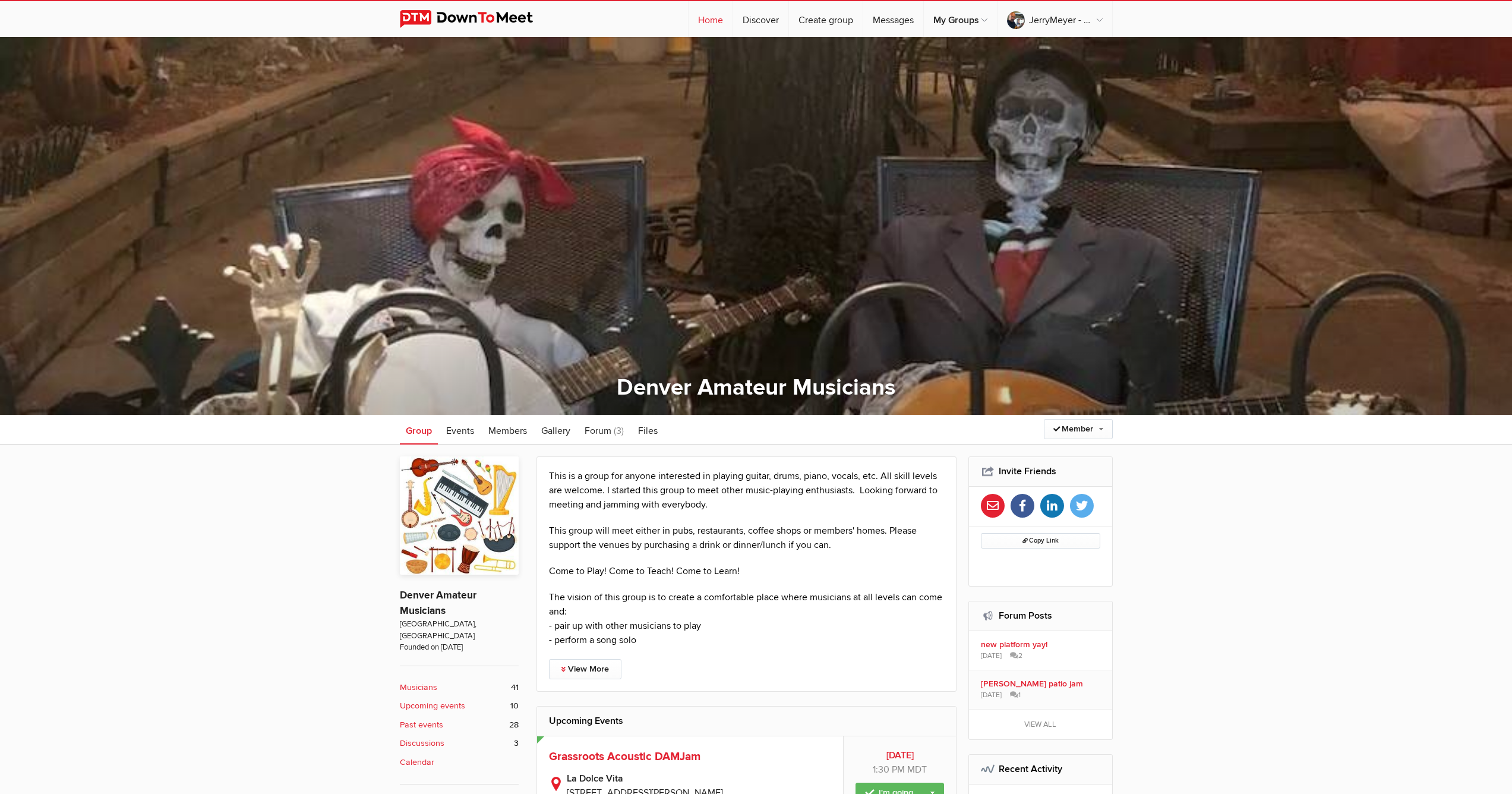
click at [709, 22] on link "Home" at bounding box center [710, 19] width 44 height 36
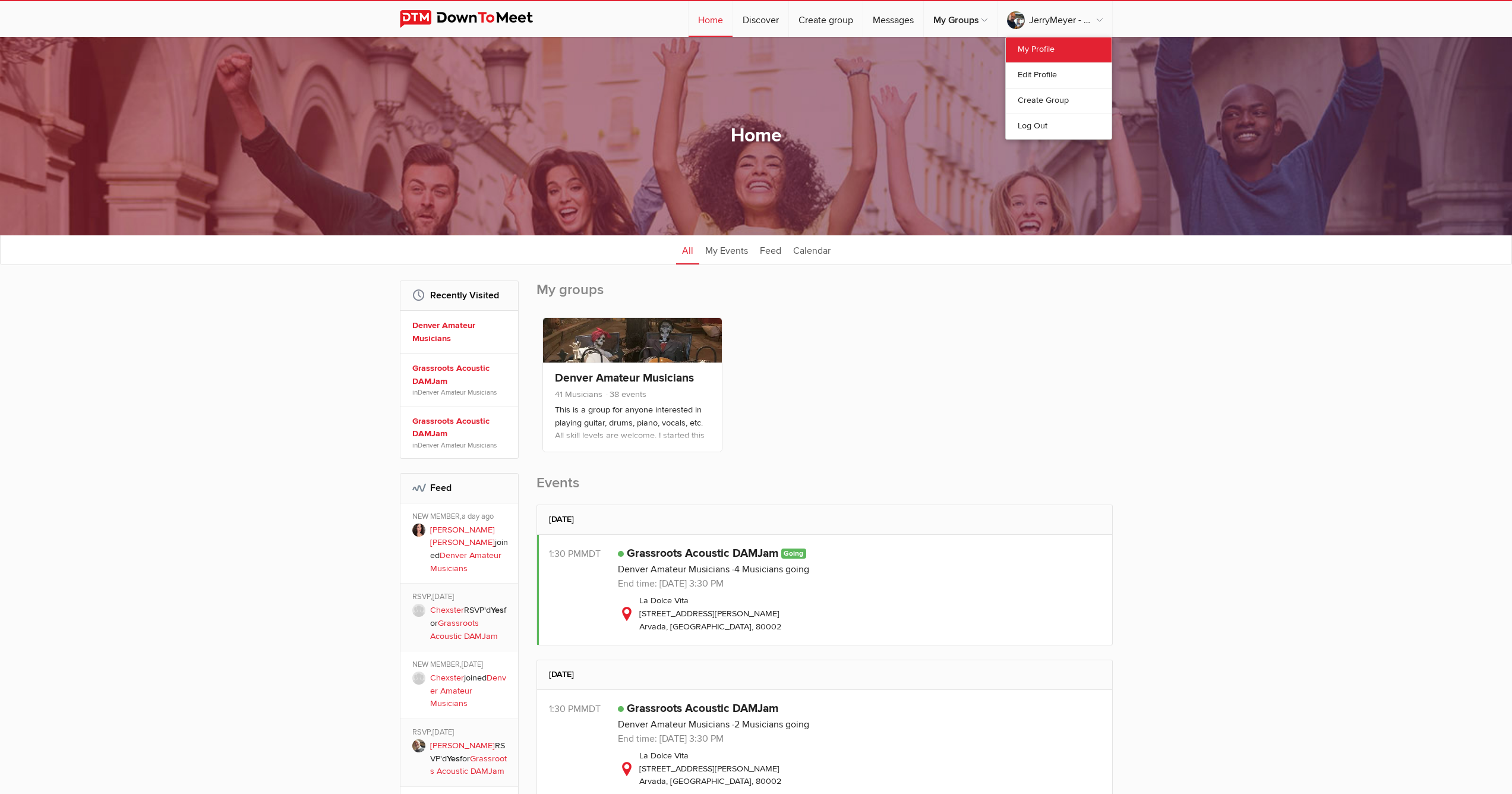
click at [1040, 51] on link "My Profile" at bounding box center [1058, 50] width 106 height 25
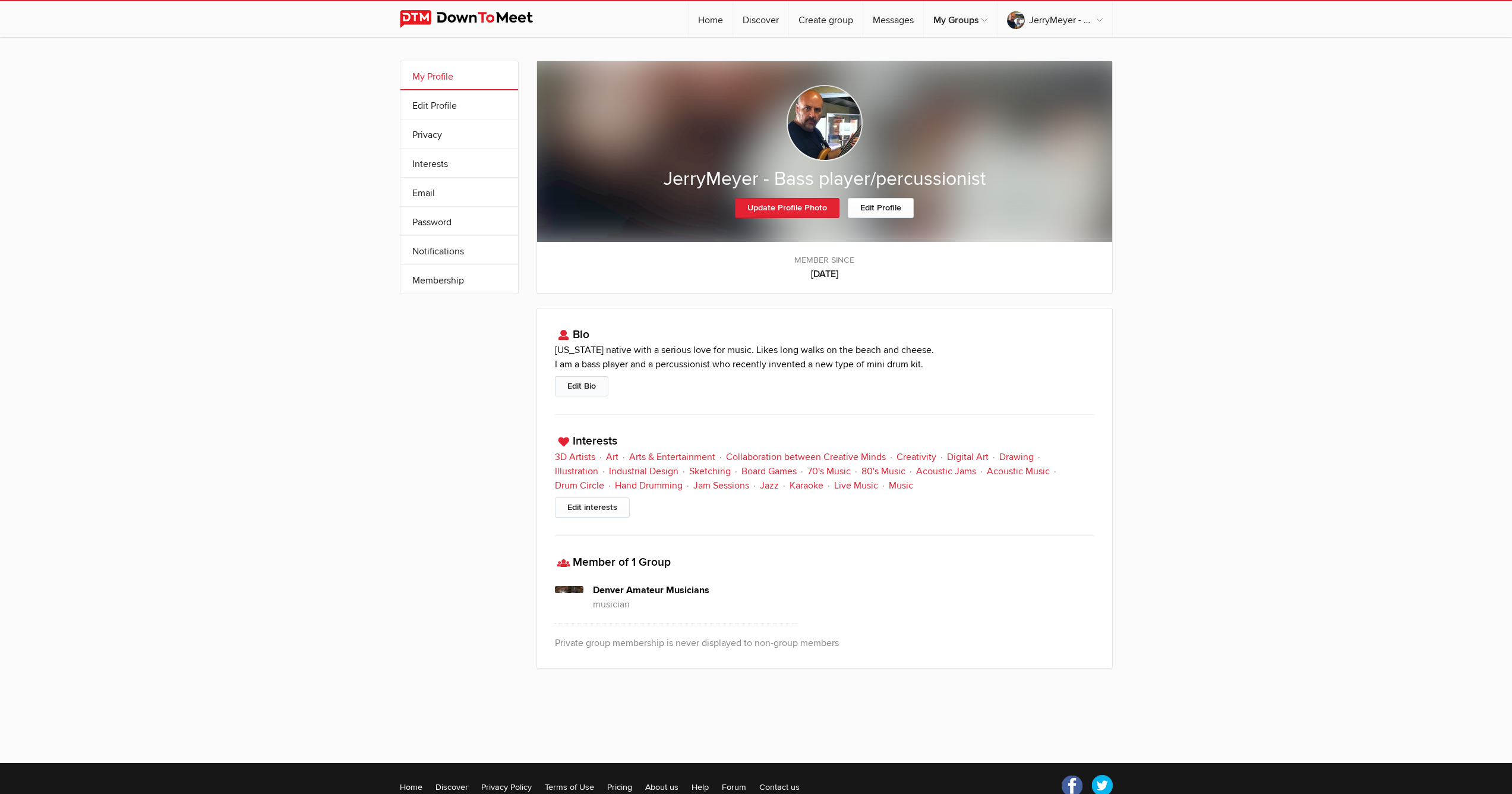
click at [593, 385] on link "Edit Bio" at bounding box center [581, 386] width 53 height 21
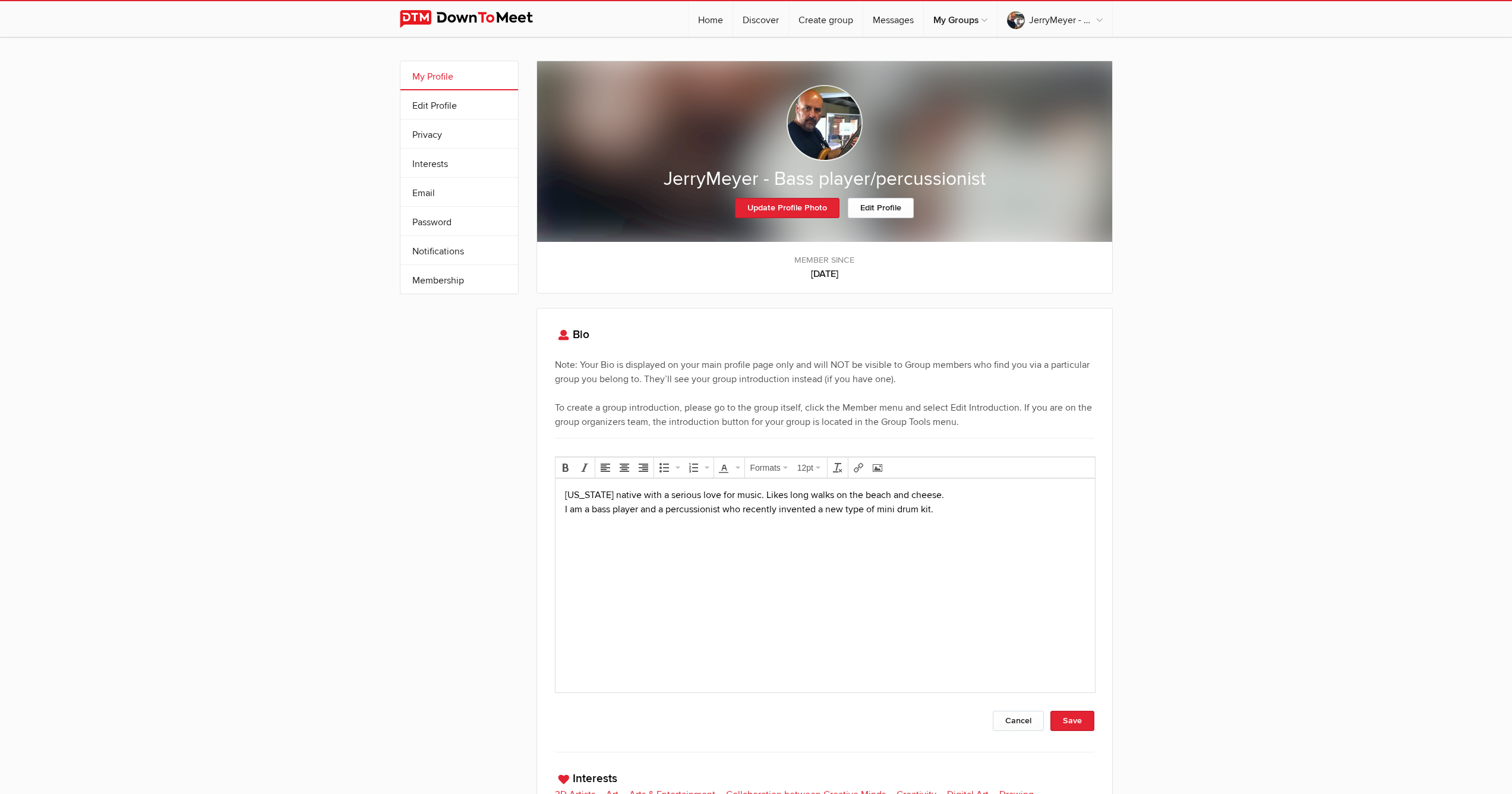
click at [945, 510] on p "[US_STATE] native with a serious love for music. Likes long walks on the beach …" at bounding box center [824, 502] width 520 height 28
click at [695, 606] on html "[US_STATE] native with a serious love for music. Likes long walks on the beach …" at bounding box center [824, 543] width 539 height 129
click at [1073, 723] on button "Save" at bounding box center [1071, 721] width 44 height 21
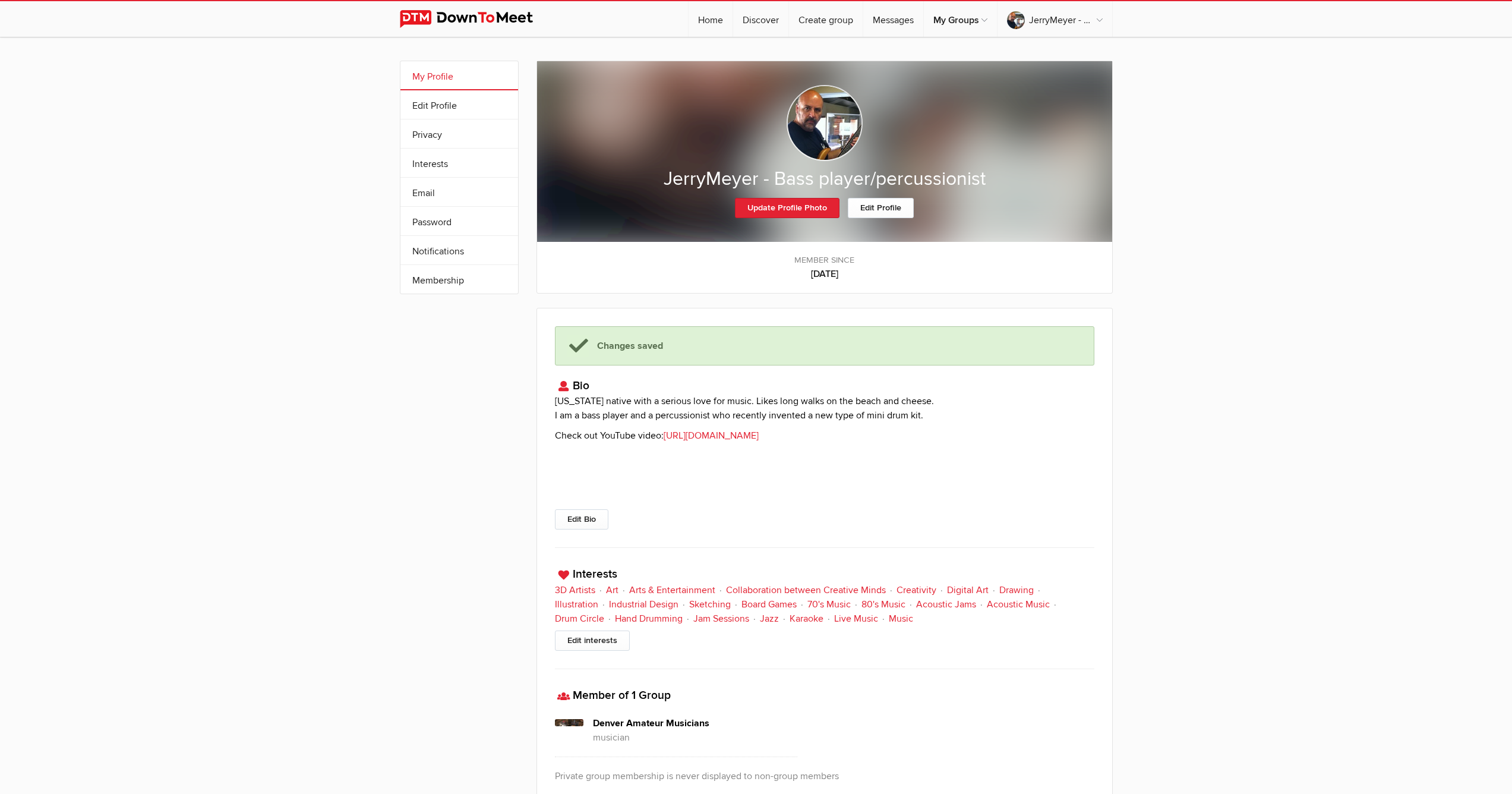
click at [967, 499] on p at bounding box center [824, 496] width 539 height 14
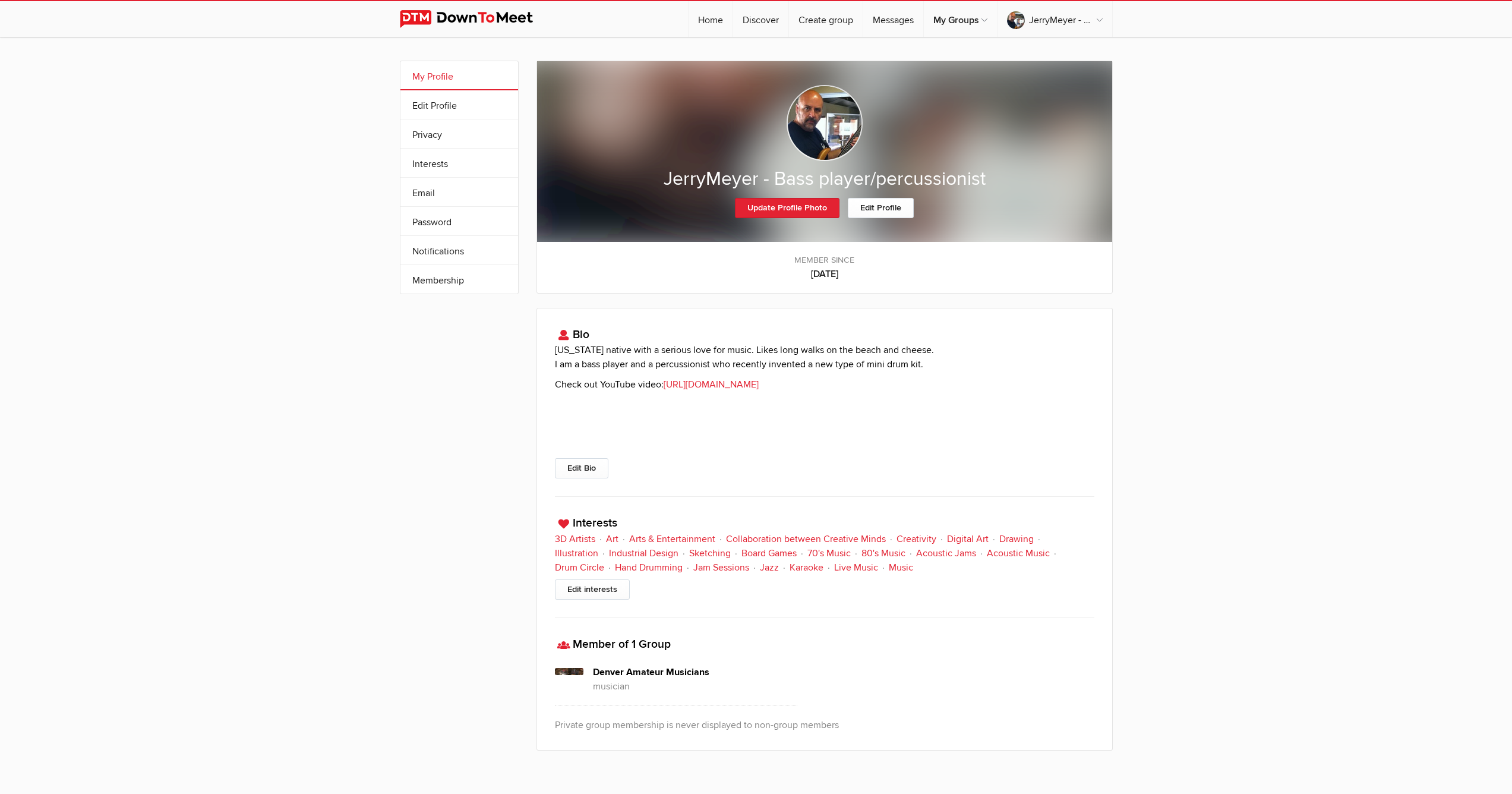
click at [855, 427] on p at bounding box center [824, 424] width 539 height 14
click at [747, 383] on link "[URL][DOMAIN_NAME]" at bounding box center [711, 384] width 95 height 12
click at [447, 19] on img at bounding box center [475, 19] width 152 height 18
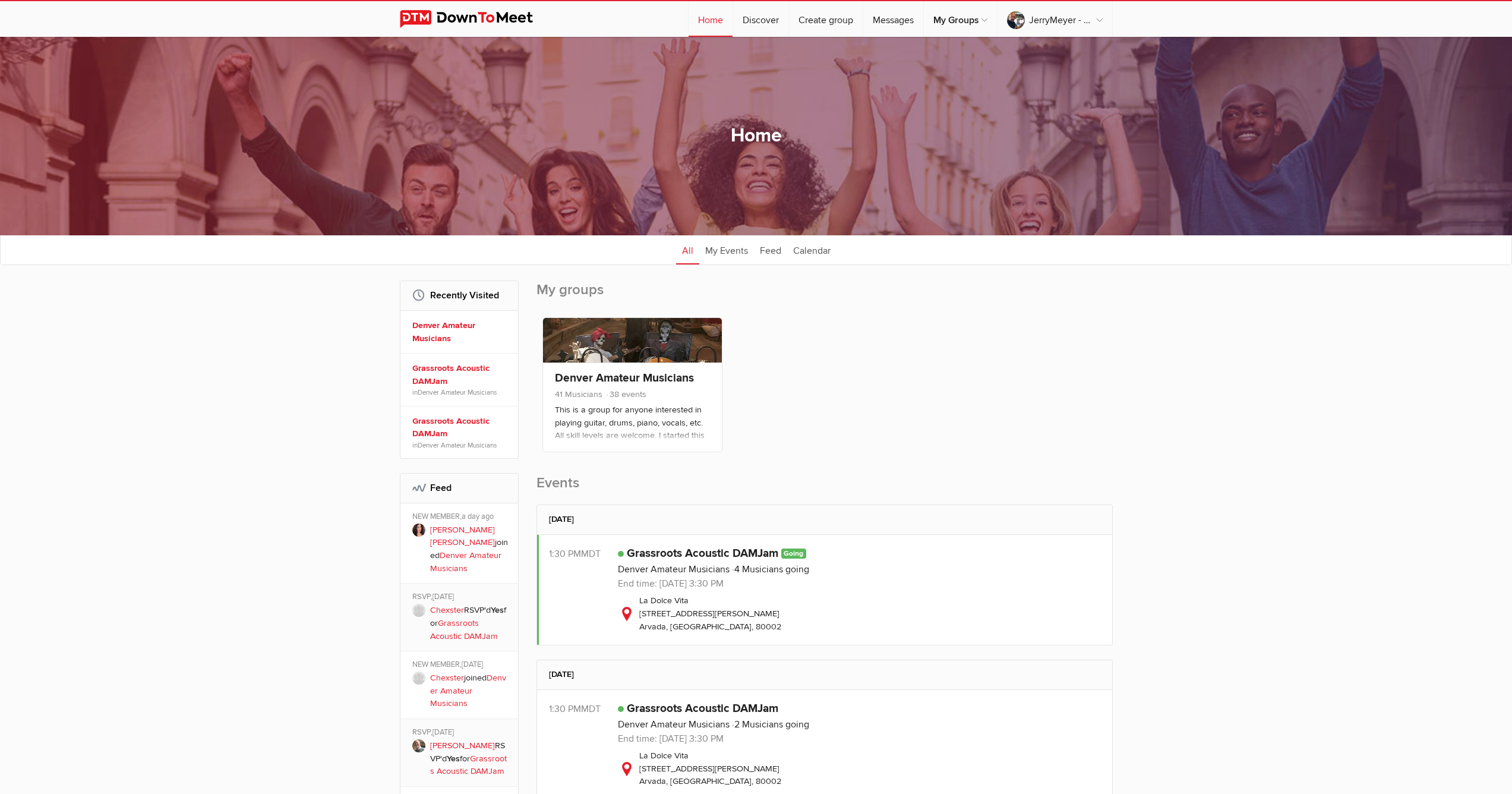
click at [418, 19] on img at bounding box center [475, 19] width 152 height 18
